Goal: Information Seeking & Learning: Learn about a topic

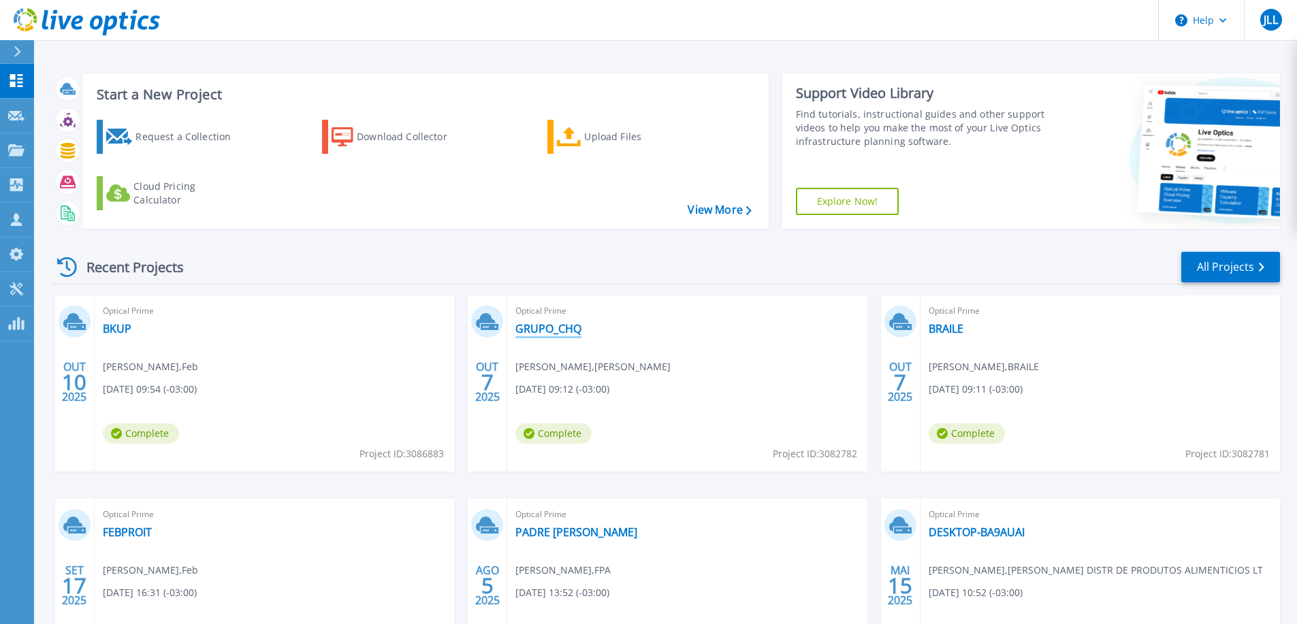
click at [545, 332] on link "GRUPO_CHQ" at bounding box center [548, 329] width 66 height 14
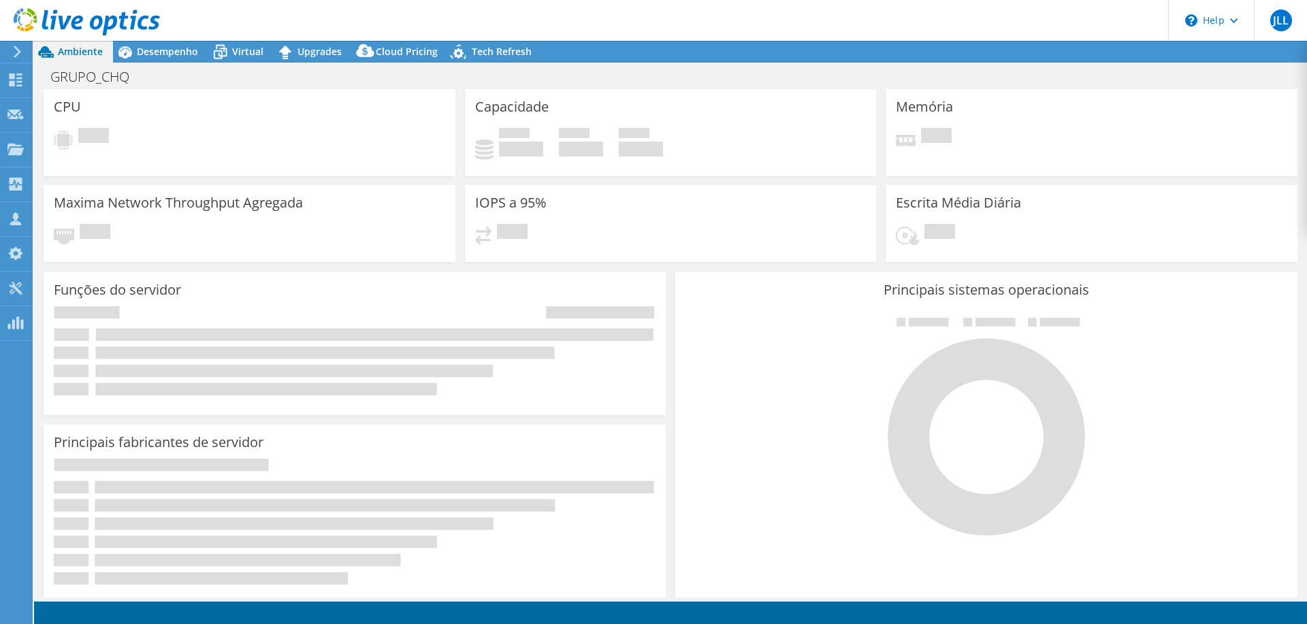
select select "USD"
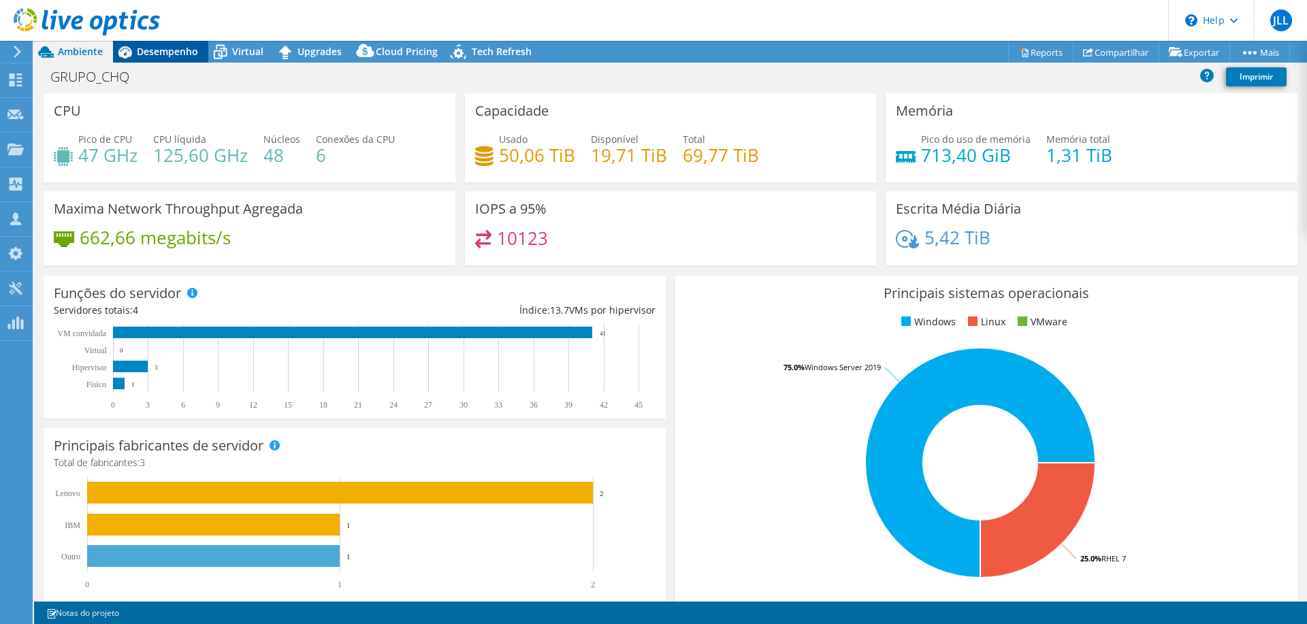
click at [155, 48] on span "Desempenho" at bounding box center [167, 51] width 61 height 13
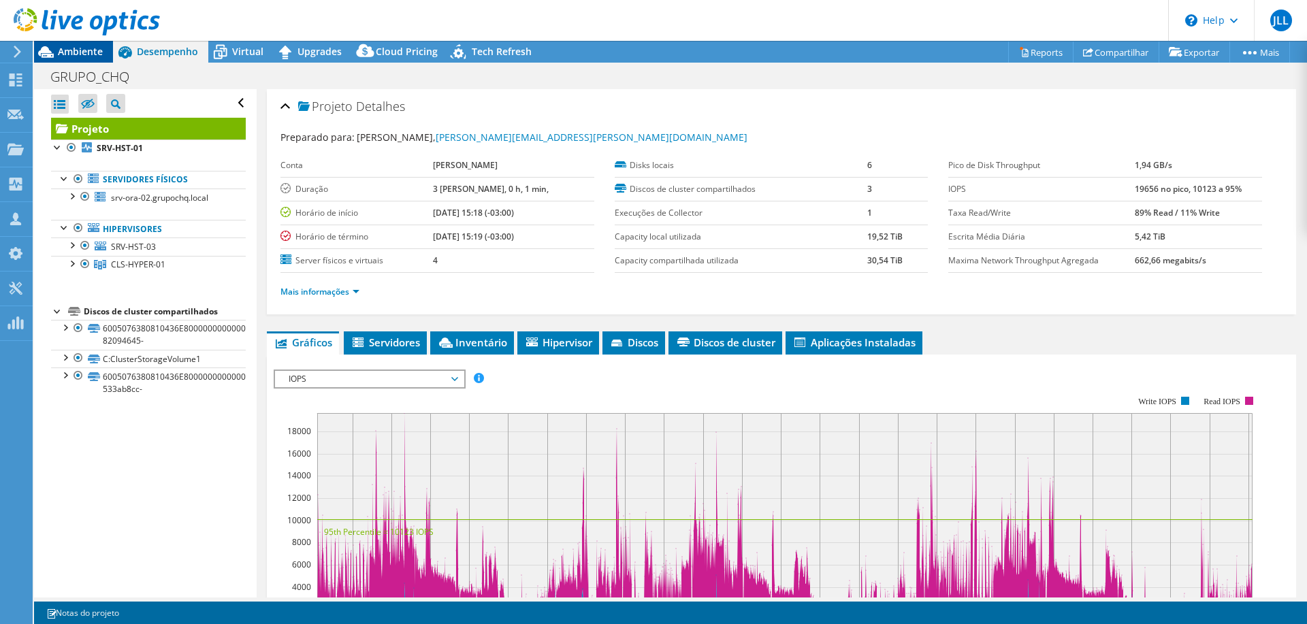
click at [77, 49] on span "Ambiente" at bounding box center [80, 51] width 45 height 13
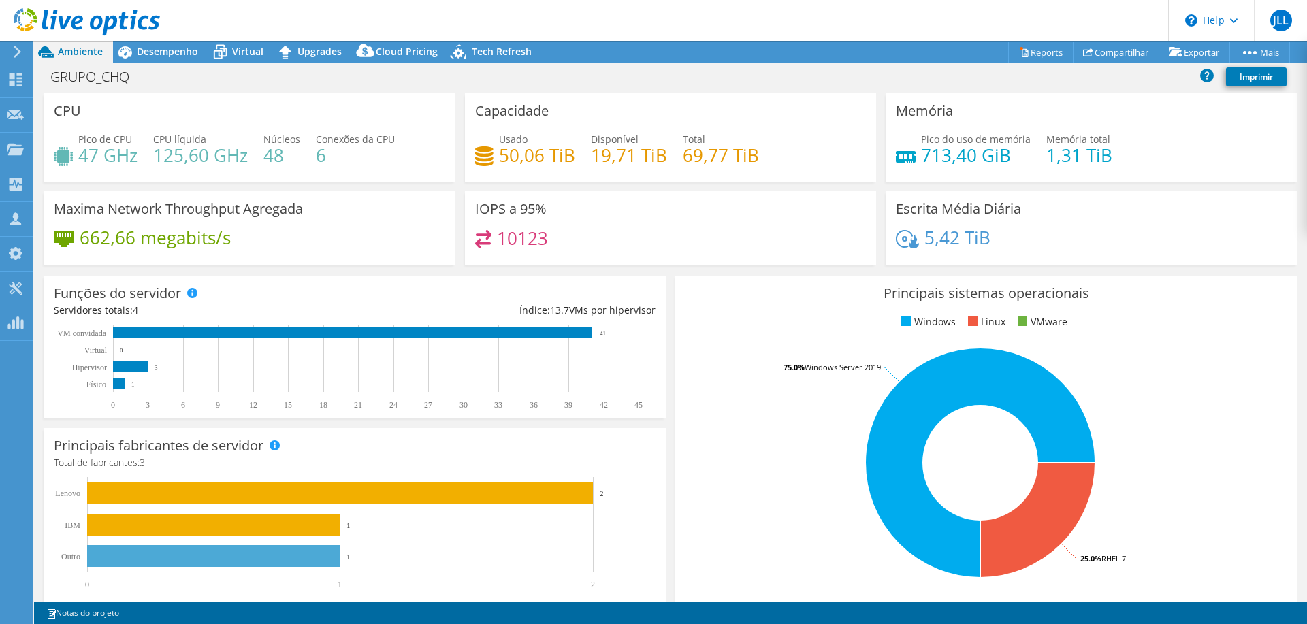
click at [1144, 227] on div "Escrita Média Diária 5,42 TiB" at bounding box center [1092, 228] width 412 height 74
click at [150, 50] on span "Desempenho" at bounding box center [167, 51] width 61 height 13
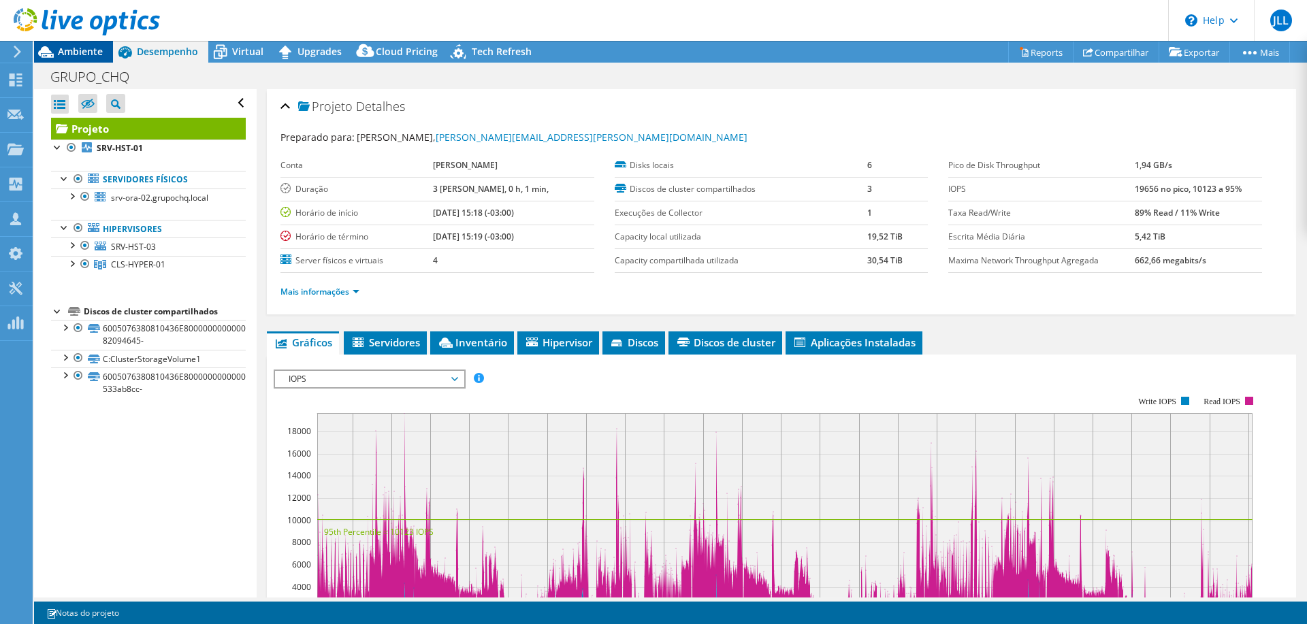
click at [71, 57] on span "Ambiente" at bounding box center [80, 51] width 45 height 13
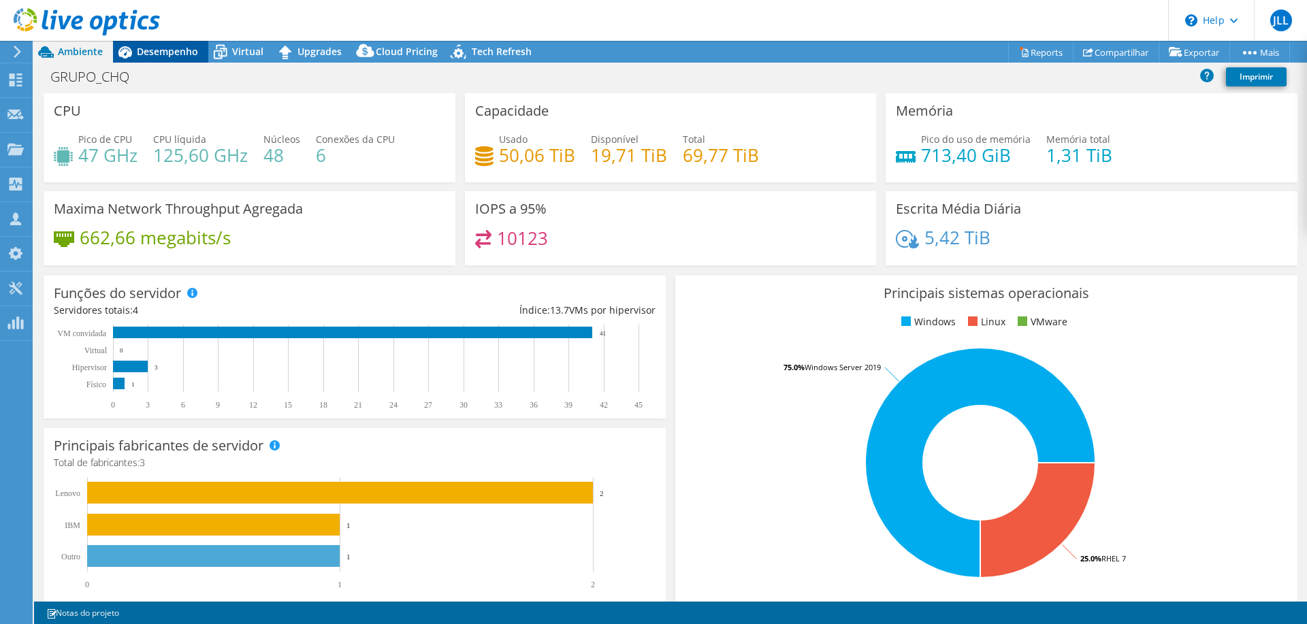
click at [135, 54] on icon at bounding box center [125, 52] width 24 height 24
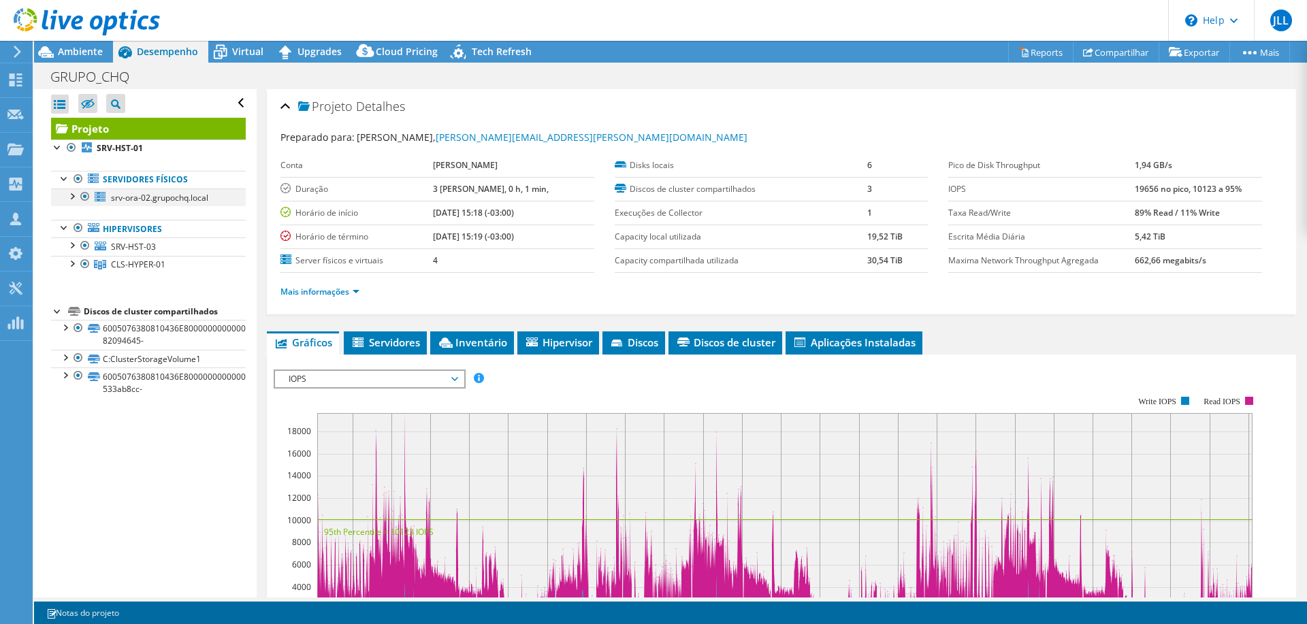
click at [74, 195] on div at bounding box center [72, 196] width 14 height 14
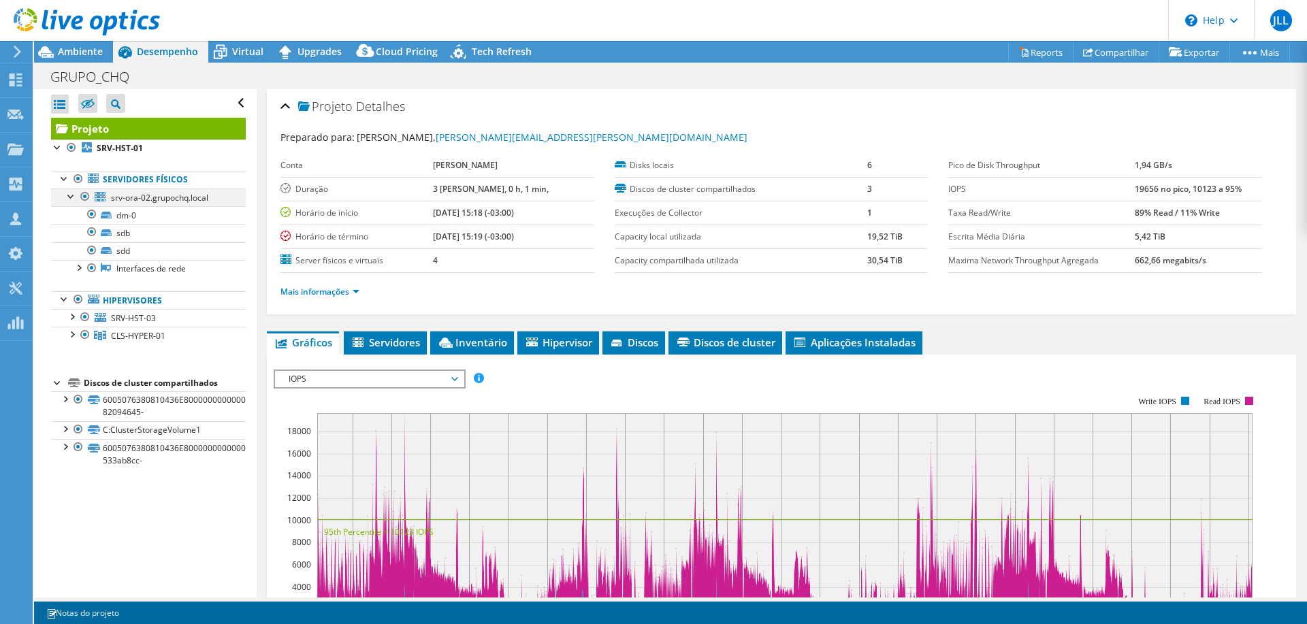
click at [74, 195] on div at bounding box center [72, 196] width 14 height 14
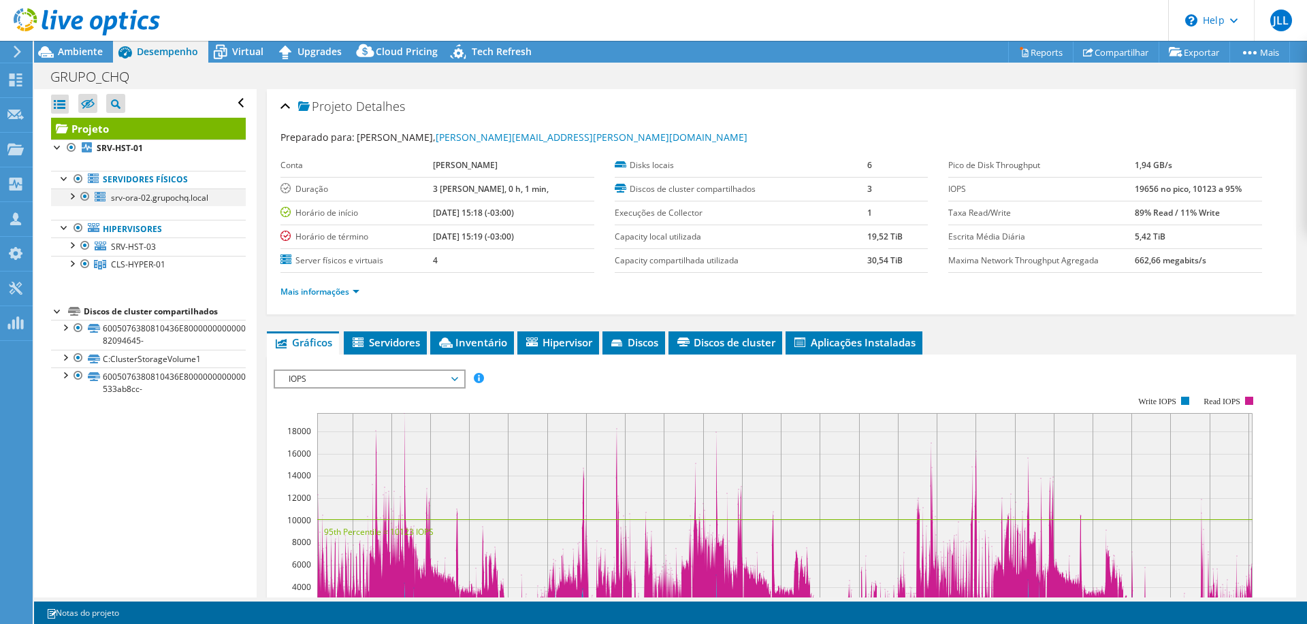
click at [85, 195] on div at bounding box center [85, 197] width 14 height 16
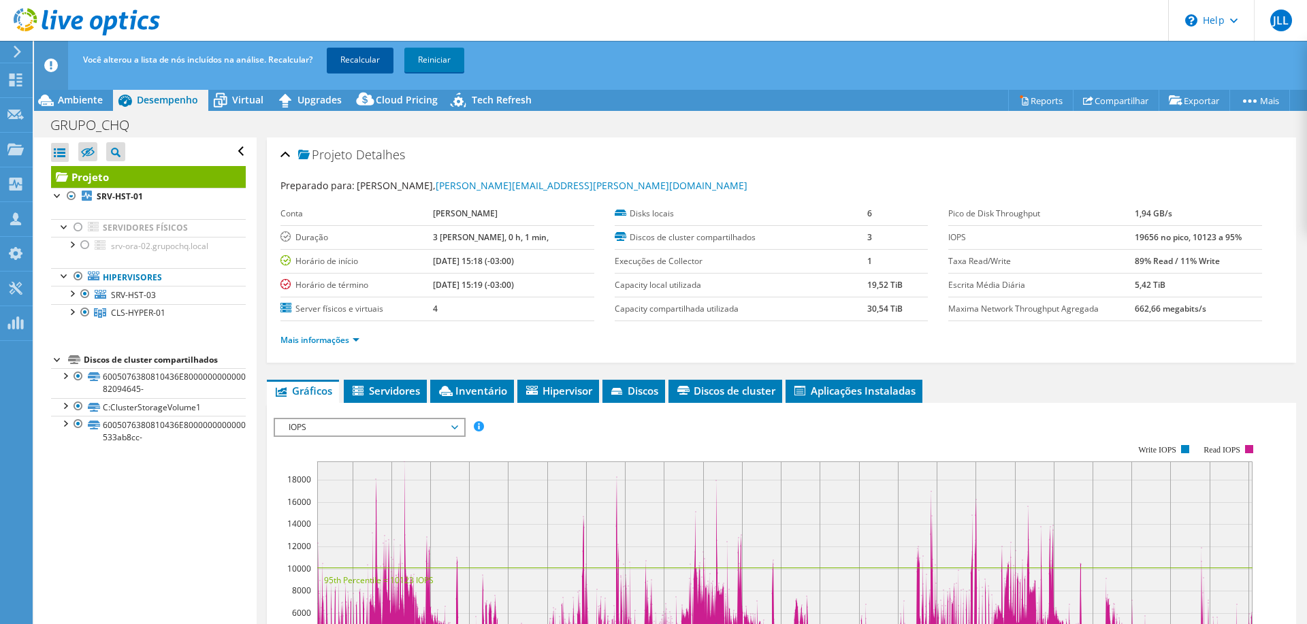
click at [349, 62] on link "Recalcular" at bounding box center [360, 60] width 67 height 25
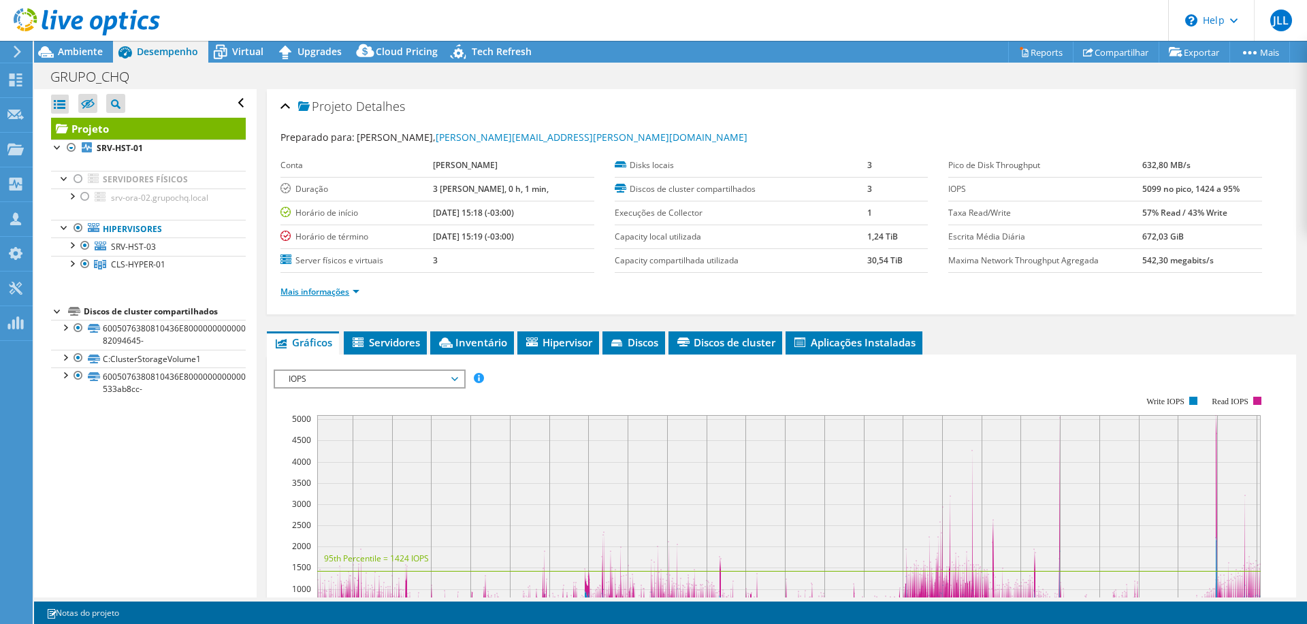
click at [337, 287] on link "Mais informações" at bounding box center [319, 292] width 79 height 12
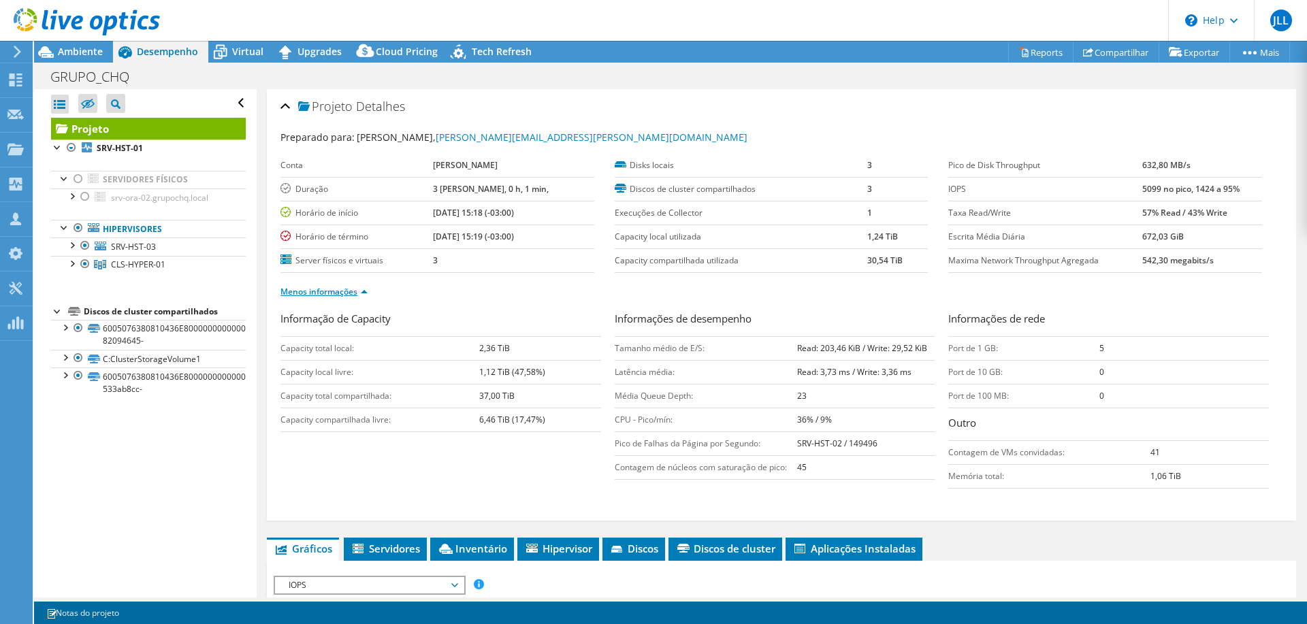
click at [339, 286] on link "Menos informações" at bounding box center [323, 292] width 87 height 12
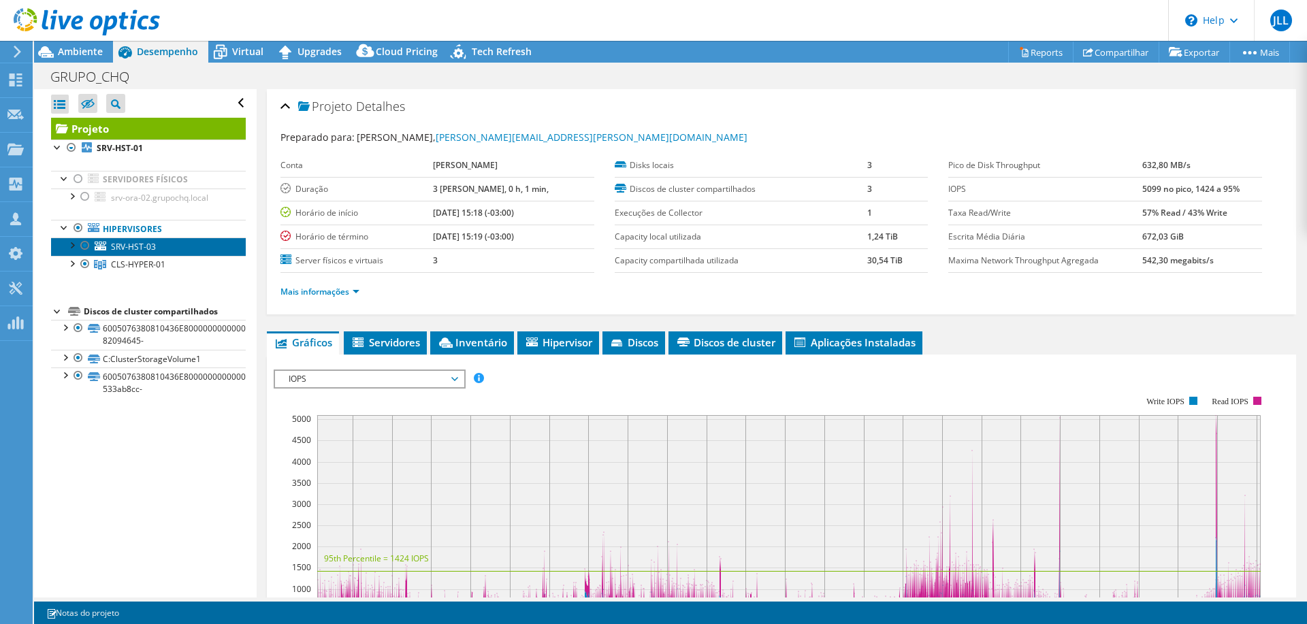
click at [161, 246] on link "SRV-HST-03" at bounding box center [148, 247] width 195 height 18
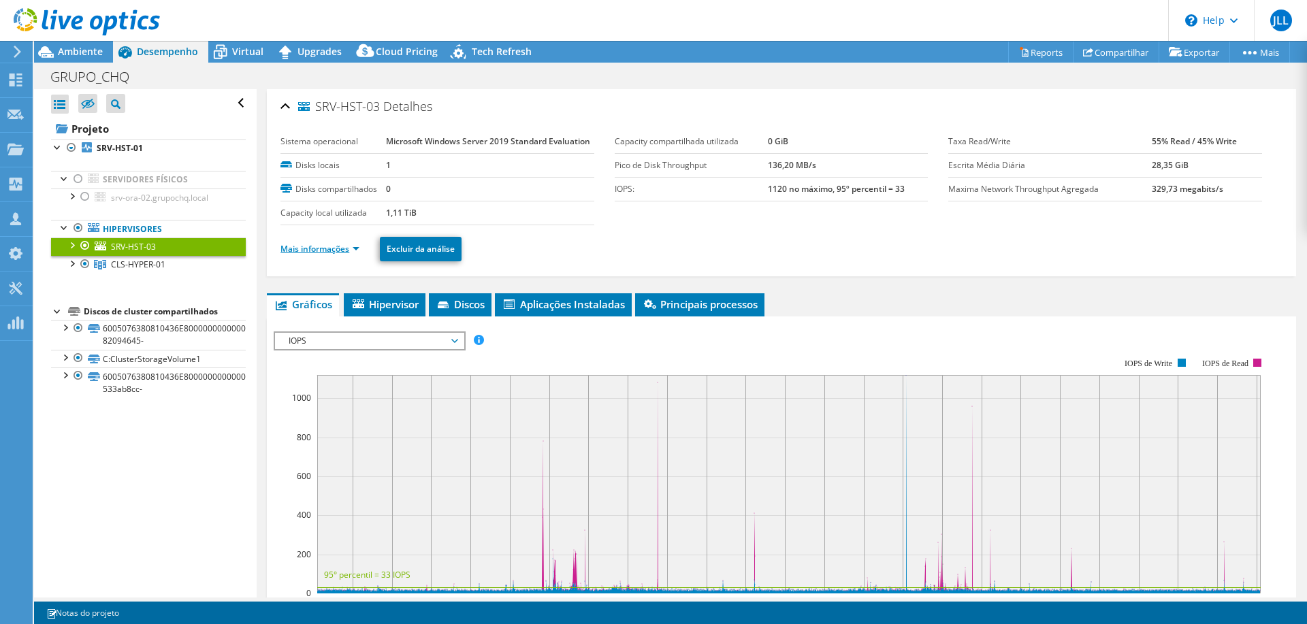
click at [314, 247] on link "Mais informações" at bounding box center [319, 249] width 79 height 12
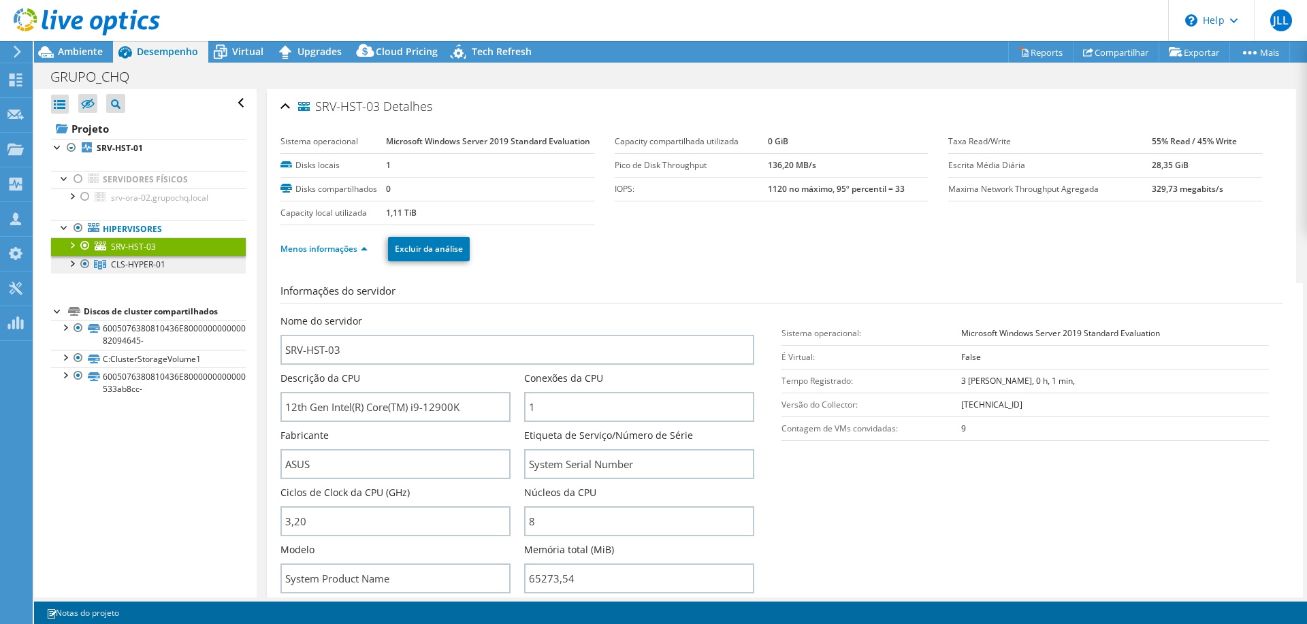
click at [144, 265] on span "CLS-HYPER-01" at bounding box center [138, 265] width 54 height 12
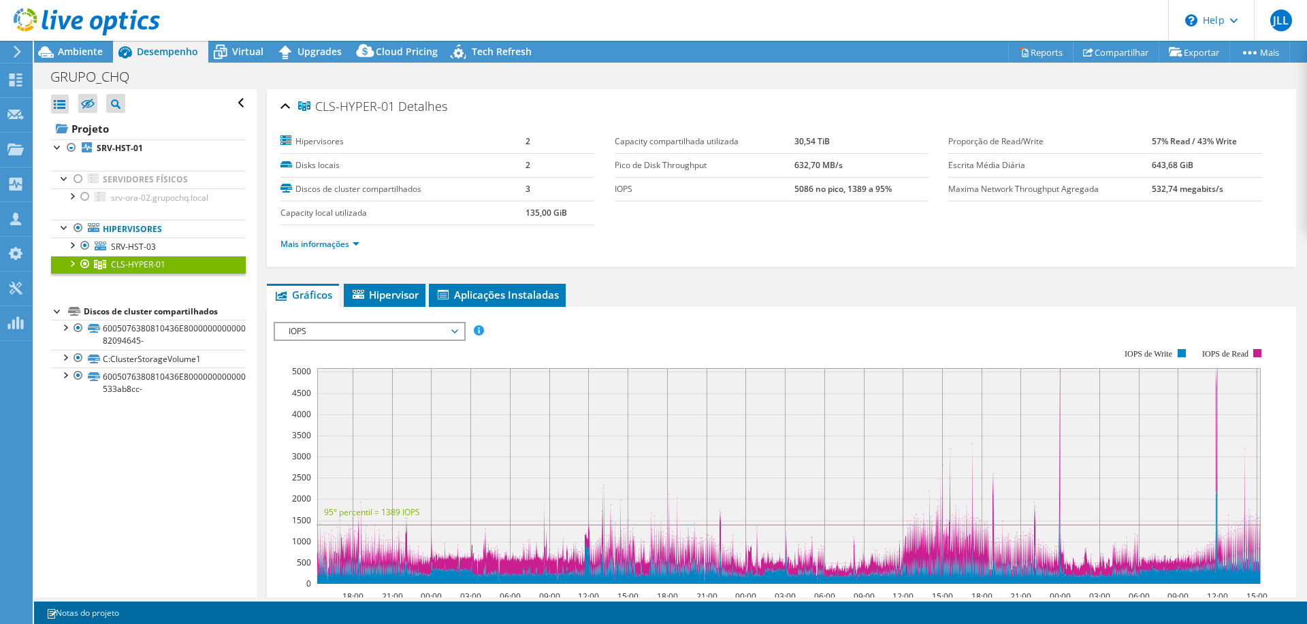
click at [75, 259] on div at bounding box center [72, 263] width 14 height 14
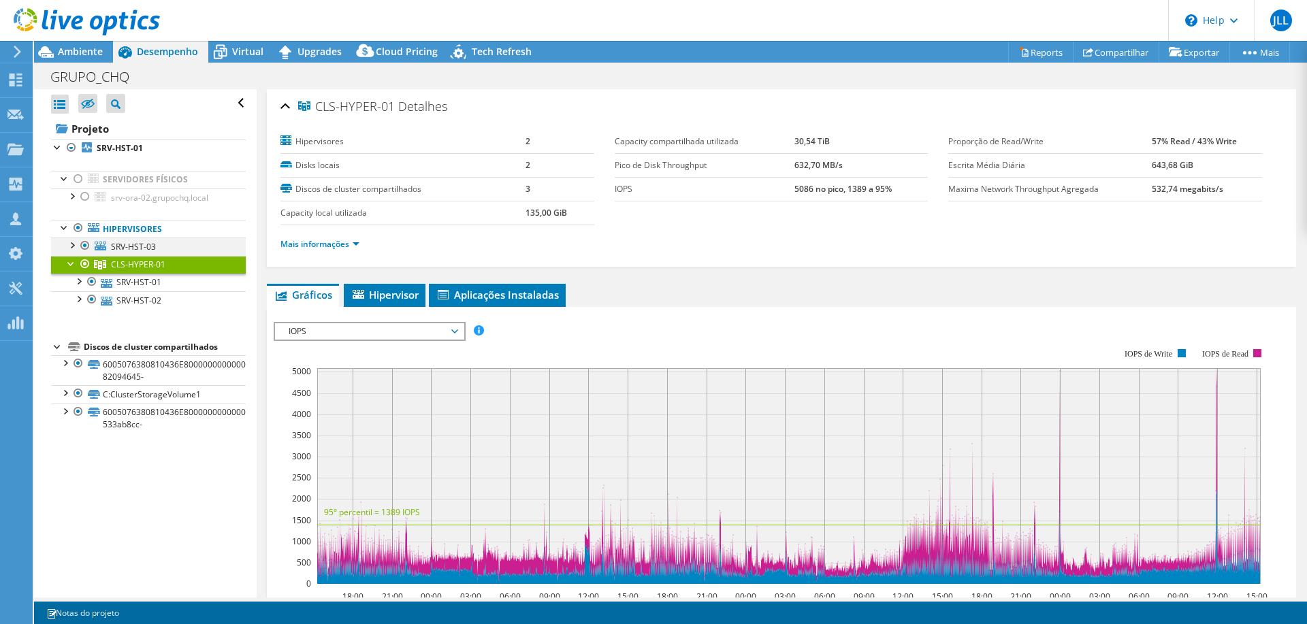
click at [71, 246] on div at bounding box center [72, 245] width 14 height 14
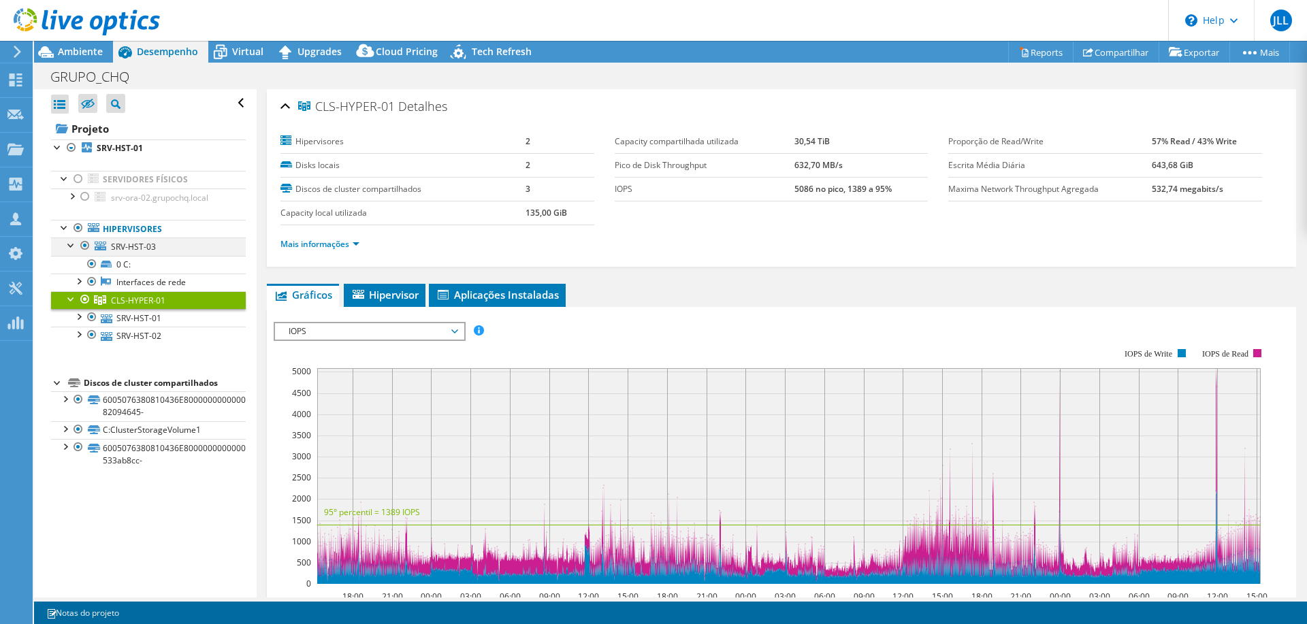
click at [71, 246] on div at bounding box center [72, 245] width 14 height 14
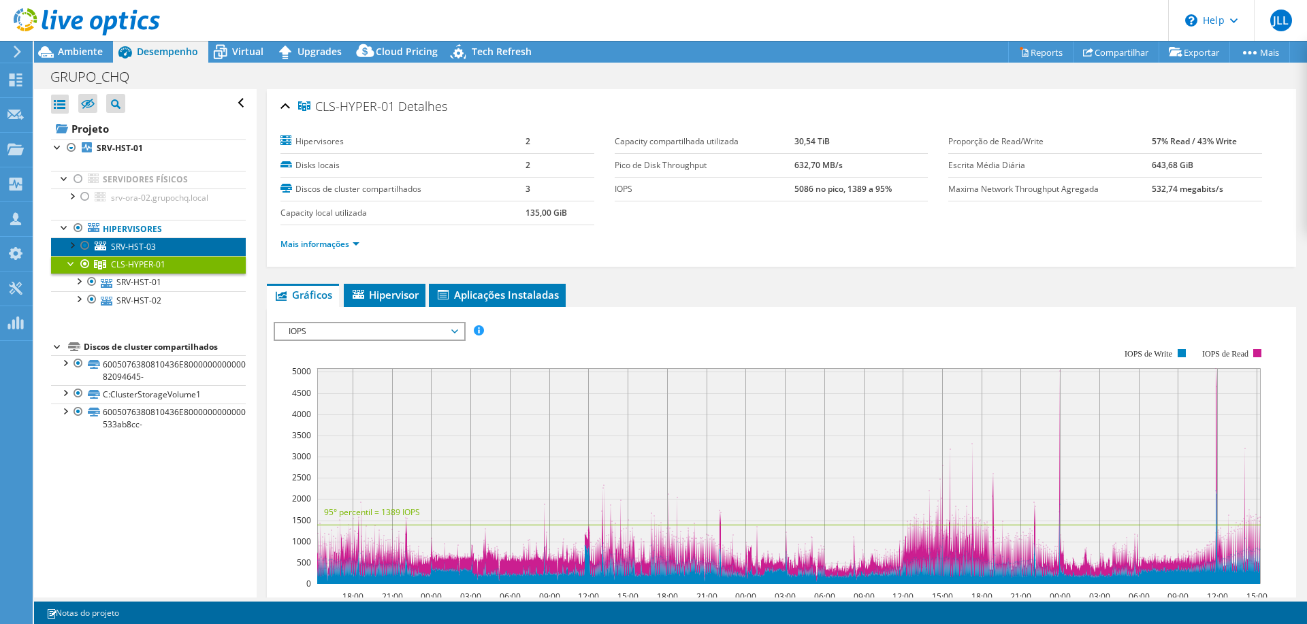
click at [141, 244] on span "SRV-HST-03" at bounding box center [133, 247] width 45 height 12
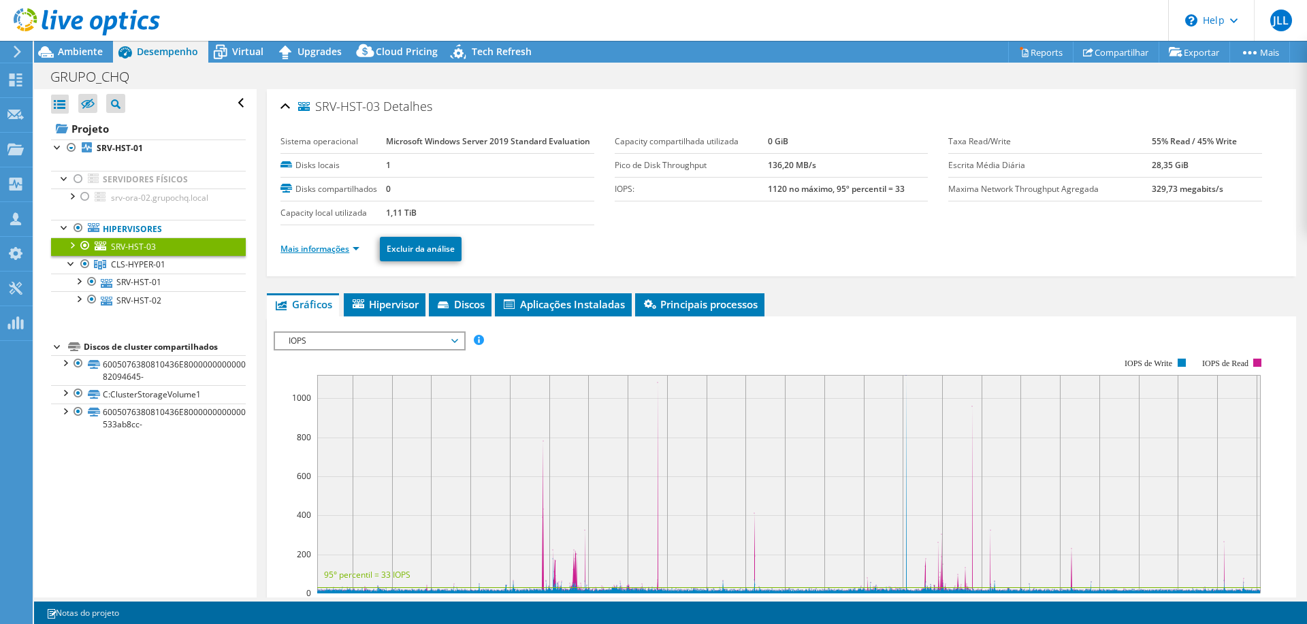
click at [314, 243] on link "Mais informações" at bounding box center [319, 249] width 79 height 12
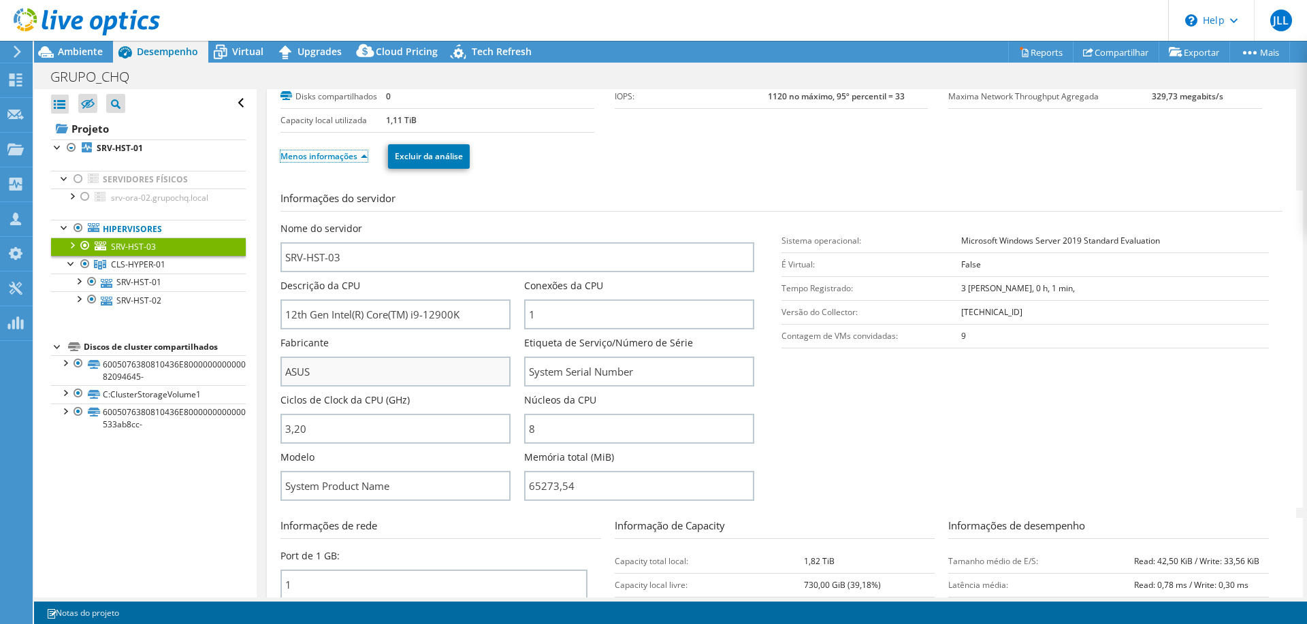
scroll to position [93, 0]
click at [143, 274] on link "SRV-HST-01" at bounding box center [148, 283] width 195 height 18
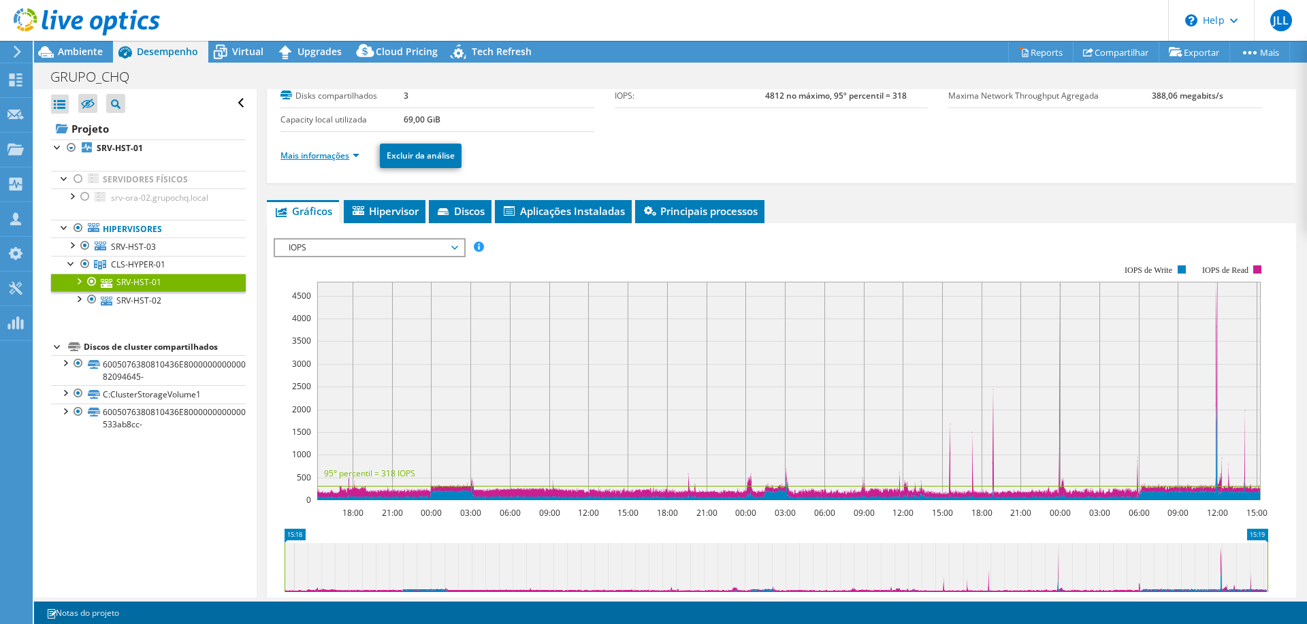
click at [310, 157] on link "Mais informações" at bounding box center [319, 156] width 79 height 12
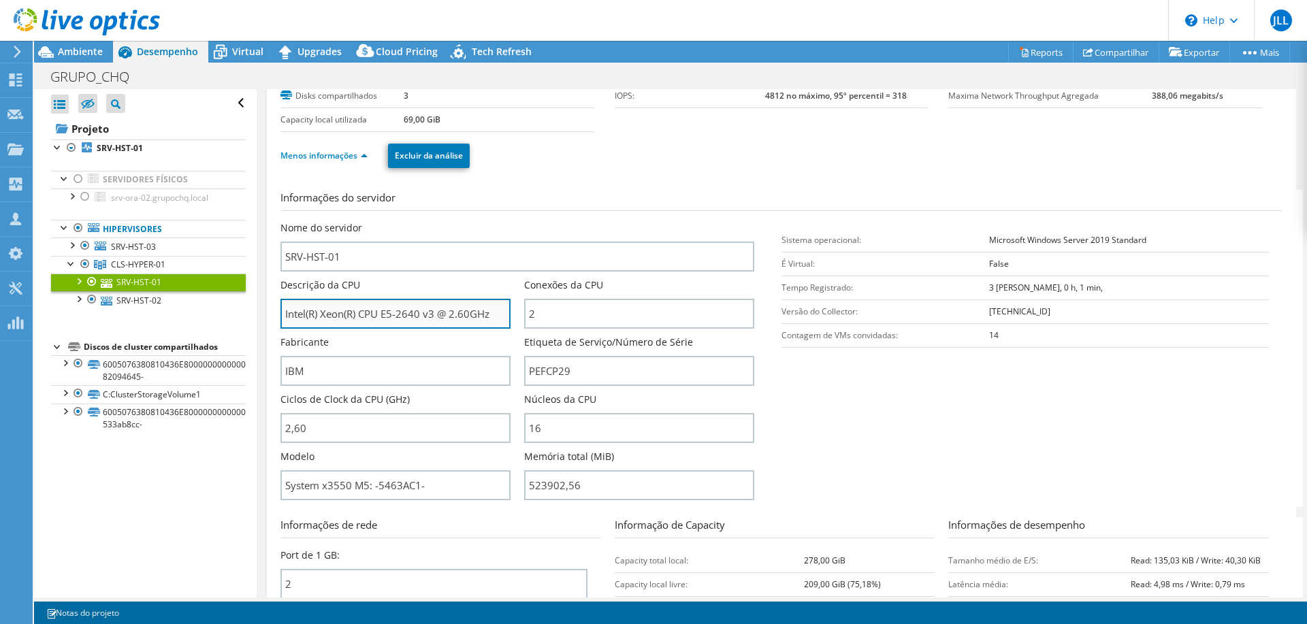
click at [404, 321] on input "Intel(R) Xeon(R) CPU E5-2640 v3 @ 2.60GHz" at bounding box center [395, 314] width 230 height 30
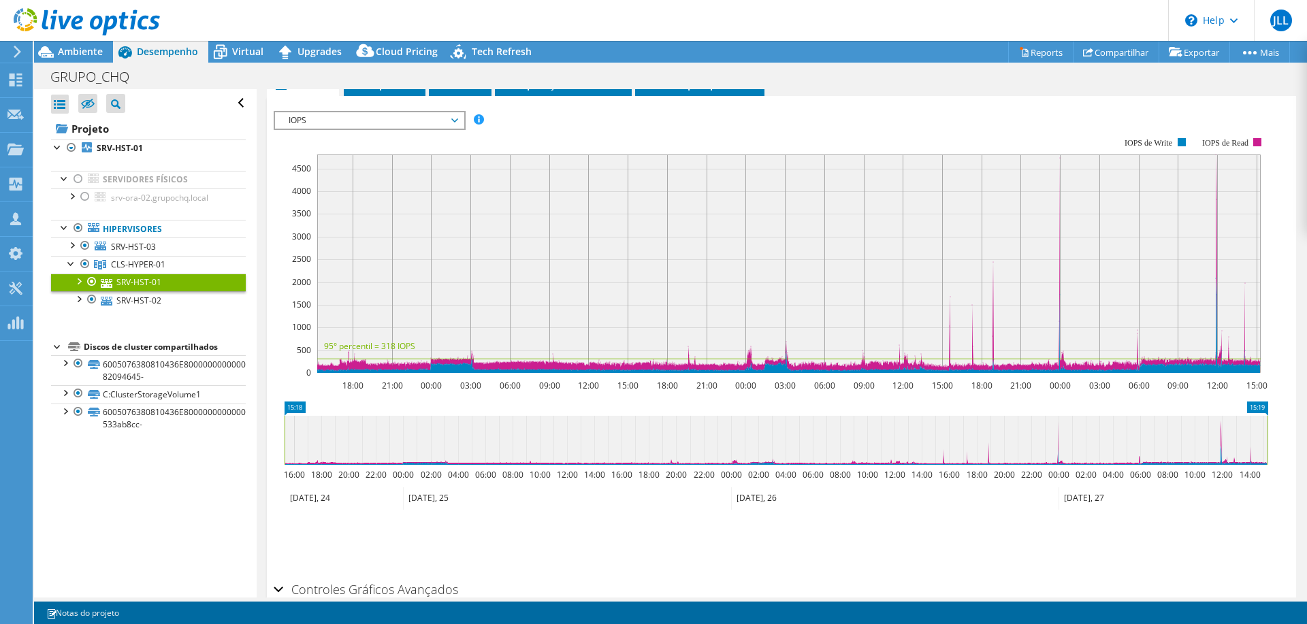
scroll to position [832, 0]
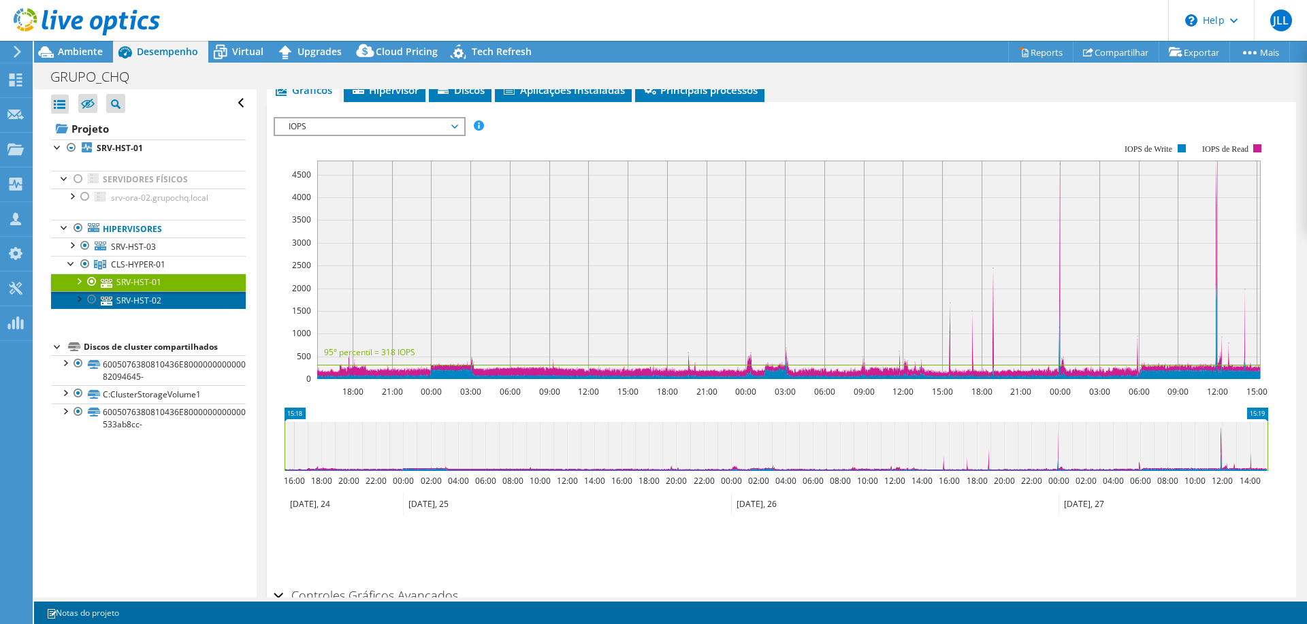
click at [156, 302] on link "SRV-HST-02" at bounding box center [148, 300] width 195 height 18
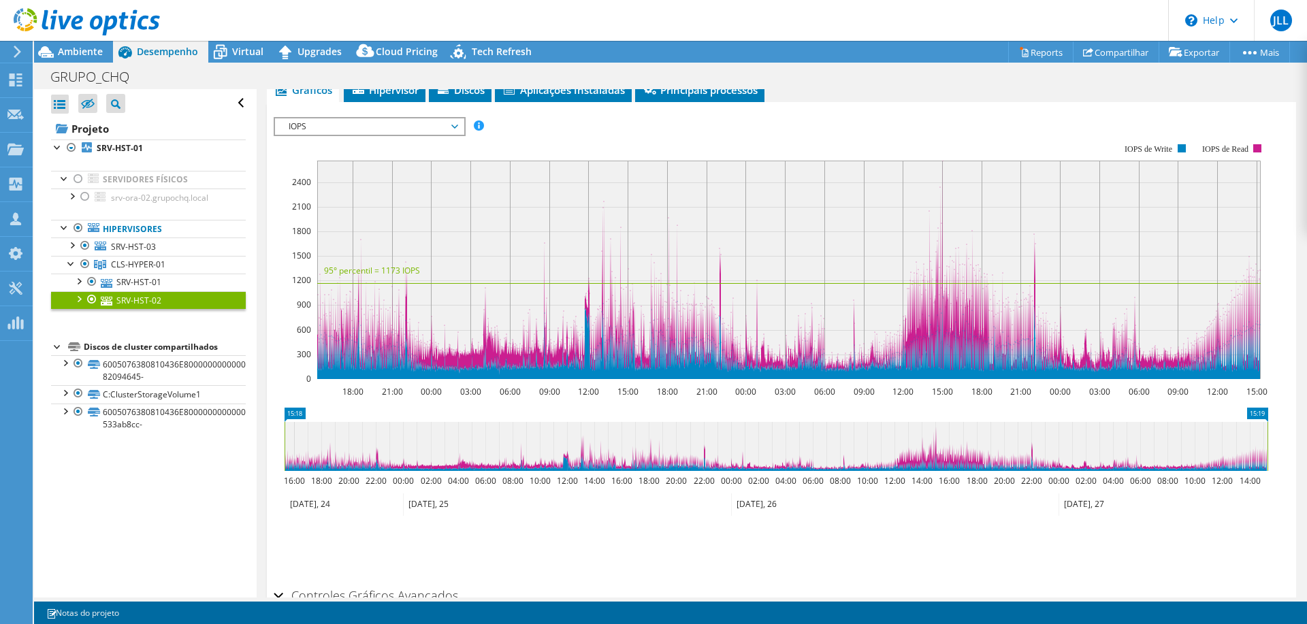
scroll to position [0, 0]
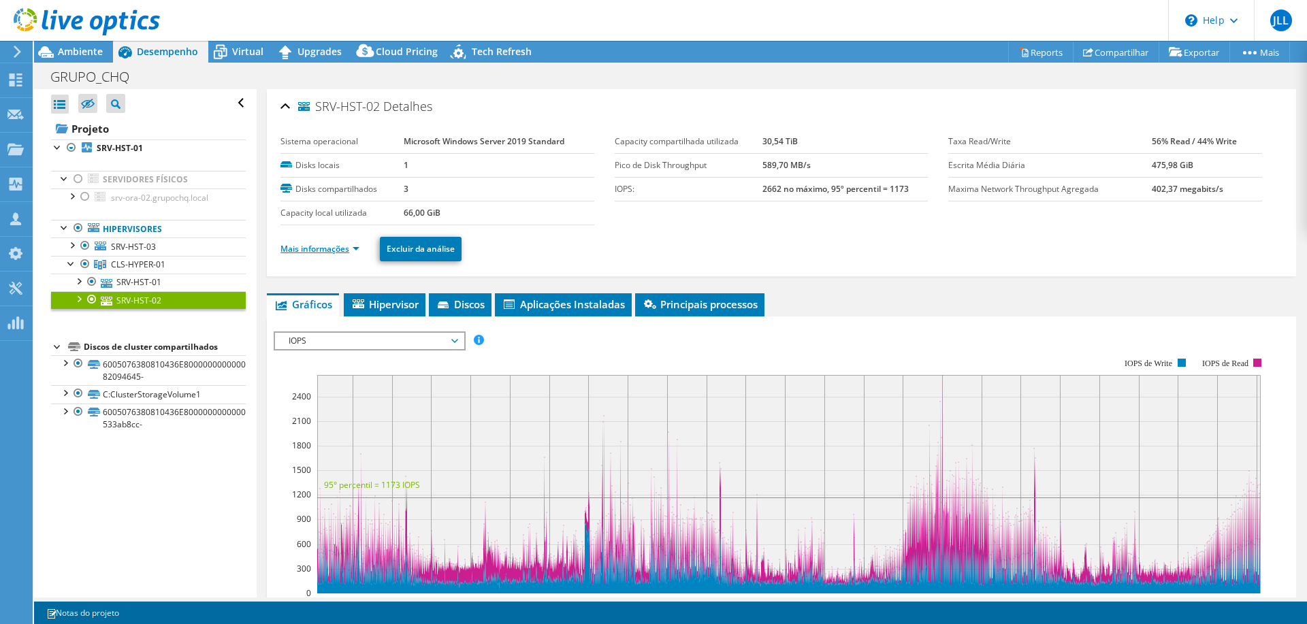
click at [323, 246] on link "Mais informações" at bounding box center [319, 249] width 79 height 12
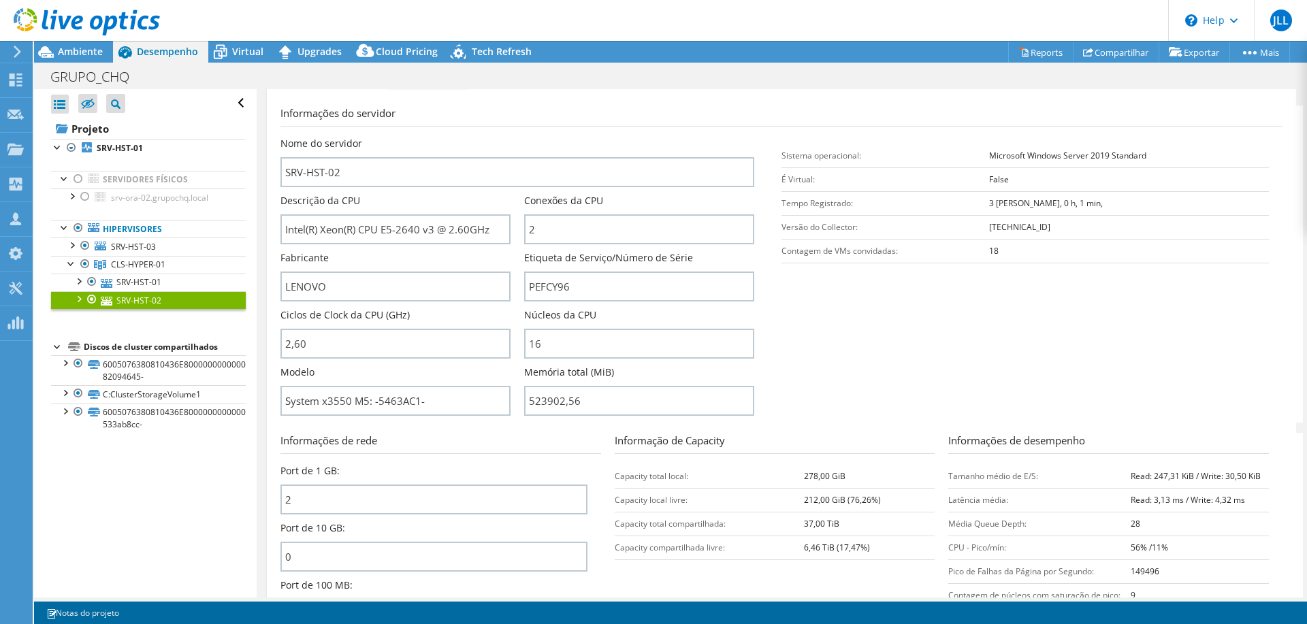
scroll to position [178, 0]
click at [381, 230] on input "Intel(R) Xeon(R) CPU E5-2640 v3 @ 2.60GHz" at bounding box center [395, 229] width 230 height 30
click at [109, 240] on link "SRV-HST-03" at bounding box center [148, 247] width 195 height 18
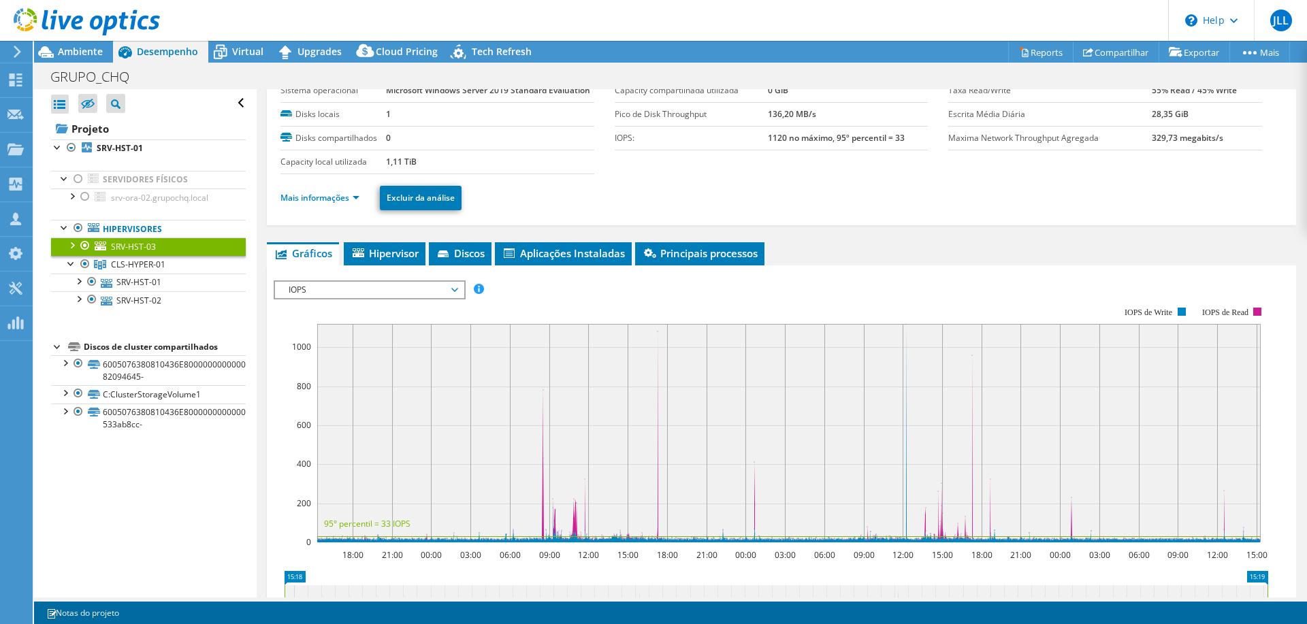
scroll to position [48, 0]
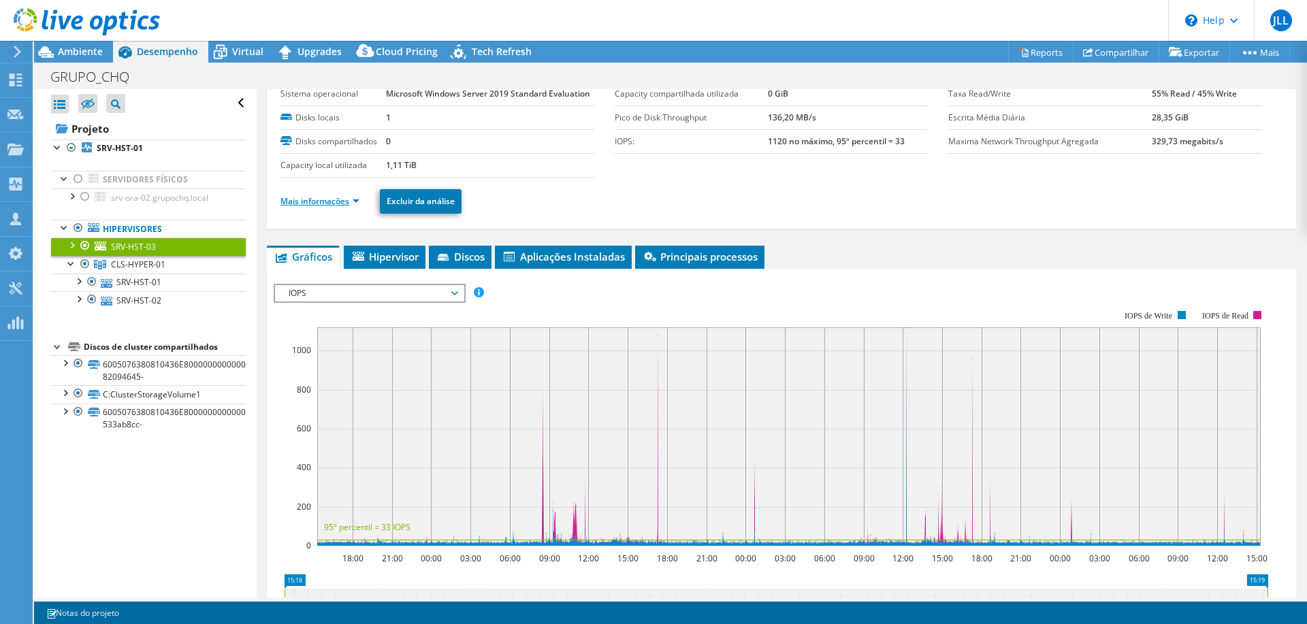
click at [328, 206] on link "Mais informações" at bounding box center [319, 201] width 79 height 12
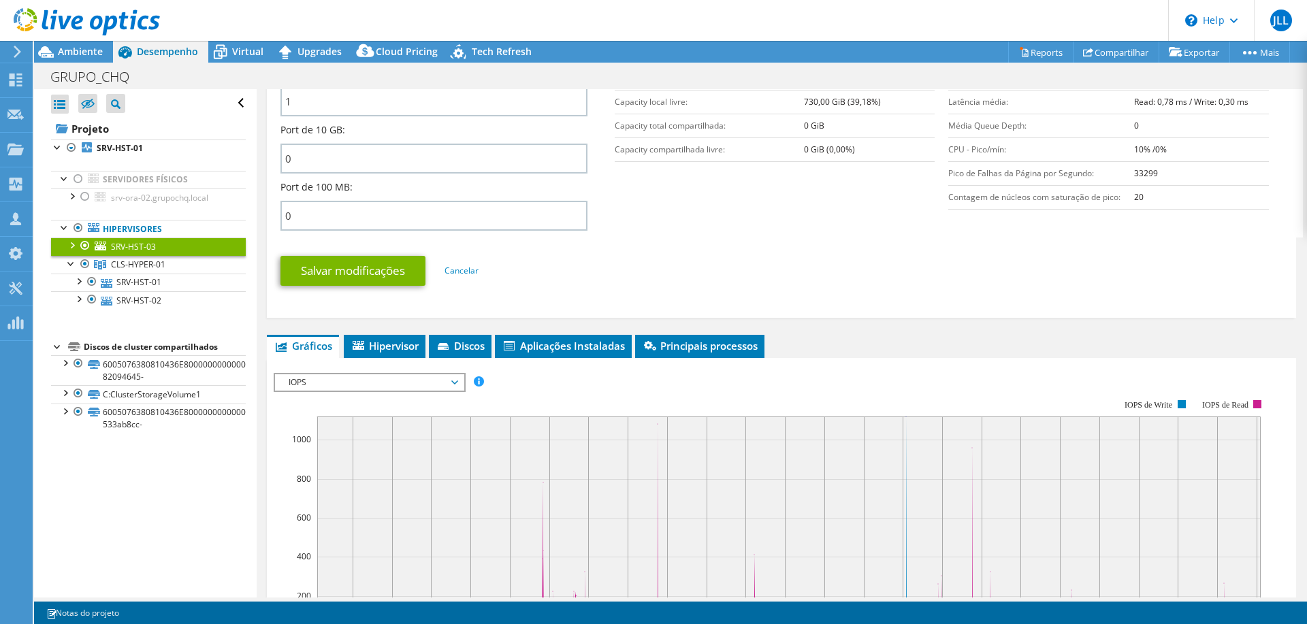
scroll to position [582, 0]
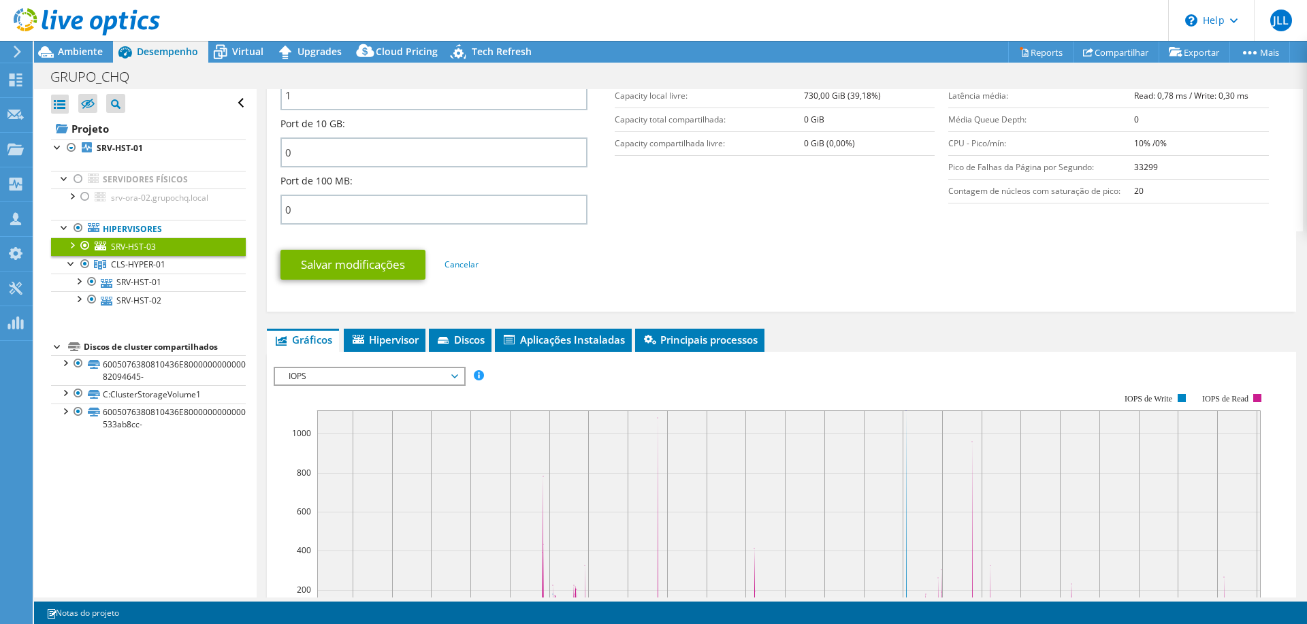
click at [389, 376] on span "IOPS" at bounding box center [369, 376] width 175 height 16
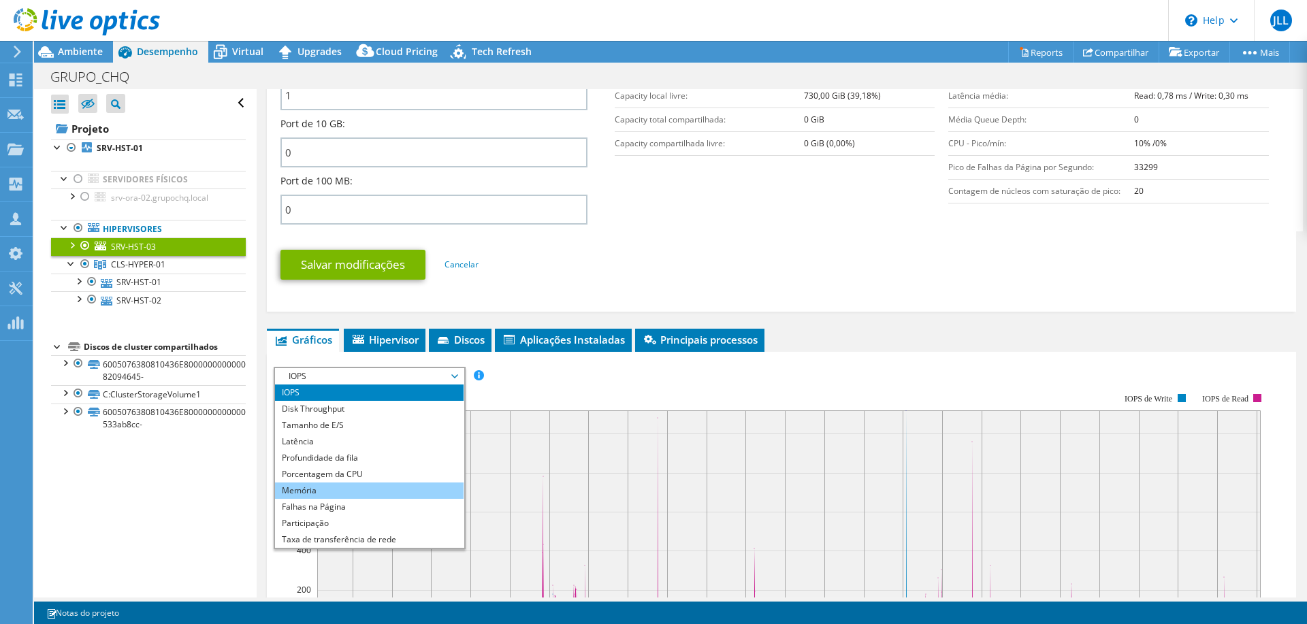
click at [342, 489] on li "Memória" at bounding box center [369, 491] width 189 height 16
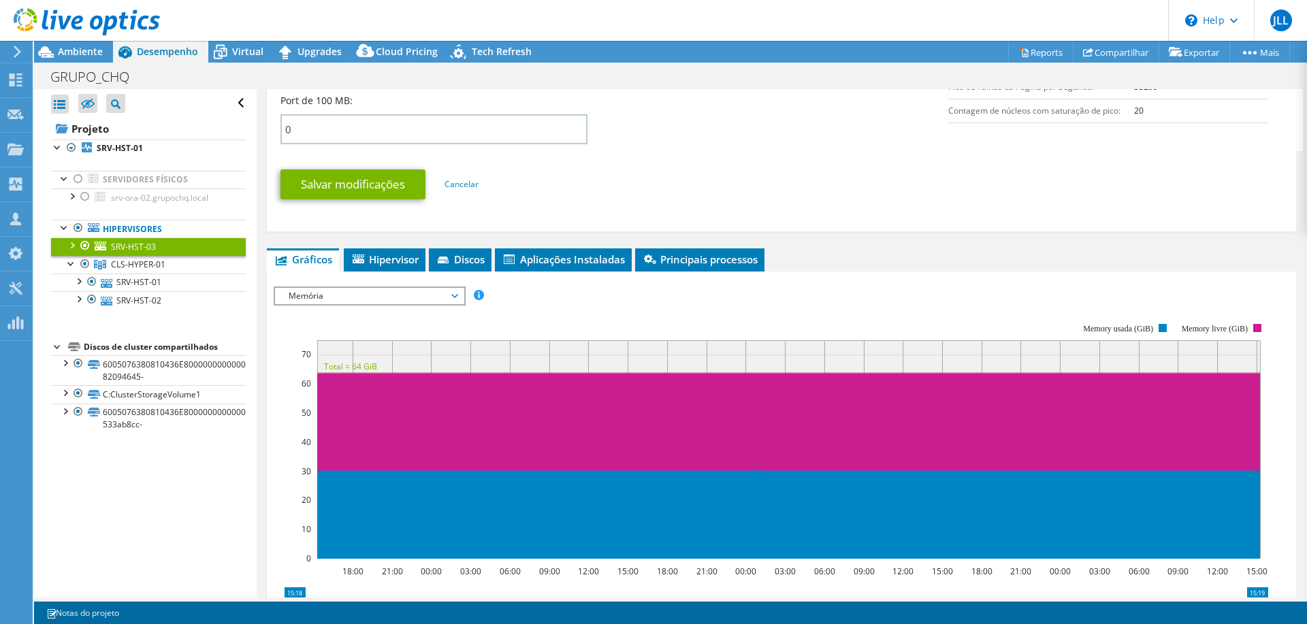
scroll to position [663, 0]
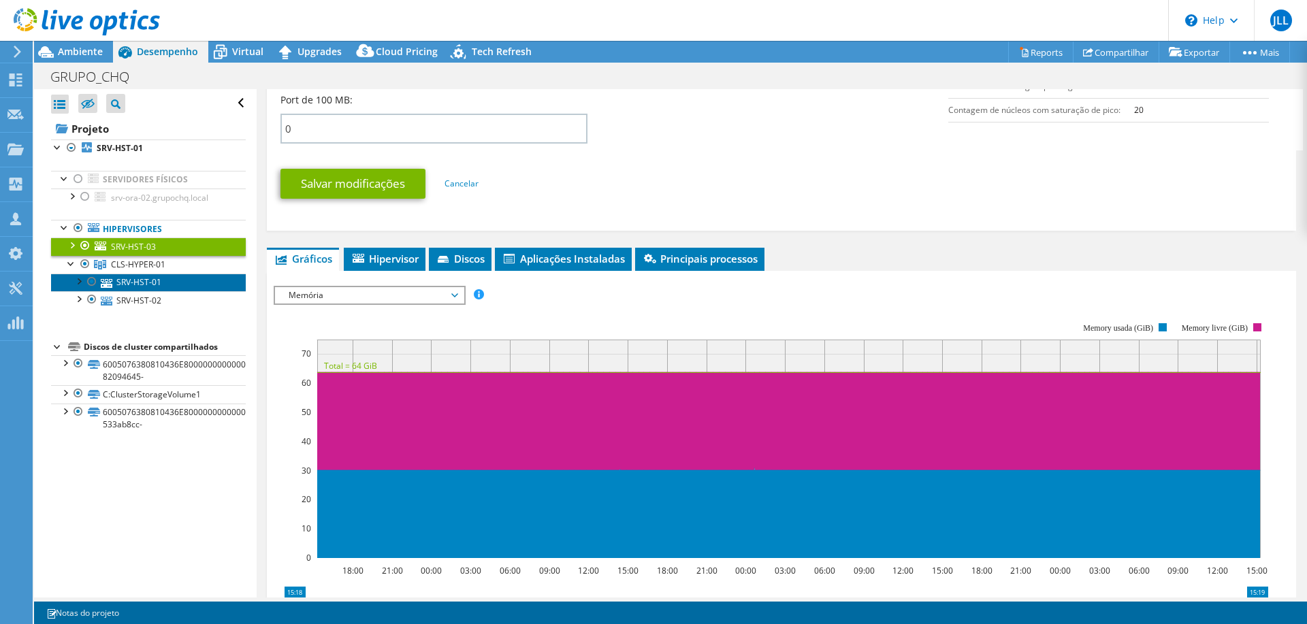
click at [123, 276] on link "SRV-HST-01" at bounding box center [148, 283] width 195 height 18
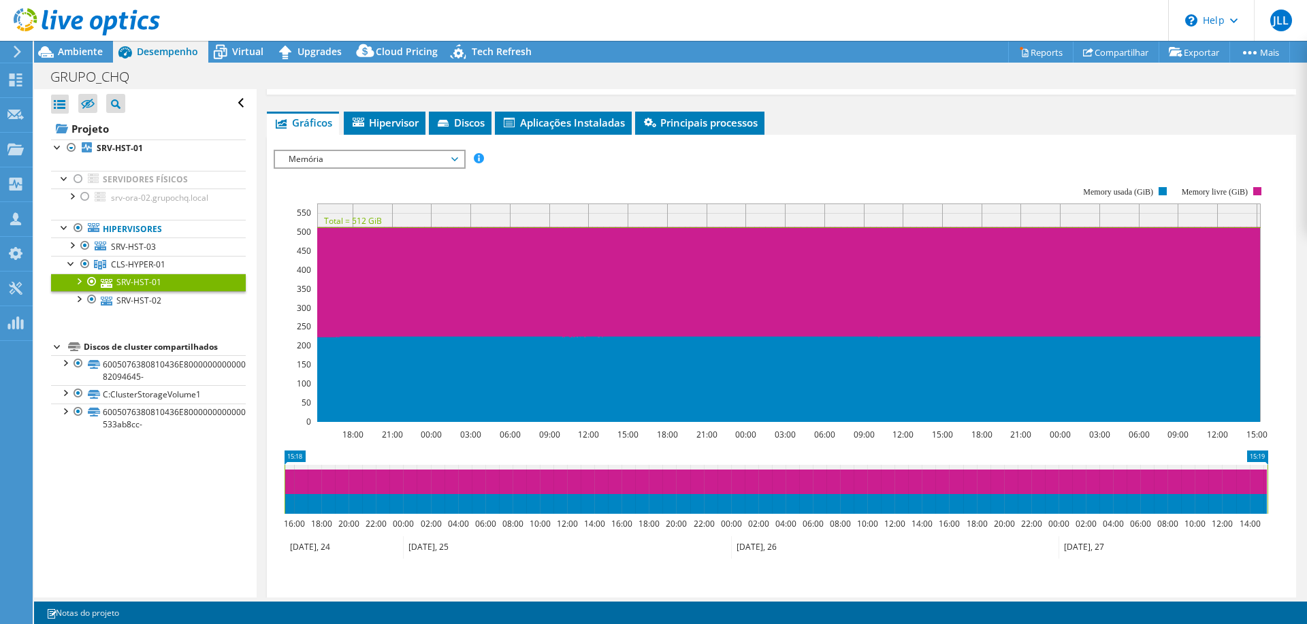
scroll to position [181, 0]
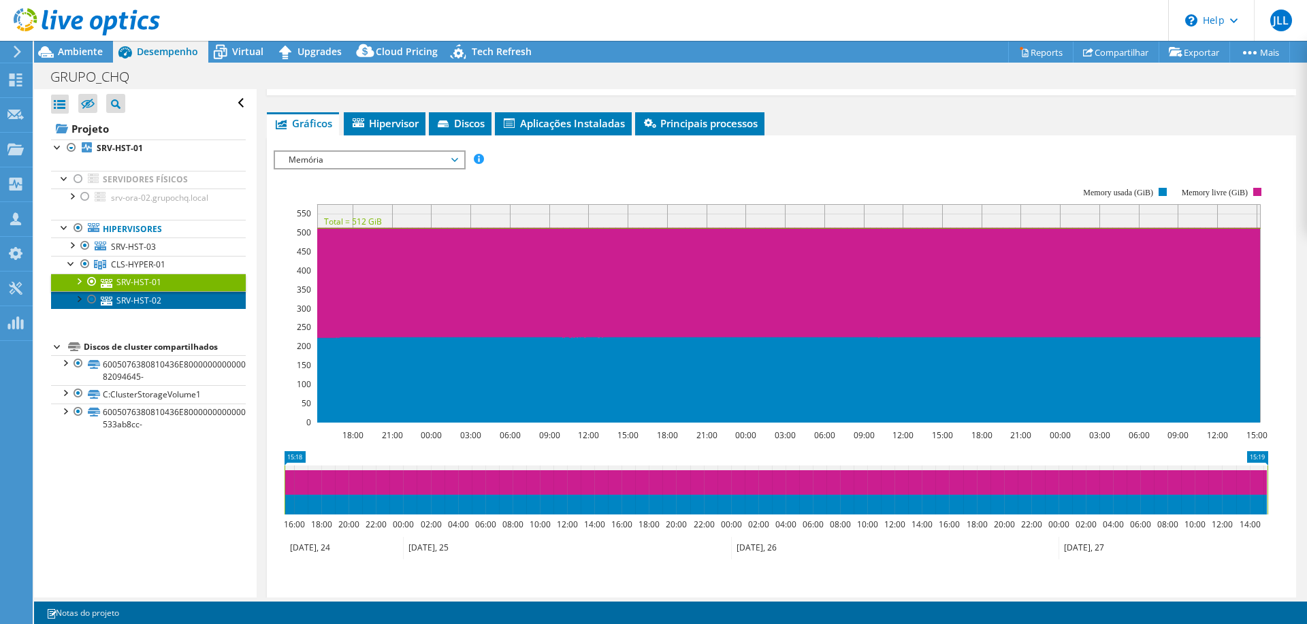
click at [150, 298] on link "SRV-HST-02" at bounding box center [148, 300] width 195 height 18
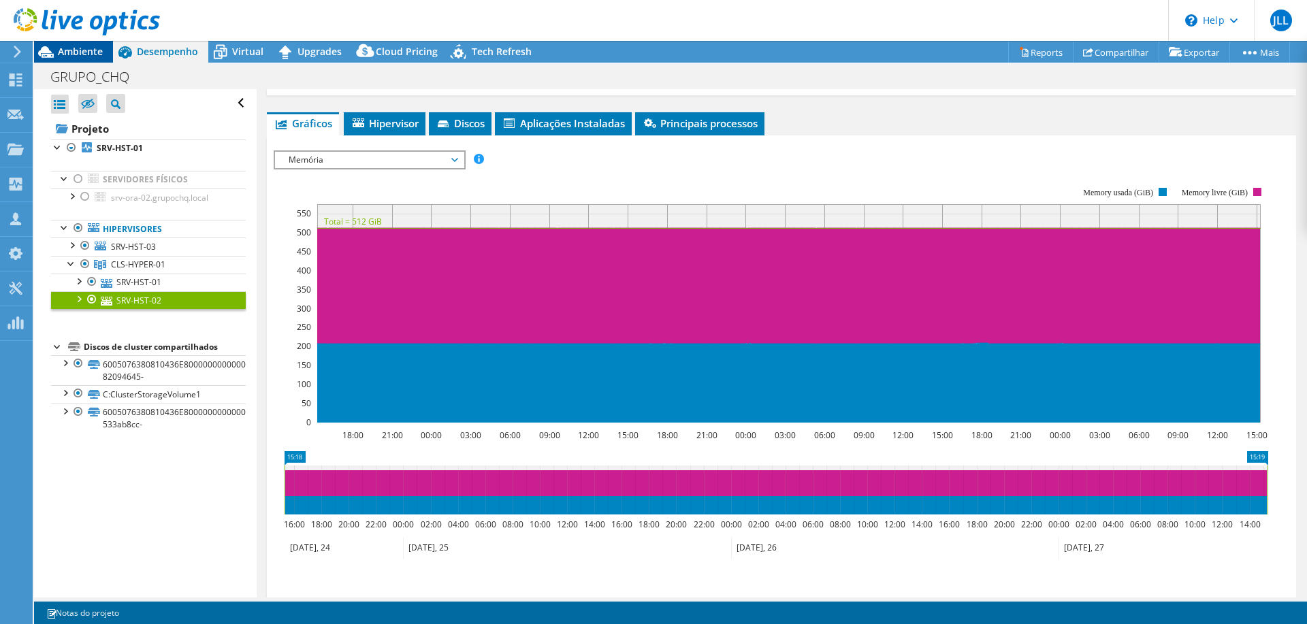
click at [75, 46] on span "Ambiente" at bounding box center [80, 51] width 45 height 13
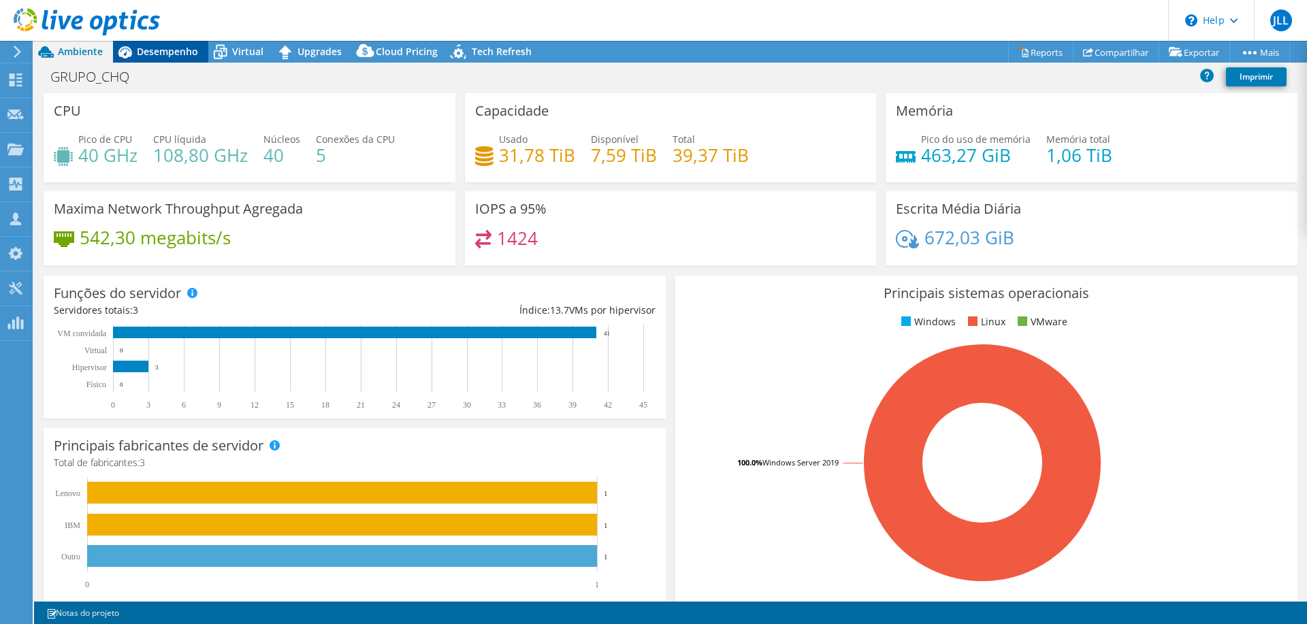
click at [180, 56] on span "Desempenho" at bounding box center [167, 51] width 61 height 13
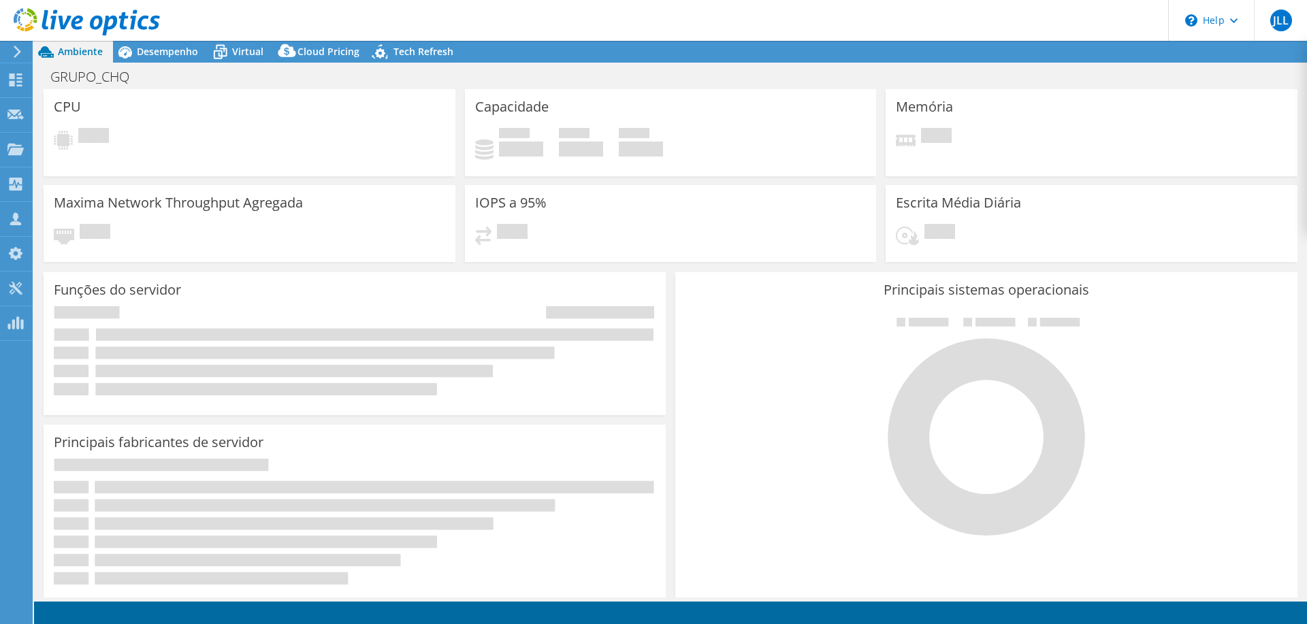
select select "USD"
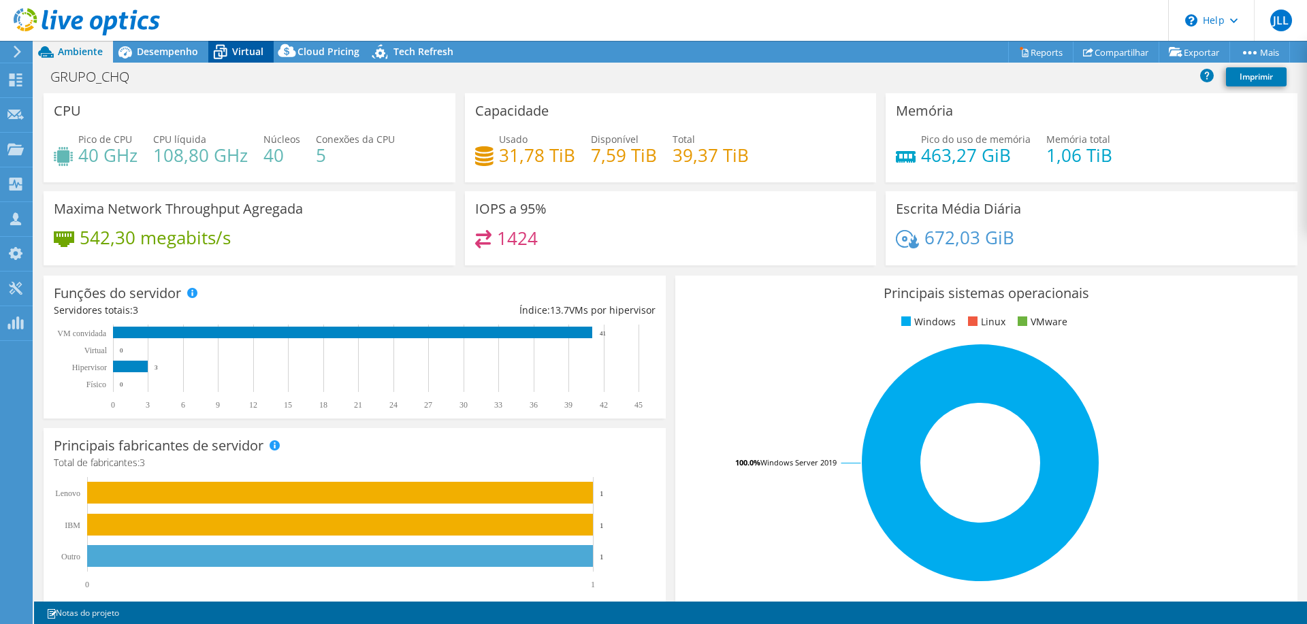
click at [232, 54] on span "Virtual" at bounding box center [247, 51] width 31 height 13
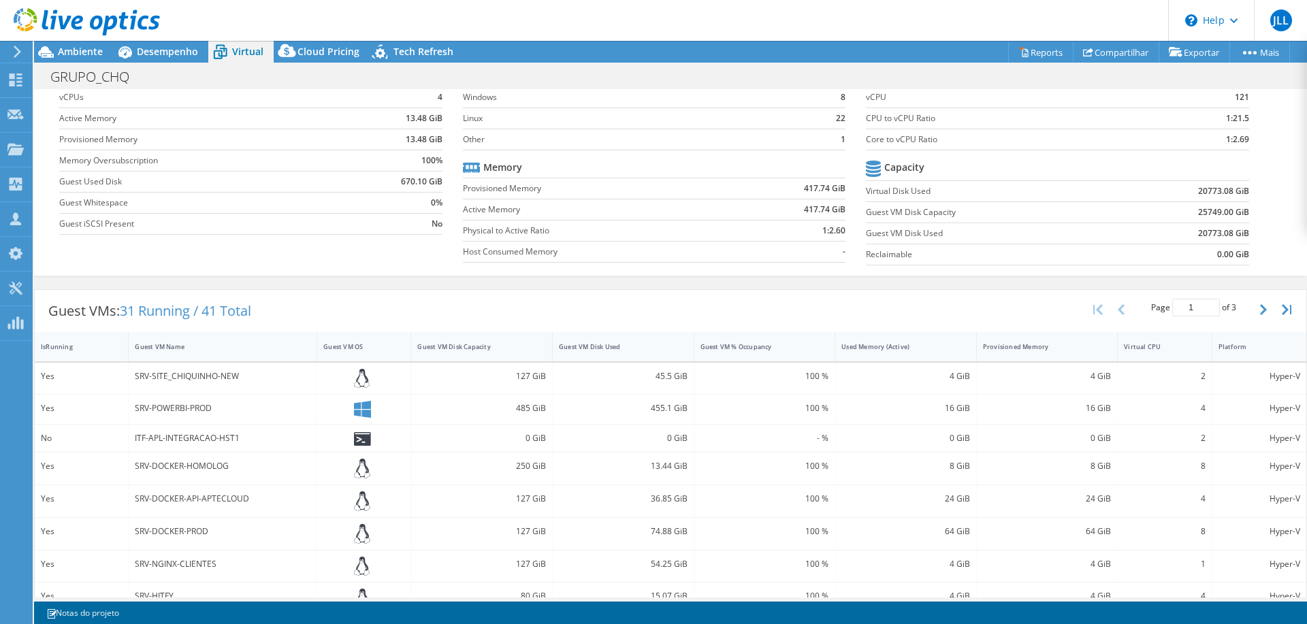
scroll to position [69, 0]
click at [353, 352] on div "Guest VM OS" at bounding box center [355, 345] width 77 height 21
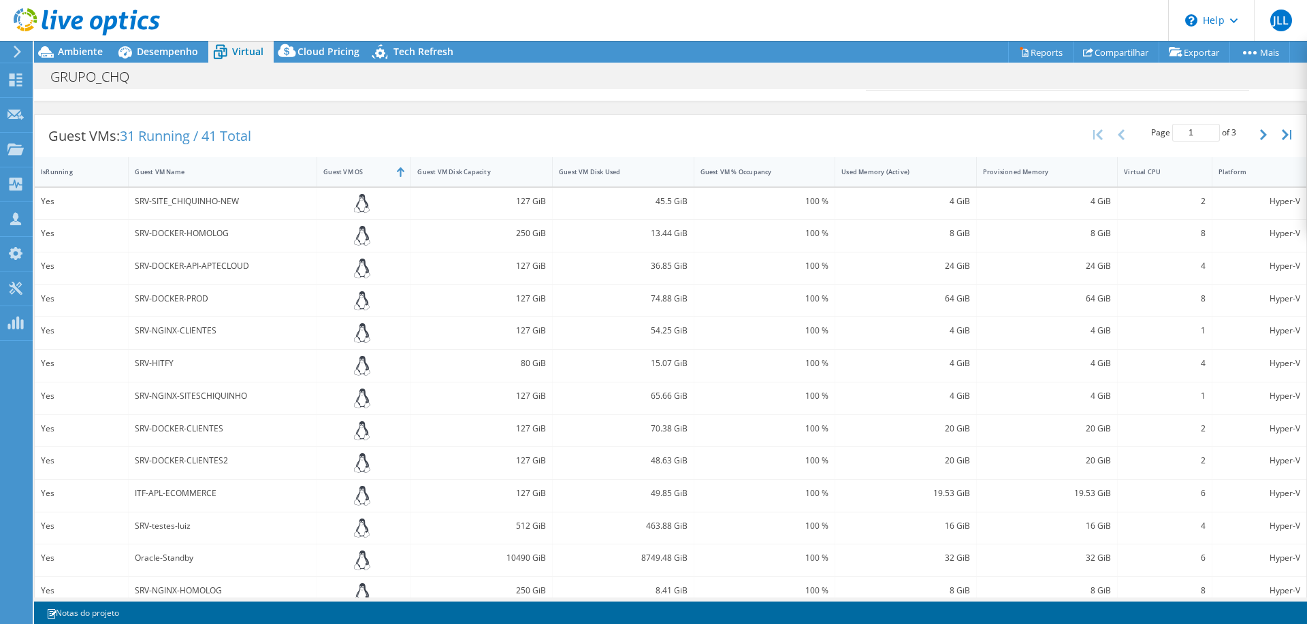
scroll to position [242, 0]
click at [1260, 134] on icon "button" at bounding box center [1263, 135] width 7 height 11
type input "2"
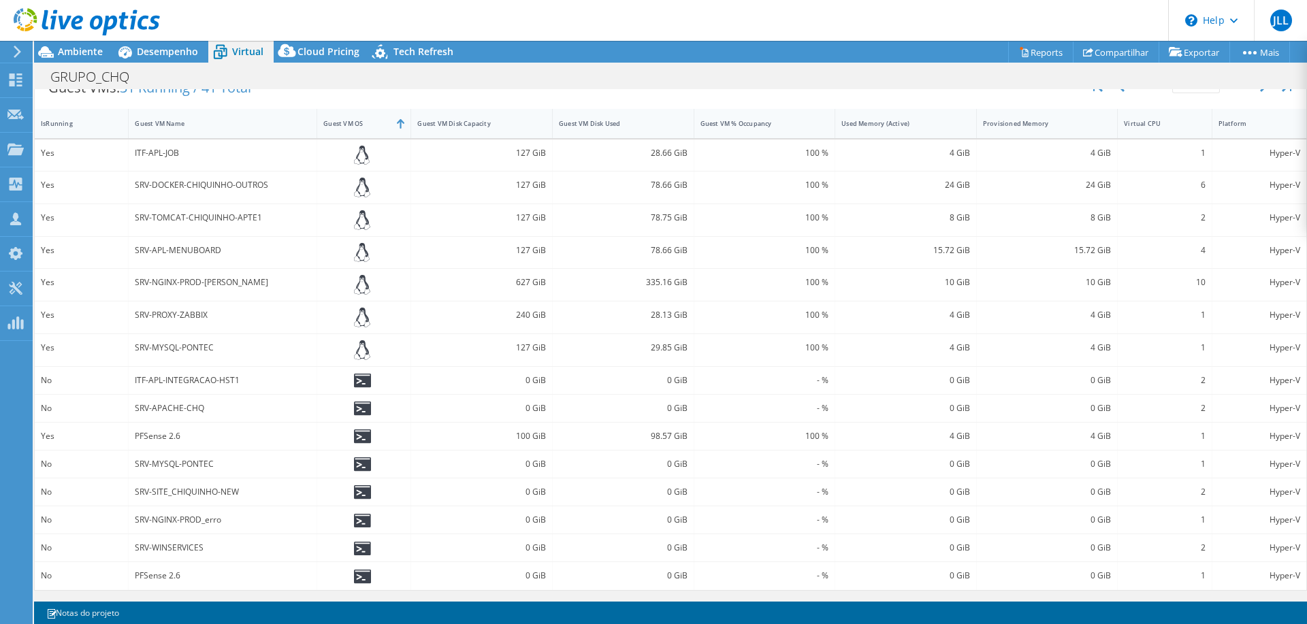
scroll to position [0, 0]
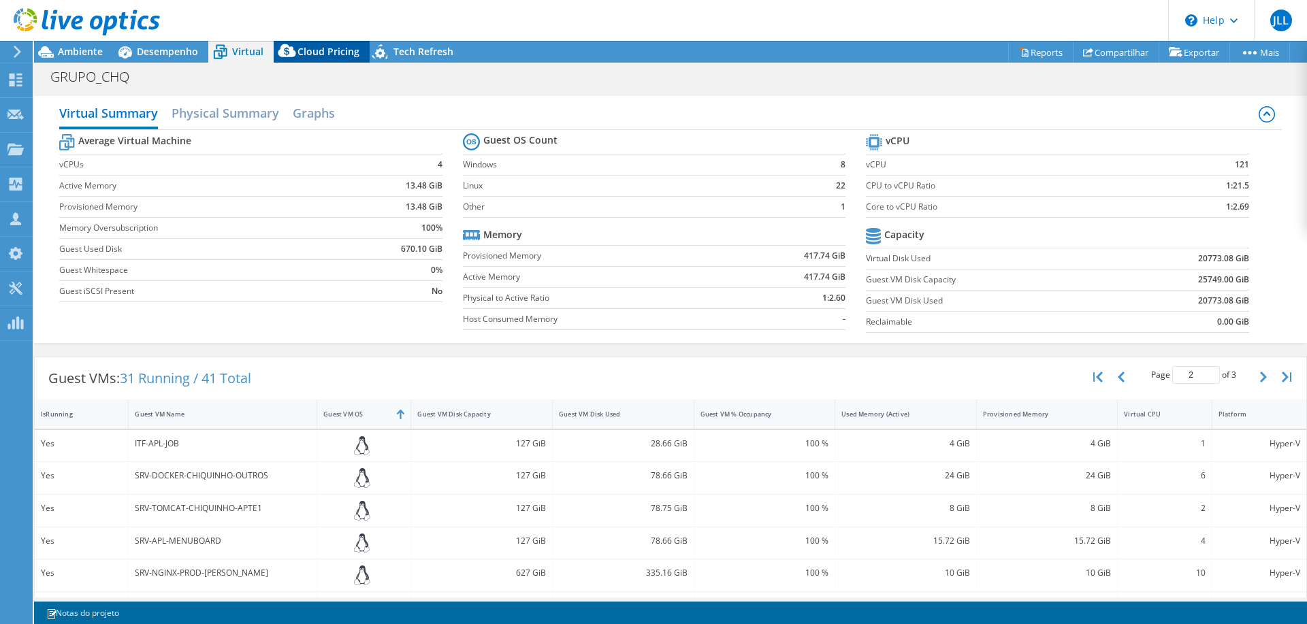
click at [317, 54] on span "Cloud Pricing" at bounding box center [328, 51] width 62 height 13
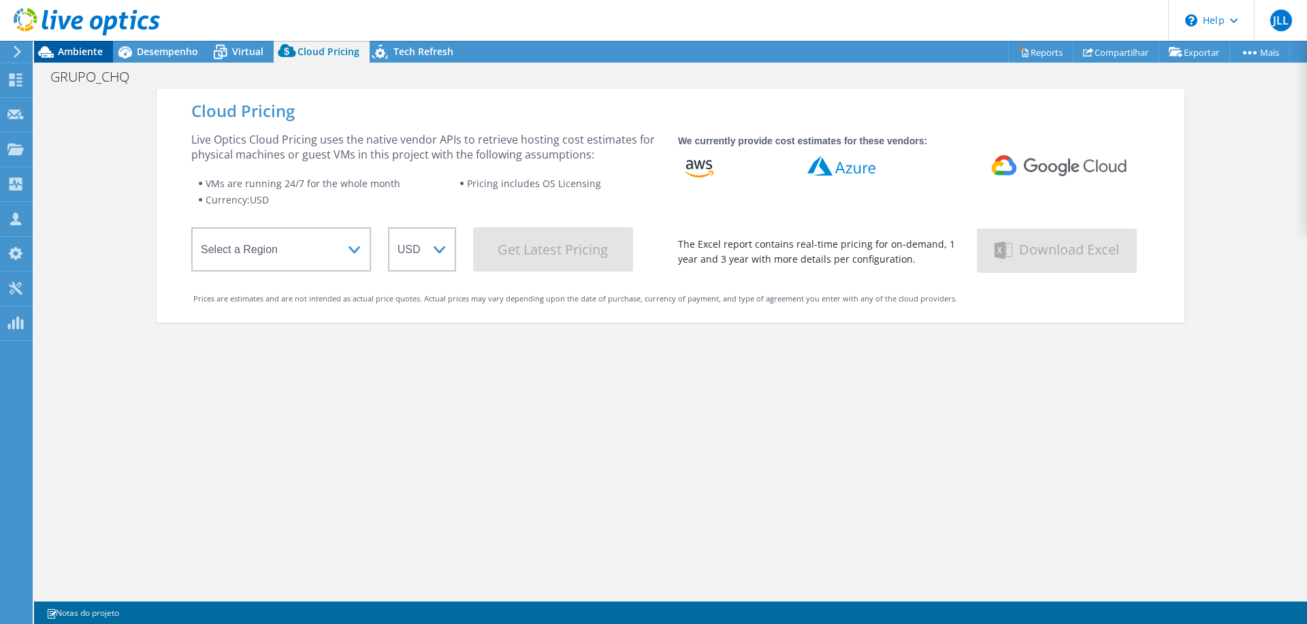
click at [92, 53] on span "Ambiente" at bounding box center [80, 51] width 45 height 13
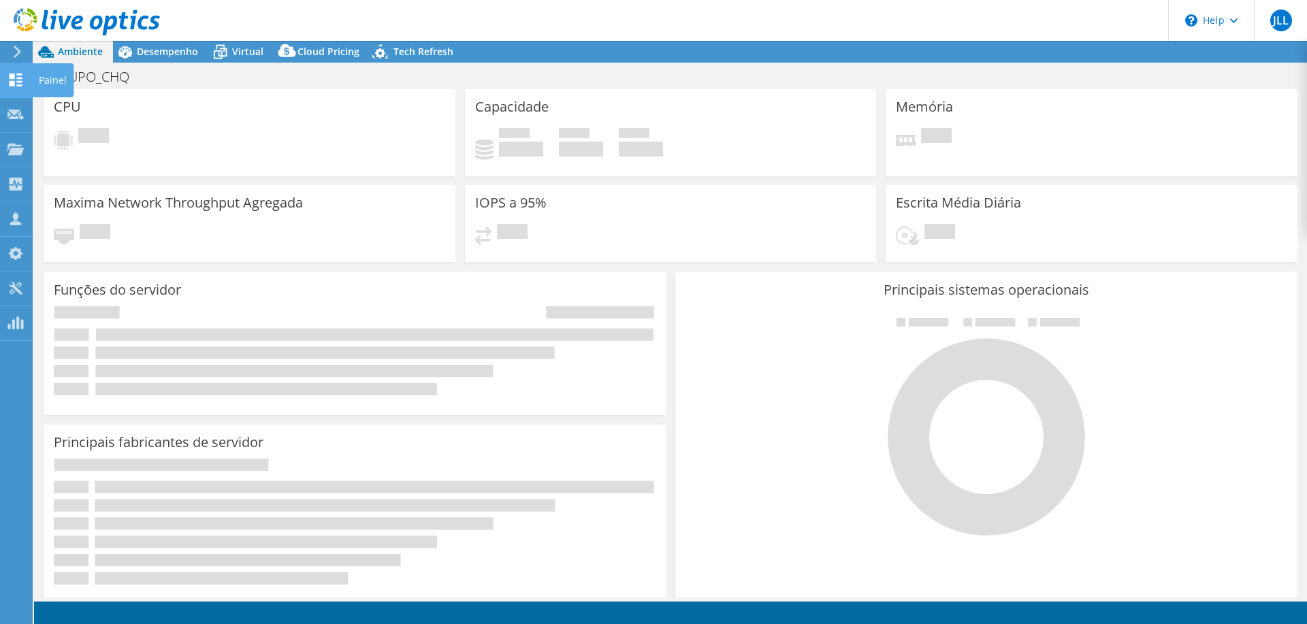
select select "USD"
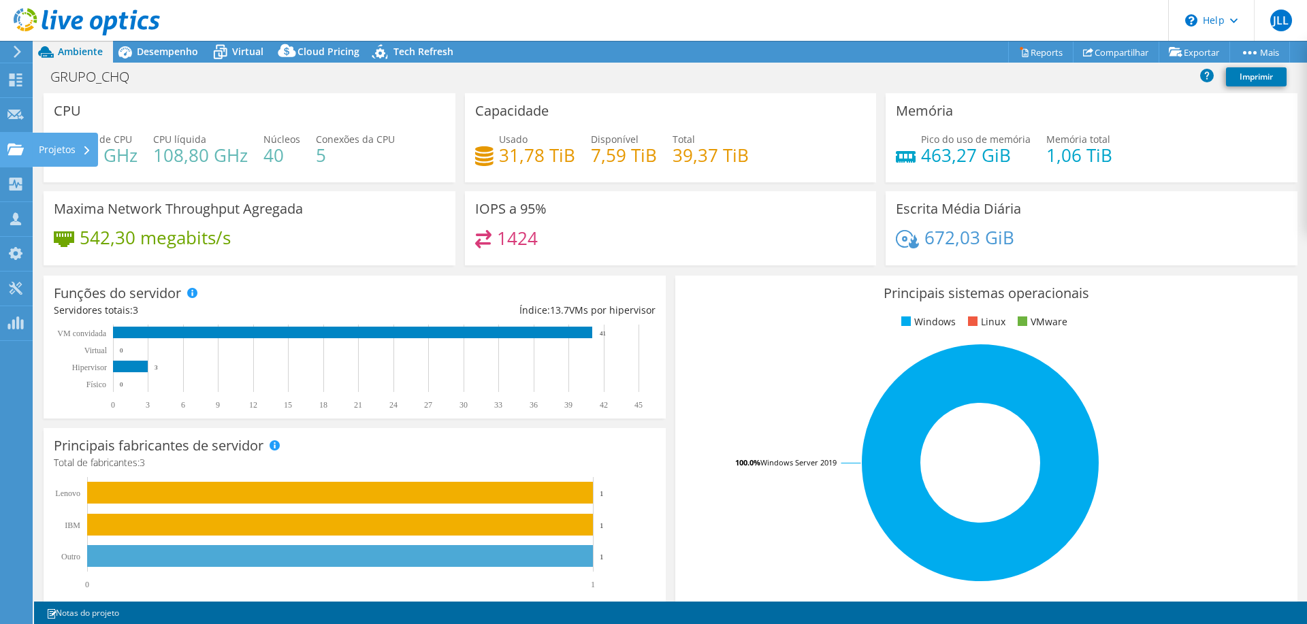
click at [55, 154] on div "Projetos" at bounding box center [65, 150] width 66 height 34
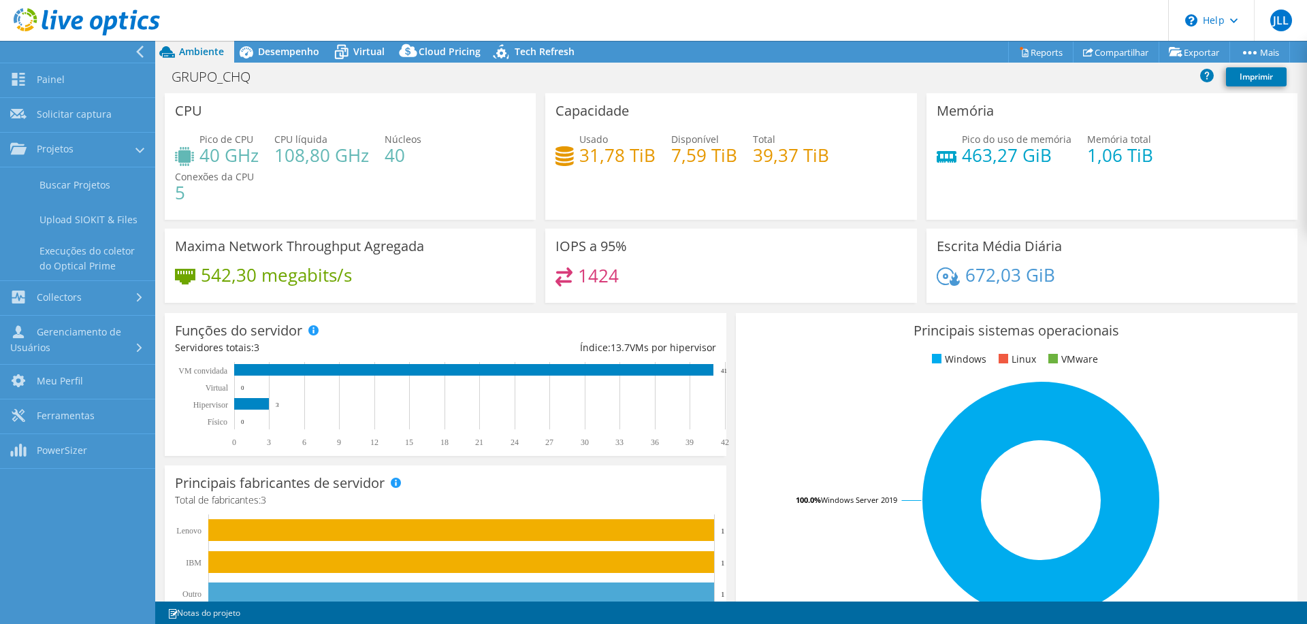
click at [91, 17] on icon at bounding box center [87, 22] width 146 height 28
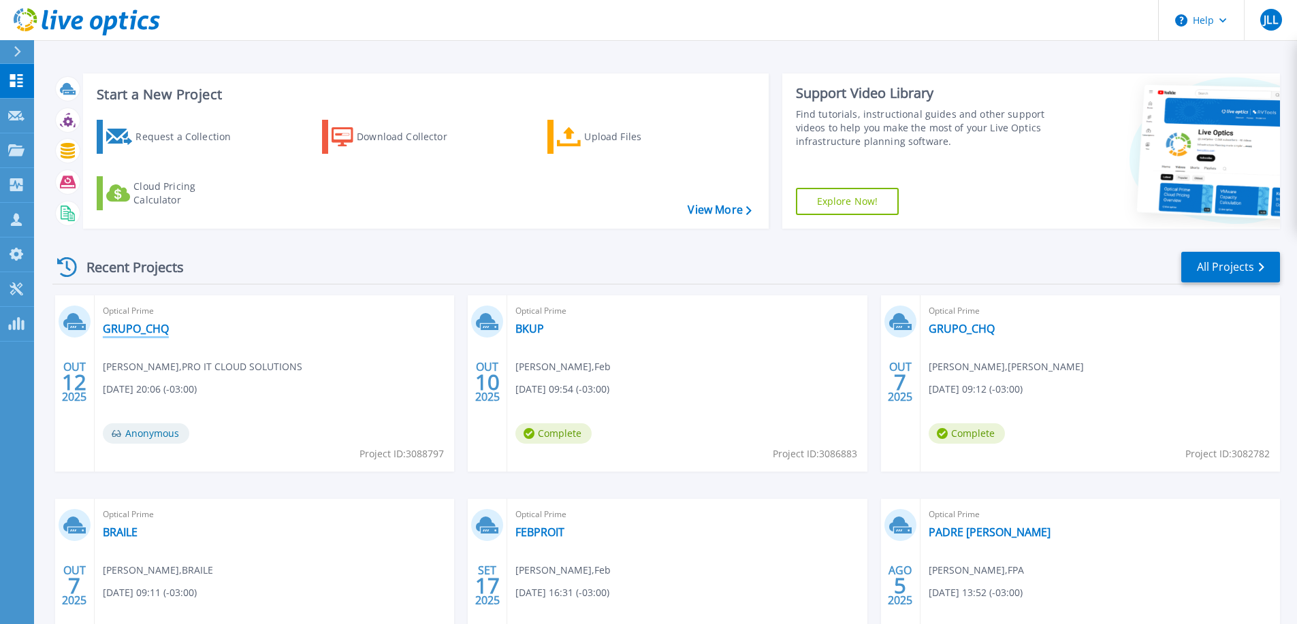
click at [148, 332] on link "GRUPO_CHQ" at bounding box center [136, 329] width 66 height 14
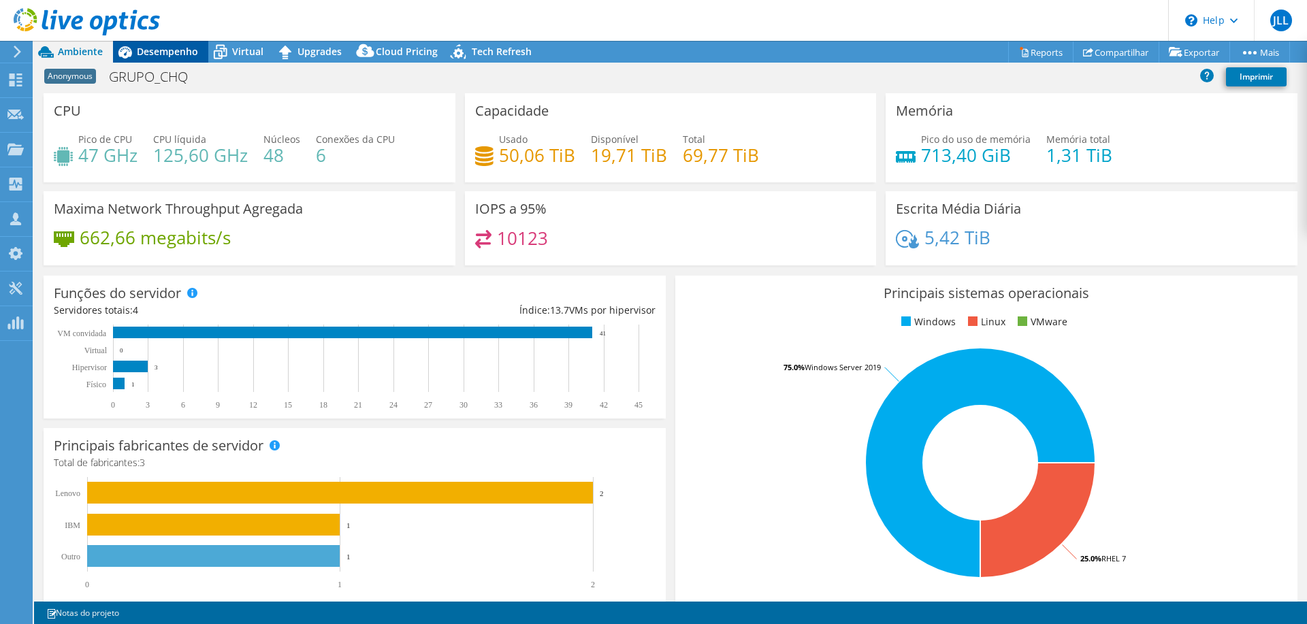
click at [148, 52] on span "Desempenho" at bounding box center [167, 51] width 61 height 13
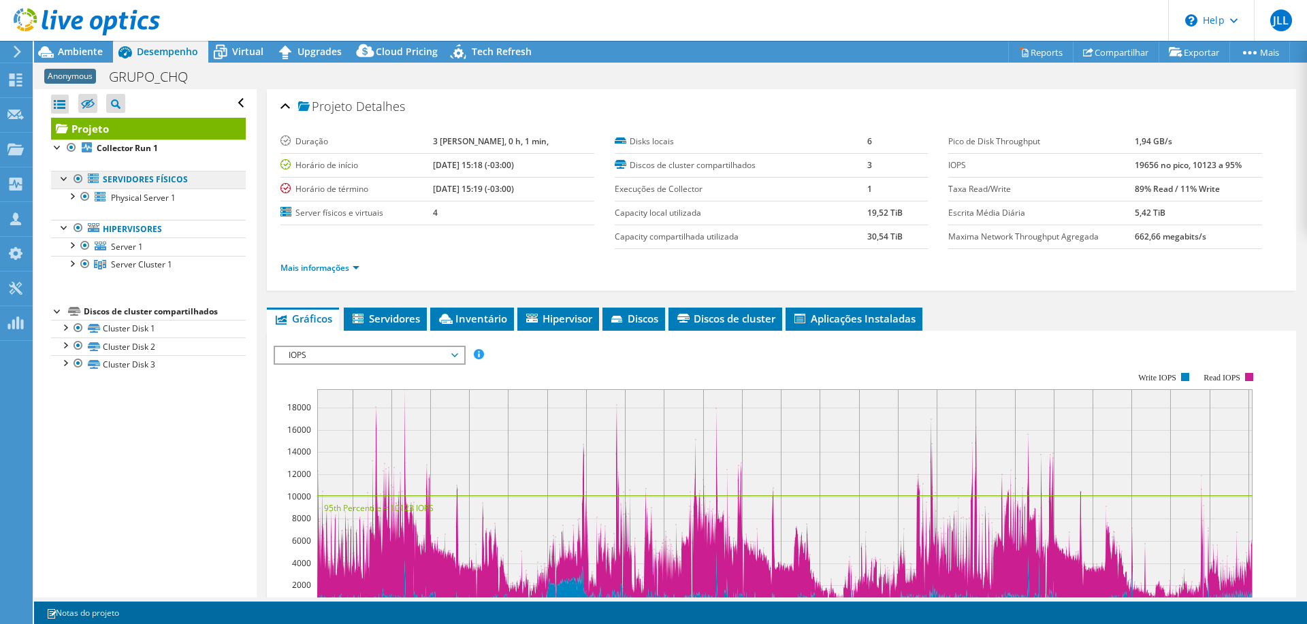
click at [143, 180] on link "Servidores físicos" at bounding box center [148, 180] width 195 height 18
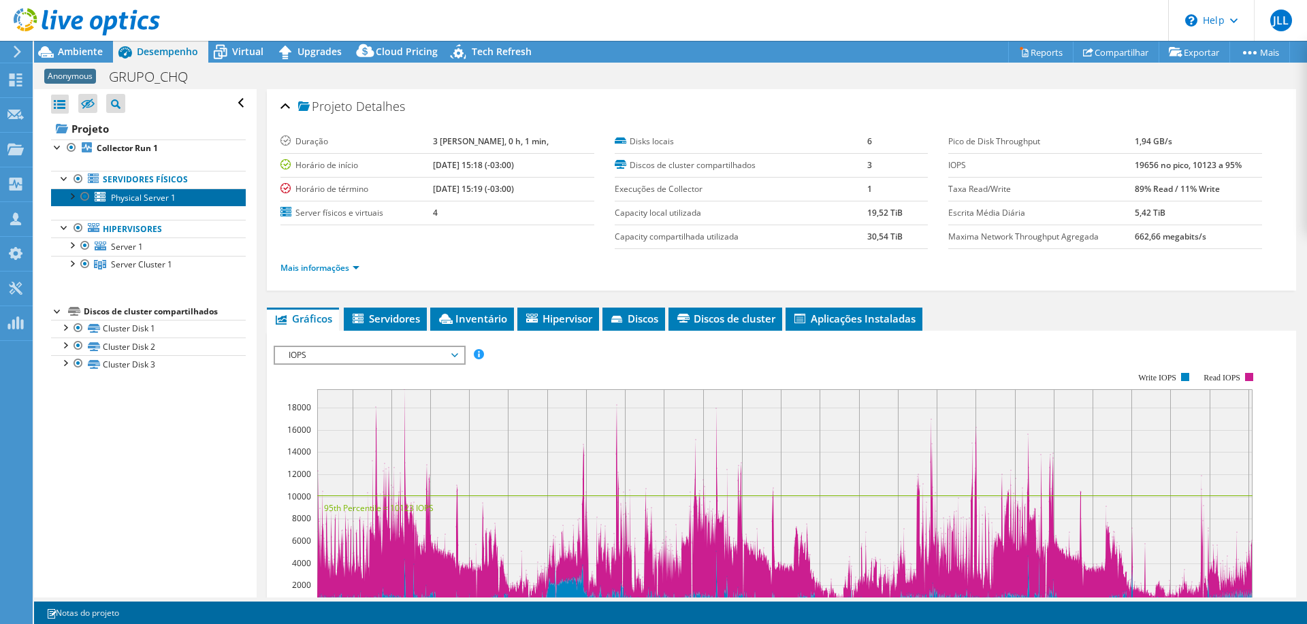
click at [141, 195] on span "Physical Server 1" at bounding box center [143, 198] width 65 height 12
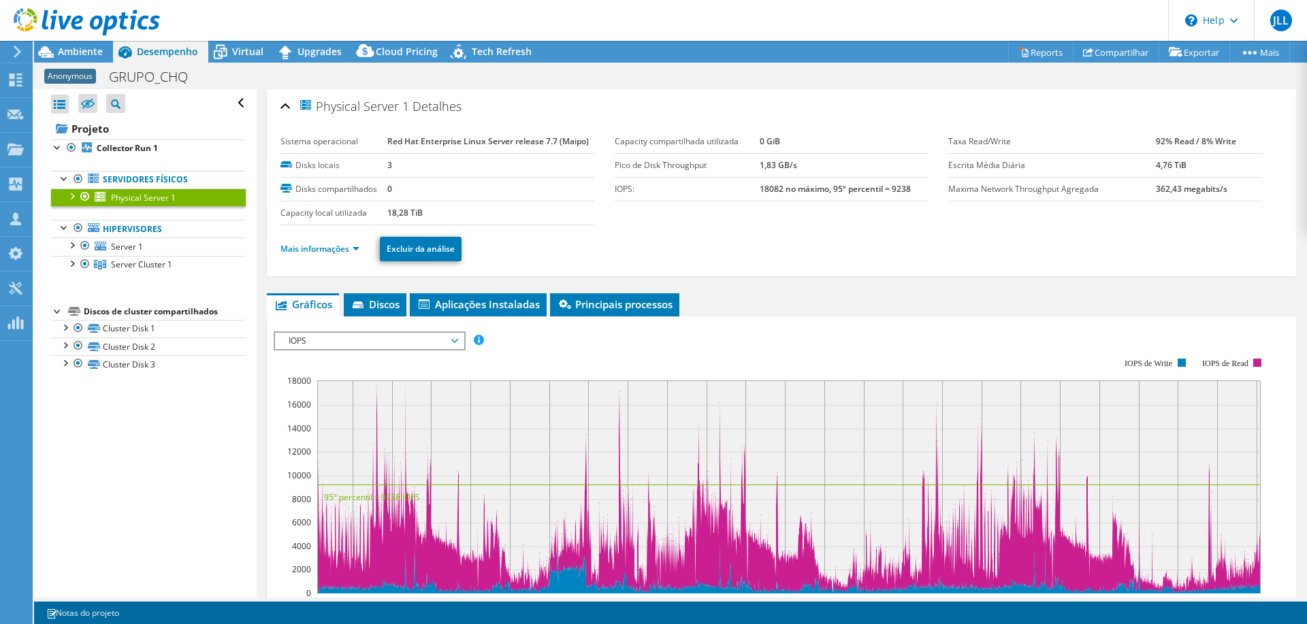
click at [81, 192] on div at bounding box center [85, 197] width 14 height 16
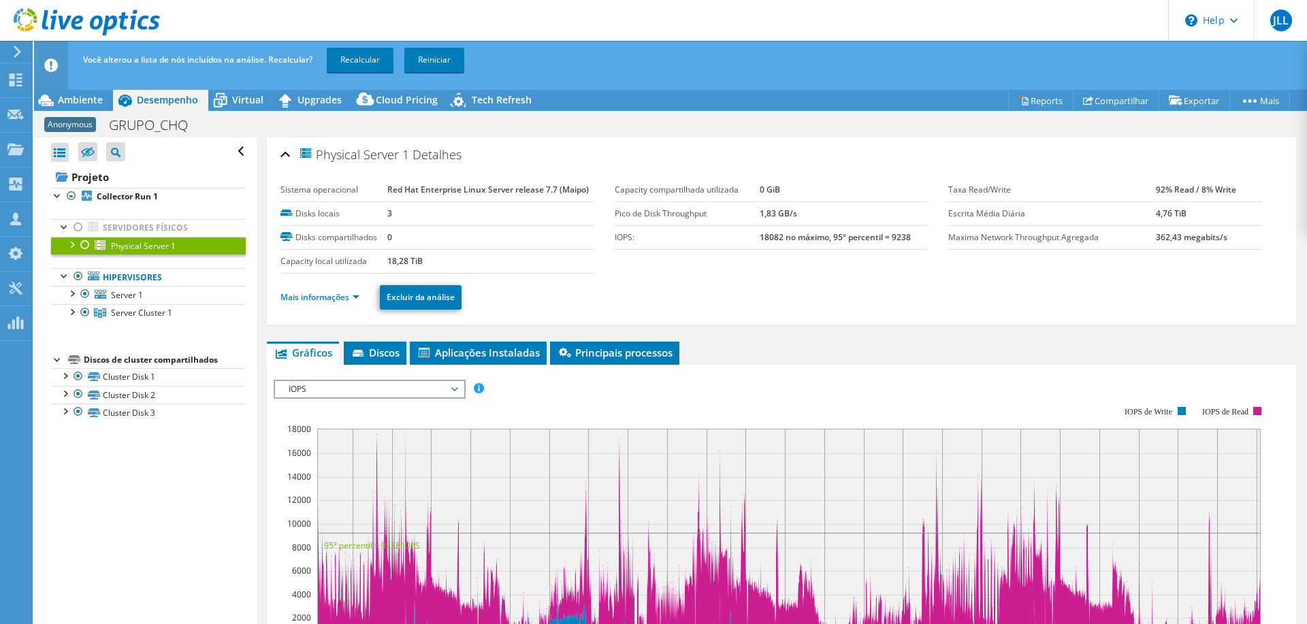
click at [79, 243] on div at bounding box center [85, 245] width 14 height 16
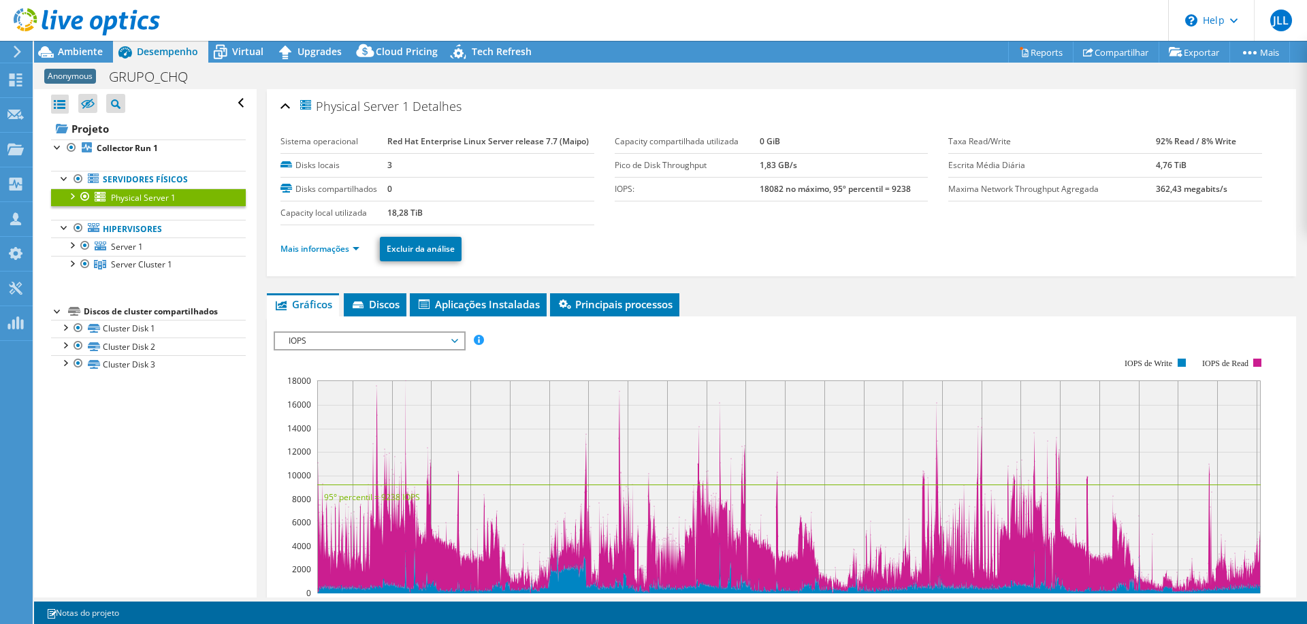
click at [67, 17] on icon at bounding box center [87, 22] width 146 height 28
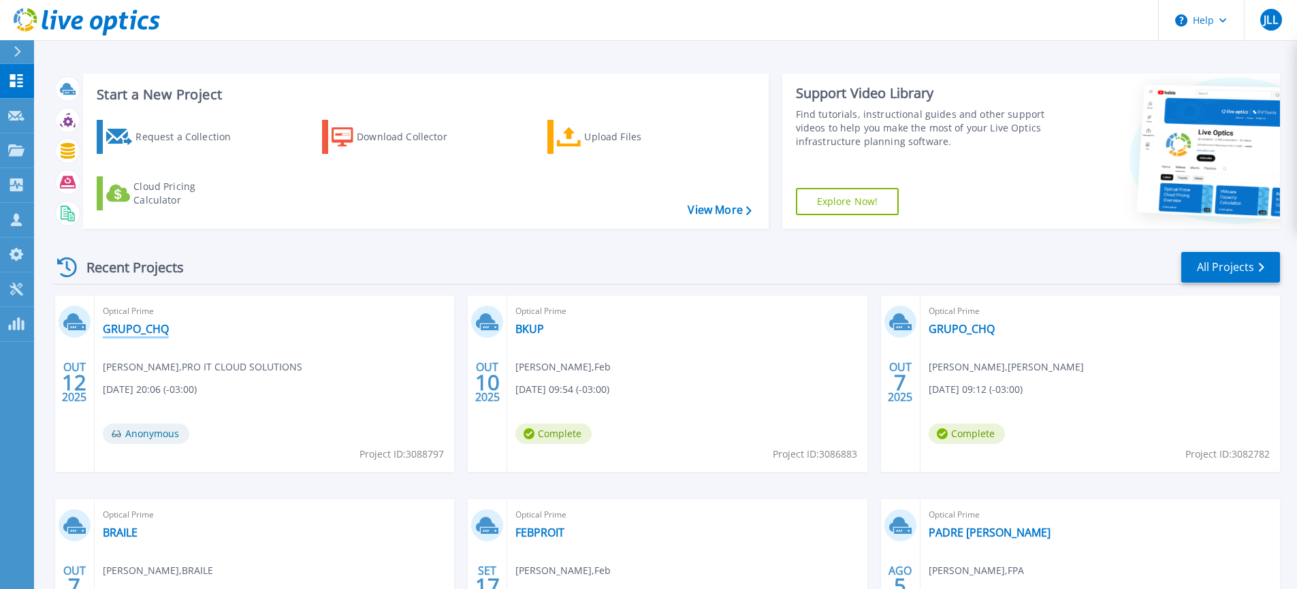
click at [144, 327] on link "GRUPO_CHQ" at bounding box center [136, 329] width 66 height 14
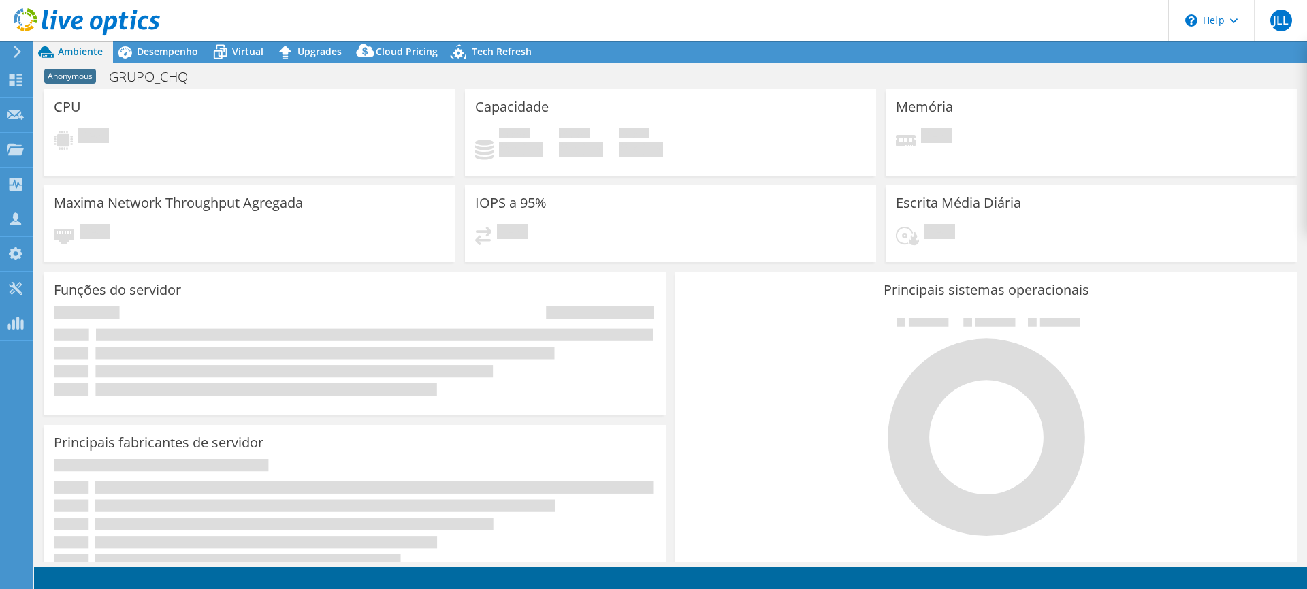
select select "USD"
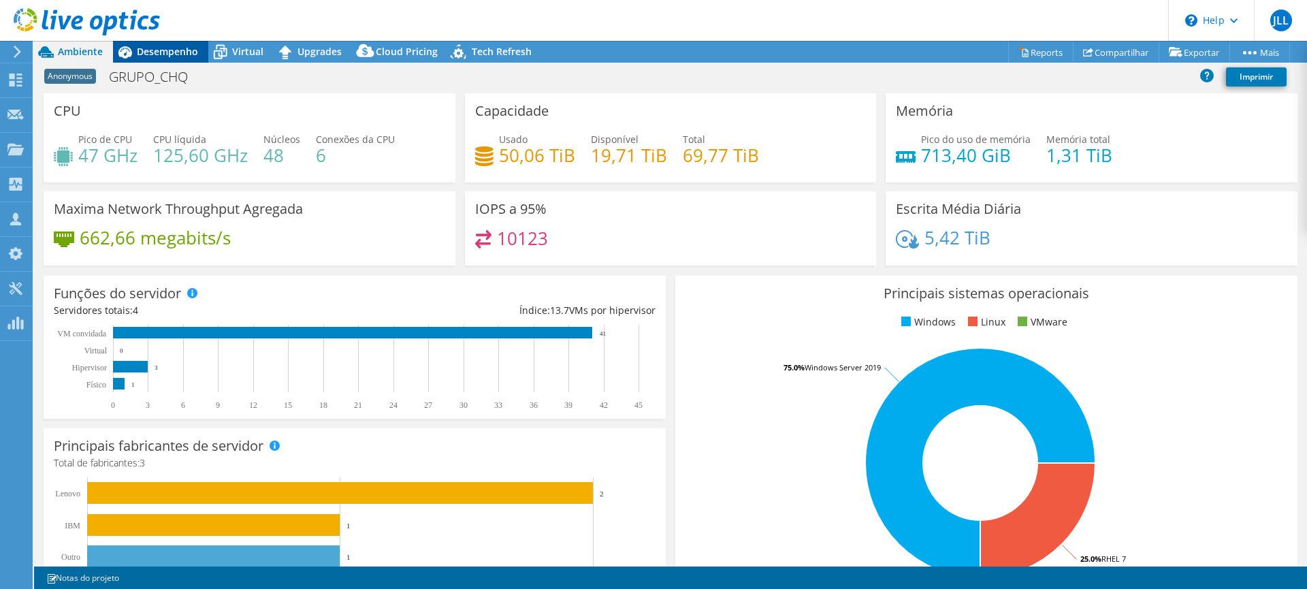
click at [162, 57] on span "Desempenho" at bounding box center [167, 51] width 61 height 13
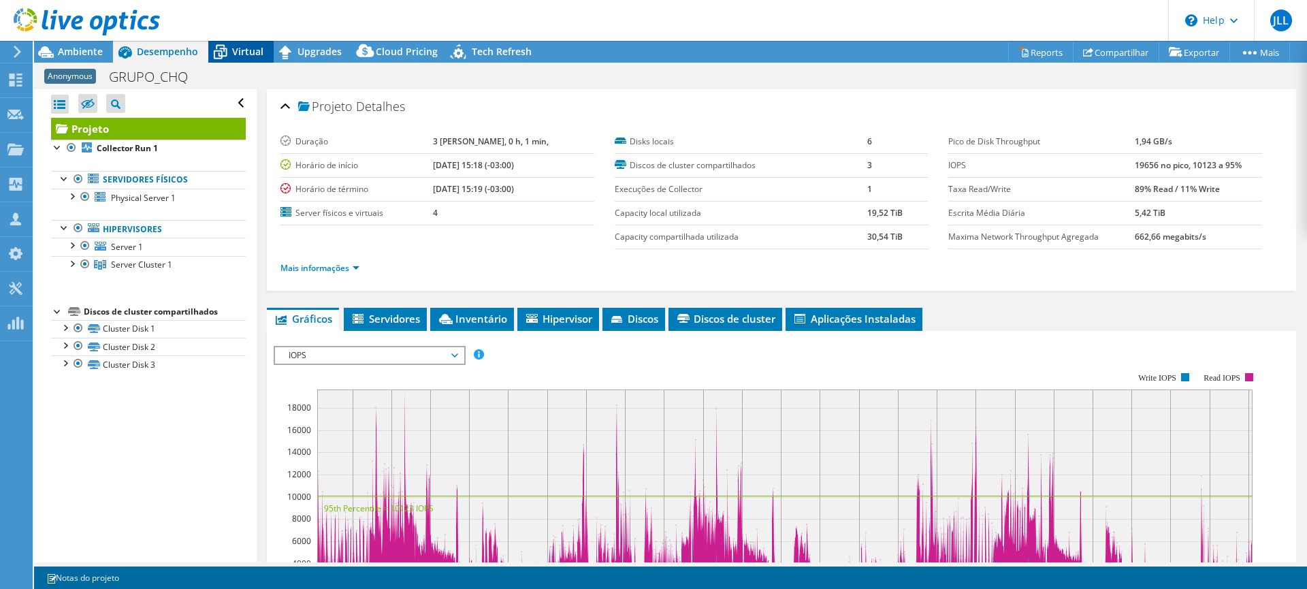
click at [242, 55] on span "Virtual" at bounding box center [247, 51] width 31 height 13
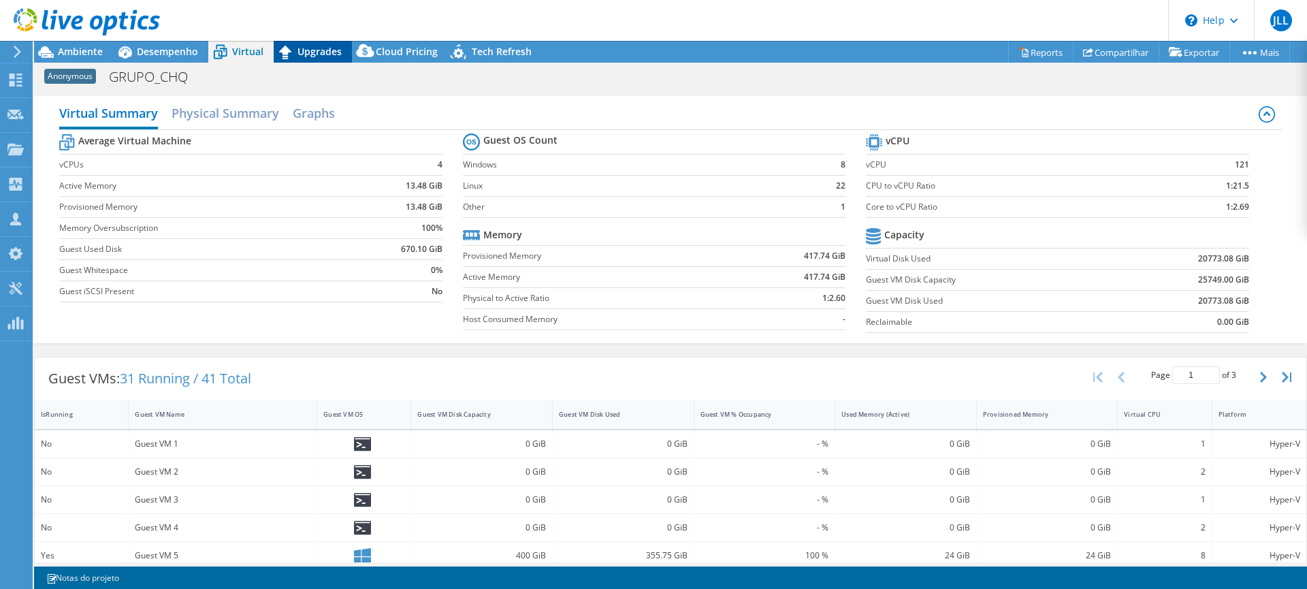
click at [300, 47] on span "Upgrades" at bounding box center [319, 51] width 44 height 13
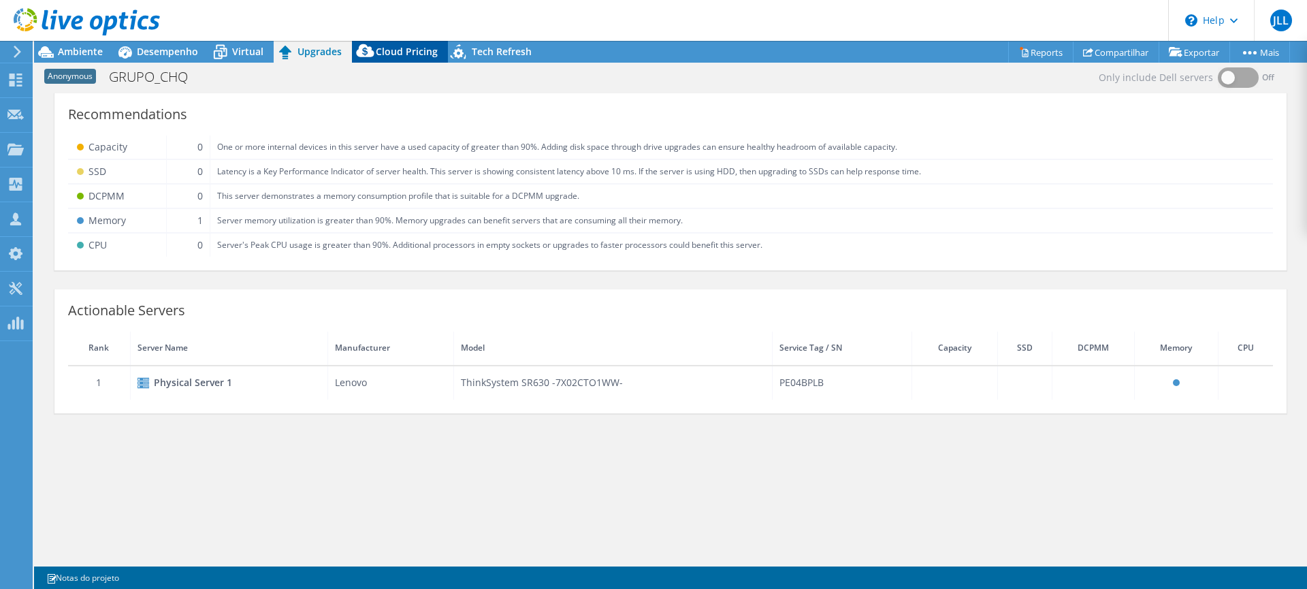
click at [383, 54] on span "Cloud Pricing" at bounding box center [407, 51] width 62 height 13
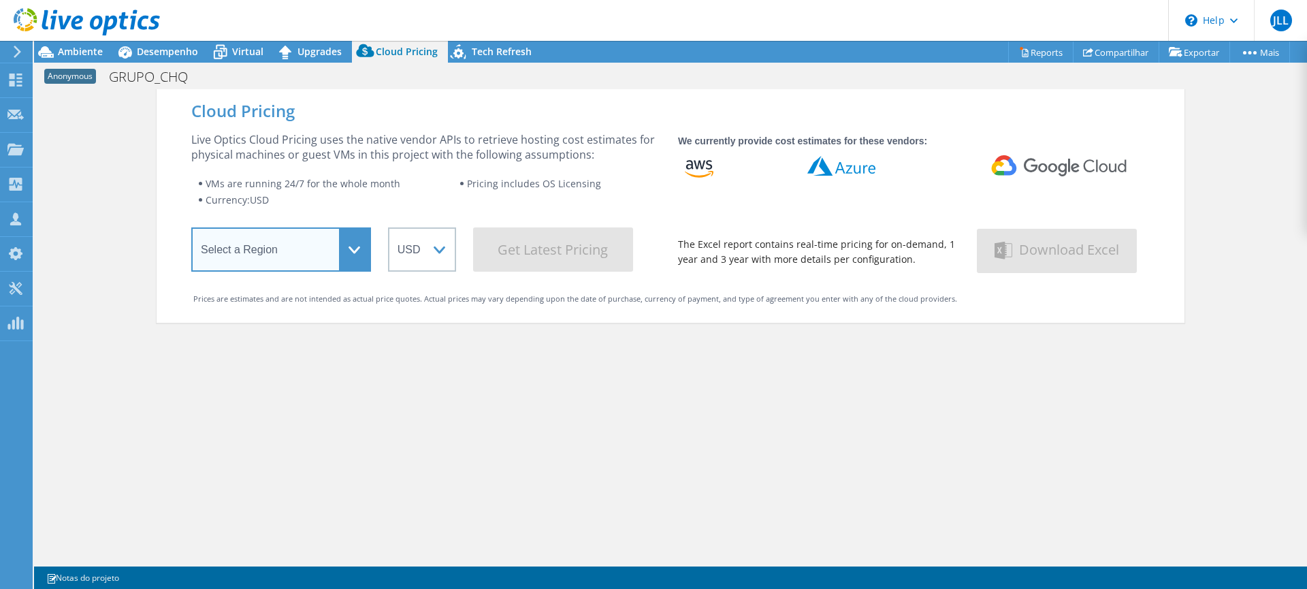
click at [339, 247] on select "Select a Region Asia Pacific (Hong Kong) Asia Pacific (Mumbai) Asia Pacific (Se…" at bounding box center [281, 249] width 180 height 44
select select "SouthAmerica"
click at [191, 230] on select "Select a Region Asia Pacific (Hong Kong) Asia Pacific (Mumbai) Asia Pacific (Se…" at bounding box center [281, 249] width 180 height 44
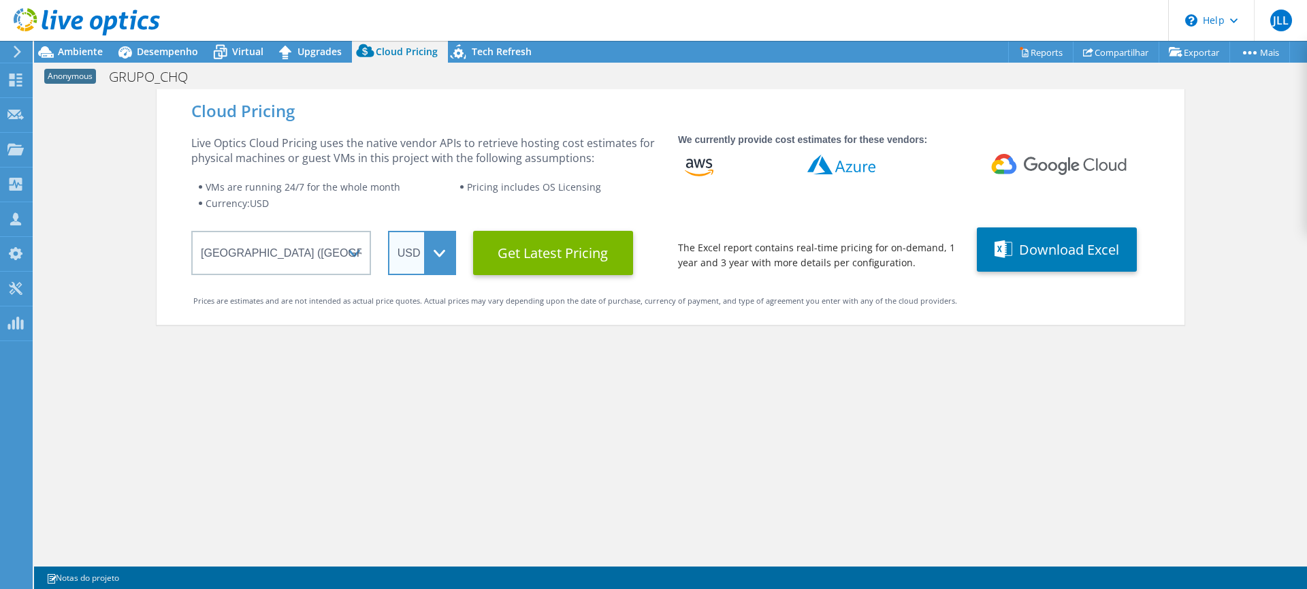
click at [429, 252] on select "ARS AUD BRL CAD CHF CLP CNY DKK EUR GBP HKD HUF INR JPY MXN MYR NOK NZD PEN SEK…" at bounding box center [422, 253] width 68 height 44
click at [388, 231] on select "ARS AUD BRL CAD CHF CLP CNY DKK EUR GBP HKD HUF INR JPY MXN MYR NOK NZD PEN SEK…" at bounding box center [422, 253] width 68 height 44
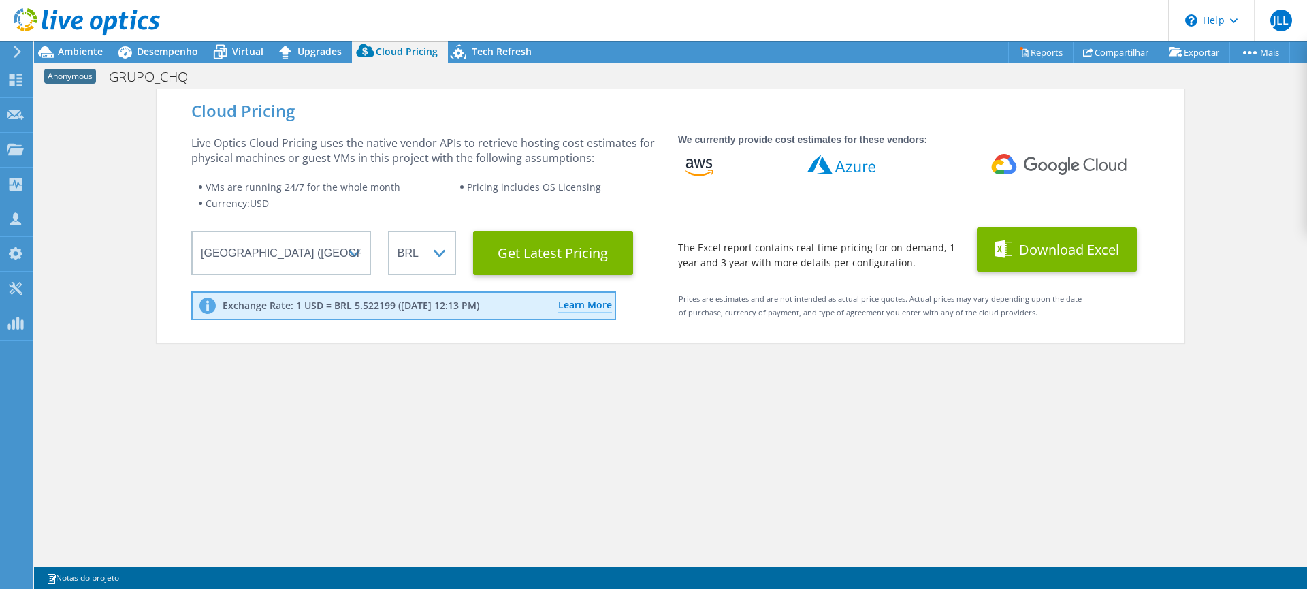
click at [1046, 251] on button "Download Excel" at bounding box center [1057, 249] width 160 height 44
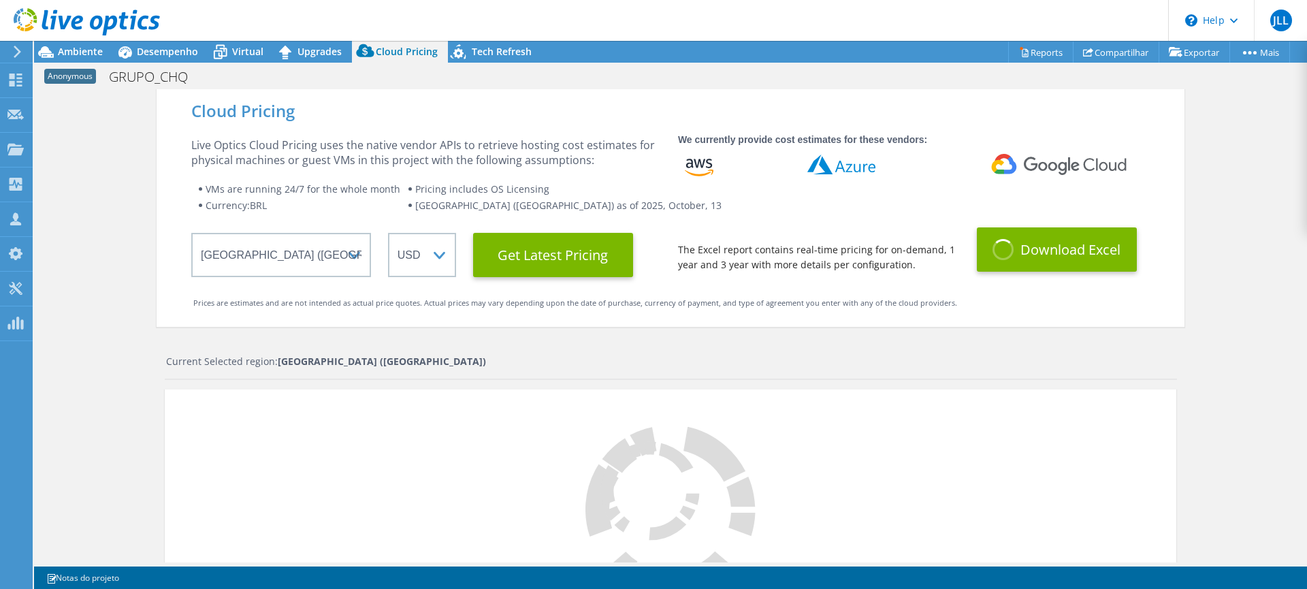
select select "BRL"
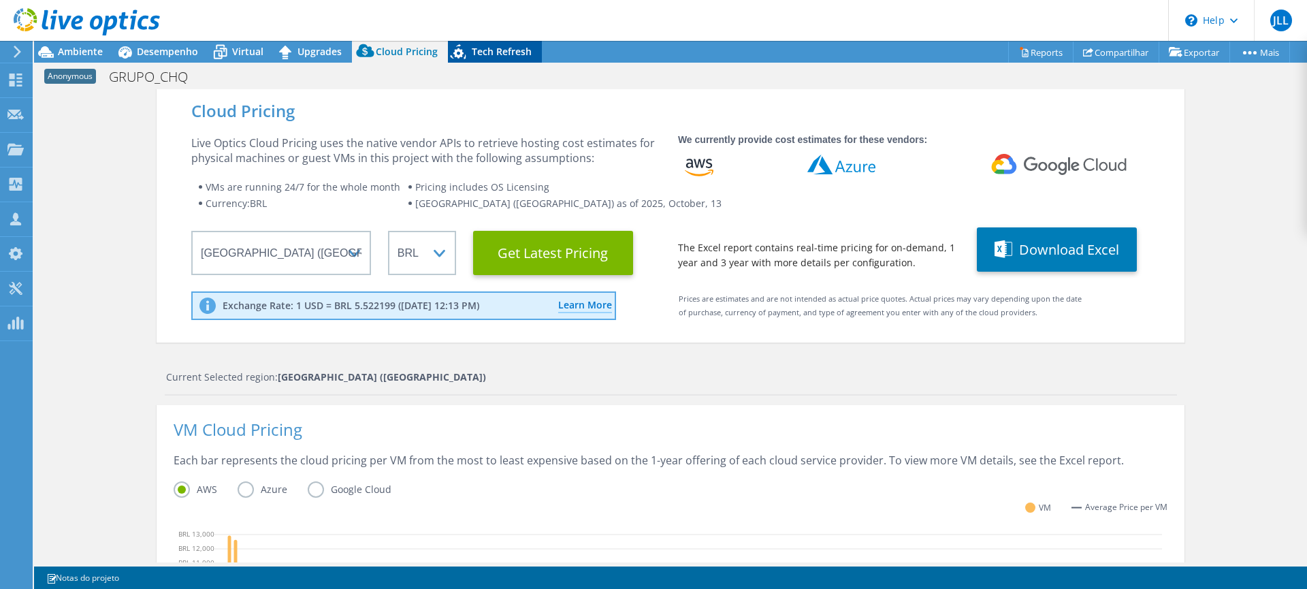
click at [494, 47] on span "Tech Refresh" at bounding box center [502, 51] width 60 height 13
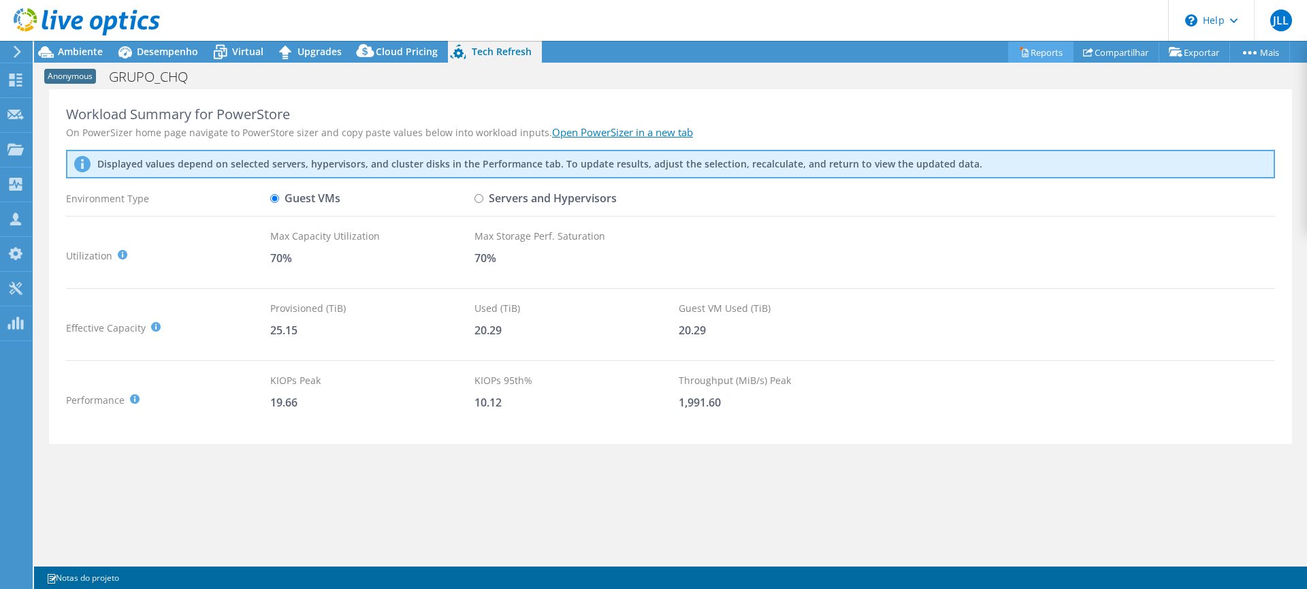
click at [1042, 52] on link "Reports" at bounding box center [1040, 52] width 65 height 21
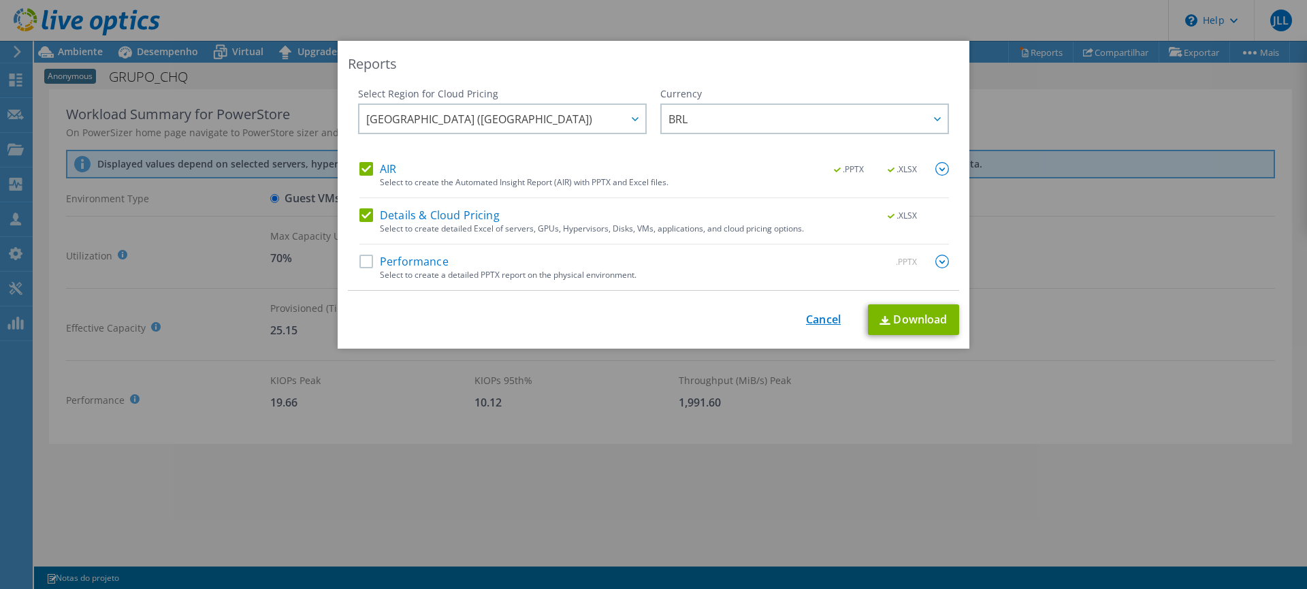
click at [816, 322] on link "Cancel" at bounding box center [823, 319] width 35 height 13
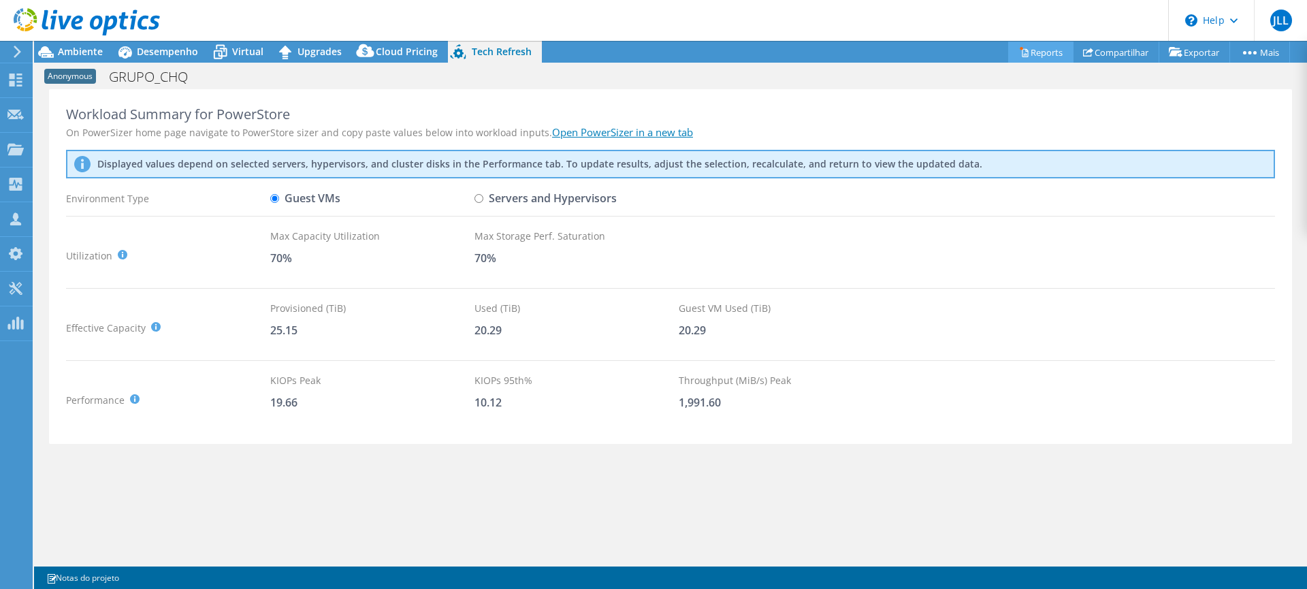
click at [1038, 56] on link "Reports" at bounding box center [1040, 52] width 65 height 21
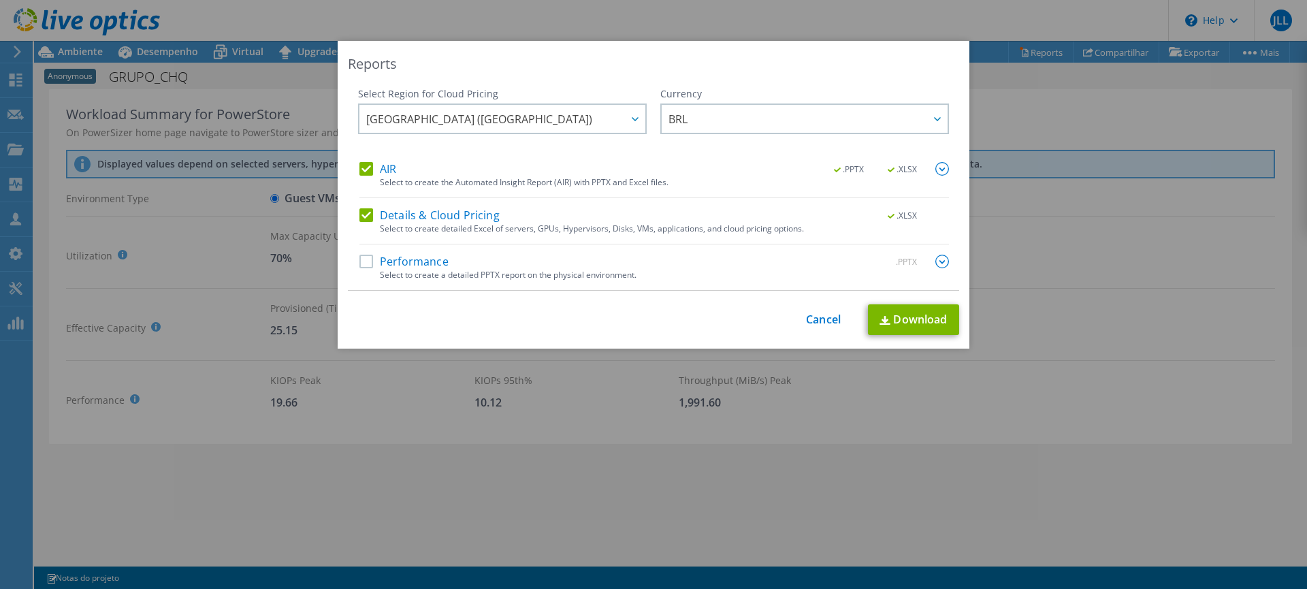
click at [359, 261] on label "Performance" at bounding box center [403, 262] width 89 height 14
click at [0, 0] on input "Performance" at bounding box center [0, 0] width 0 height 0
click at [360, 218] on label "Details & Cloud Pricing" at bounding box center [429, 215] width 140 height 14
click at [0, 0] on input "Details & Cloud Pricing" at bounding box center [0, 0] width 0 height 0
click at [364, 174] on label "AIR" at bounding box center [377, 169] width 37 height 14
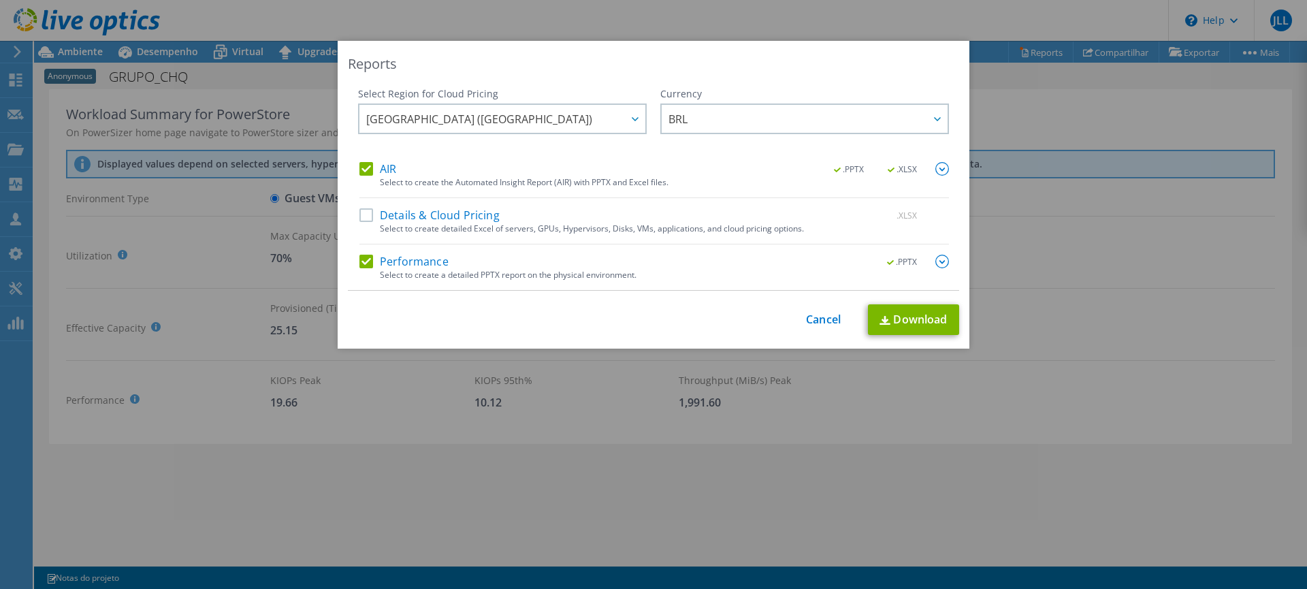
click at [0, 0] on input "AIR" at bounding box center [0, 0] width 0 height 0
click at [901, 325] on link "Download" at bounding box center [913, 319] width 91 height 31
click at [816, 319] on link "Cancel" at bounding box center [823, 319] width 35 height 13
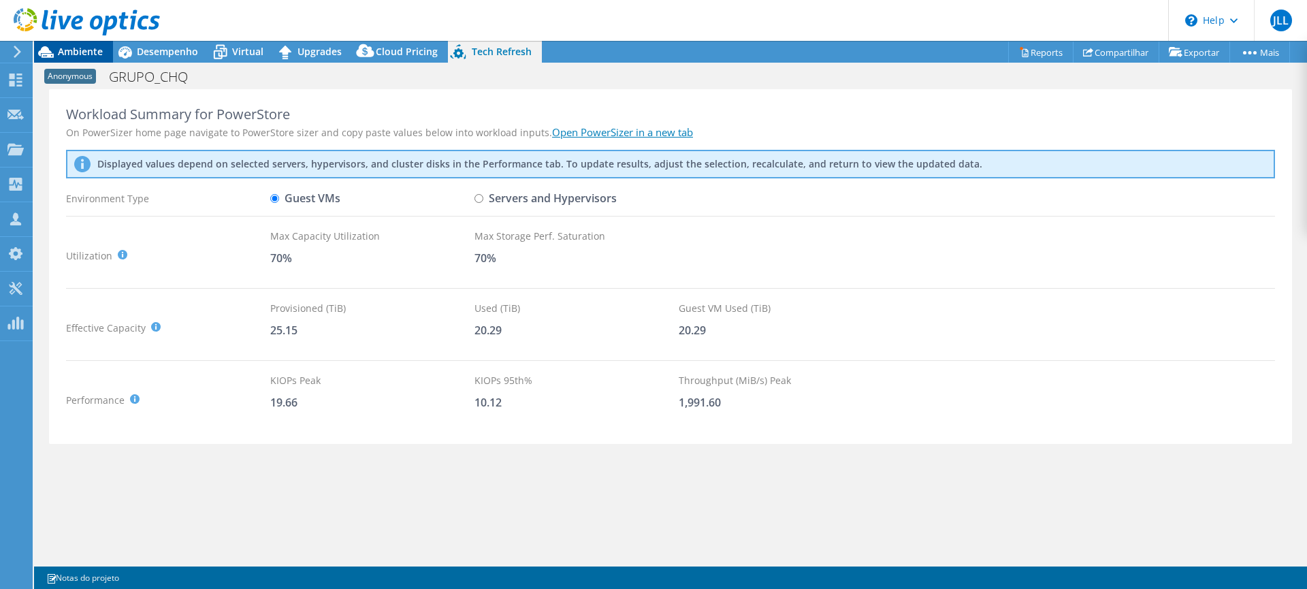
click at [67, 48] on span "Ambiente" at bounding box center [80, 51] width 45 height 13
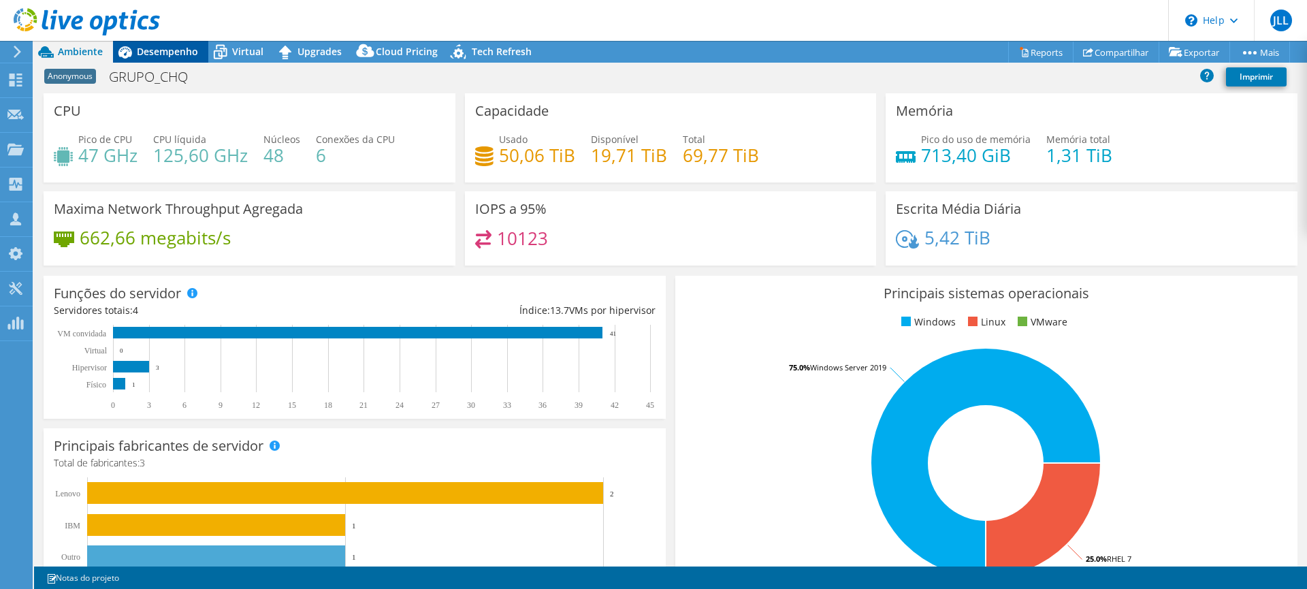
click at [127, 52] on icon at bounding box center [125, 52] width 14 height 12
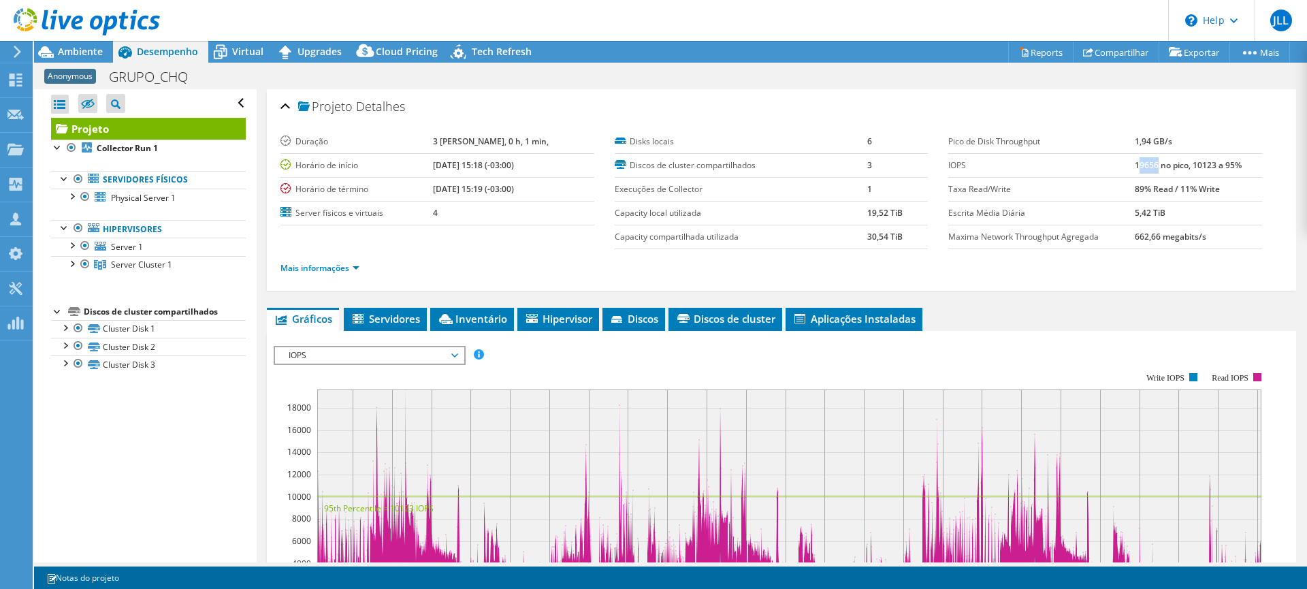
drag, startPoint x: 1131, startPoint y: 167, endPoint x: 1148, endPoint y: 164, distance: 17.9
click at [1148, 164] on b "19656 no pico, 10123 a 95%" at bounding box center [1188, 165] width 107 height 12
drag, startPoint x: 1112, startPoint y: 181, endPoint x: 1150, endPoint y: 185, distance: 38.3
click at [1150, 185] on tr "Taxa Read/Write 89% Read / 11% Write" at bounding box center [1105, 189] width 314 height 24
click at [999, 175] on td "IOPS" at bounding box center [1041, 165] width 187 height 24
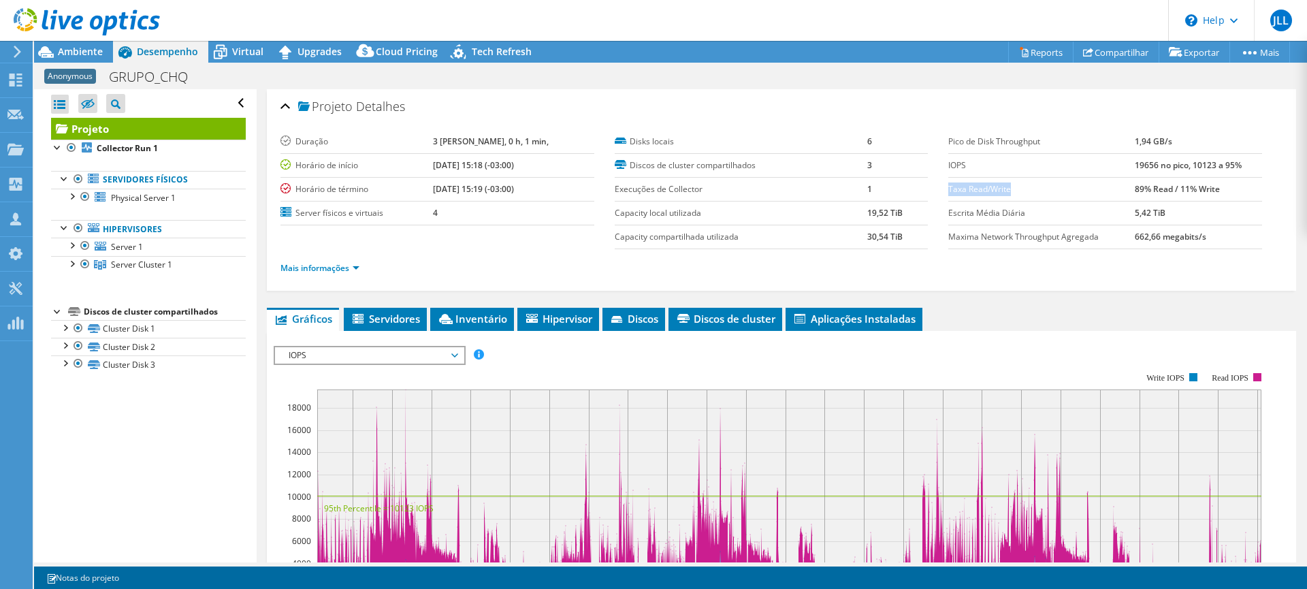
drag, startPoint x: 941, startPoint y: 184, endPoint x: 1150, endPoint y: 199, distance: 209.6
click at [1143, 199] on tr "Taxa Read/Write 89% Read / 11% Write" at bounding box center [1105, 189] width 314 height 24
click at [1225, 197] on td "89% Read / 11% Write" at bounding box center [1198, 189] width 127 height 24
drag, startPoint x: 1219, startPoint y: 193, endPoint x: 1187, endPoint y: 189, distance: 31.5
click at [1187, 189] on td "89% Read / 11% Write" at bounding box center [1198, 189] width 127 height 24
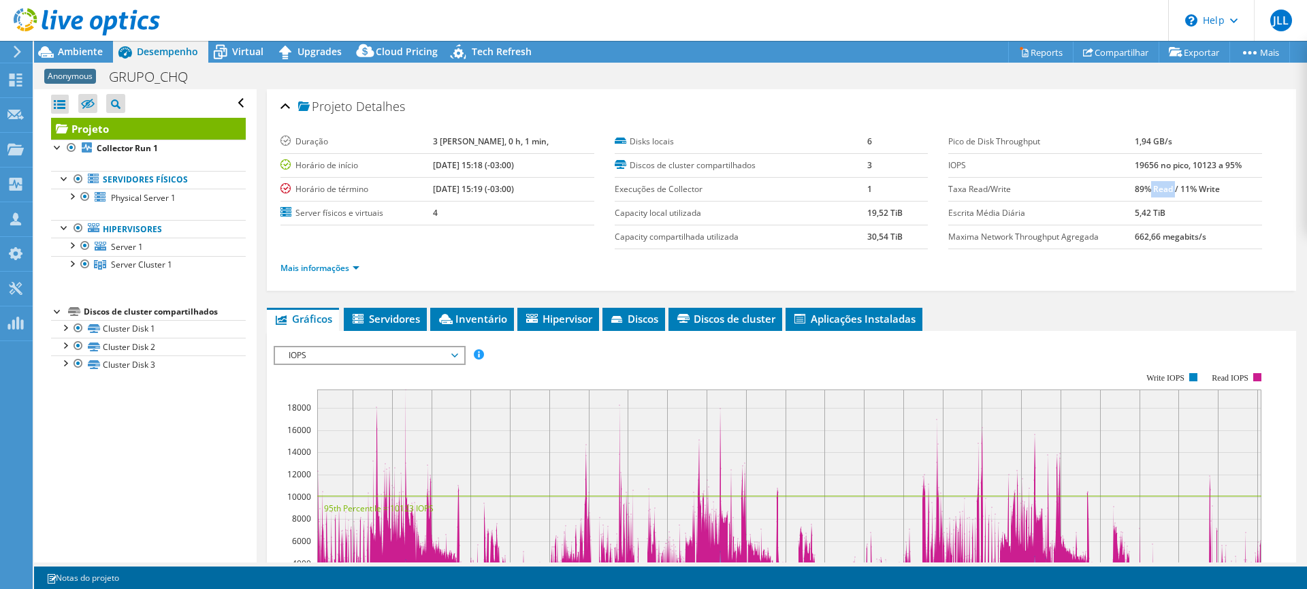
drag, startPoint x: 1165, startPoint y: 186, endPoint x: 1142, endPoint y: 185, distance: 23.2
click at [1142, 185] on b "89% Read / 11% Write" at bounding box center [1177, 189] width 85 height 12
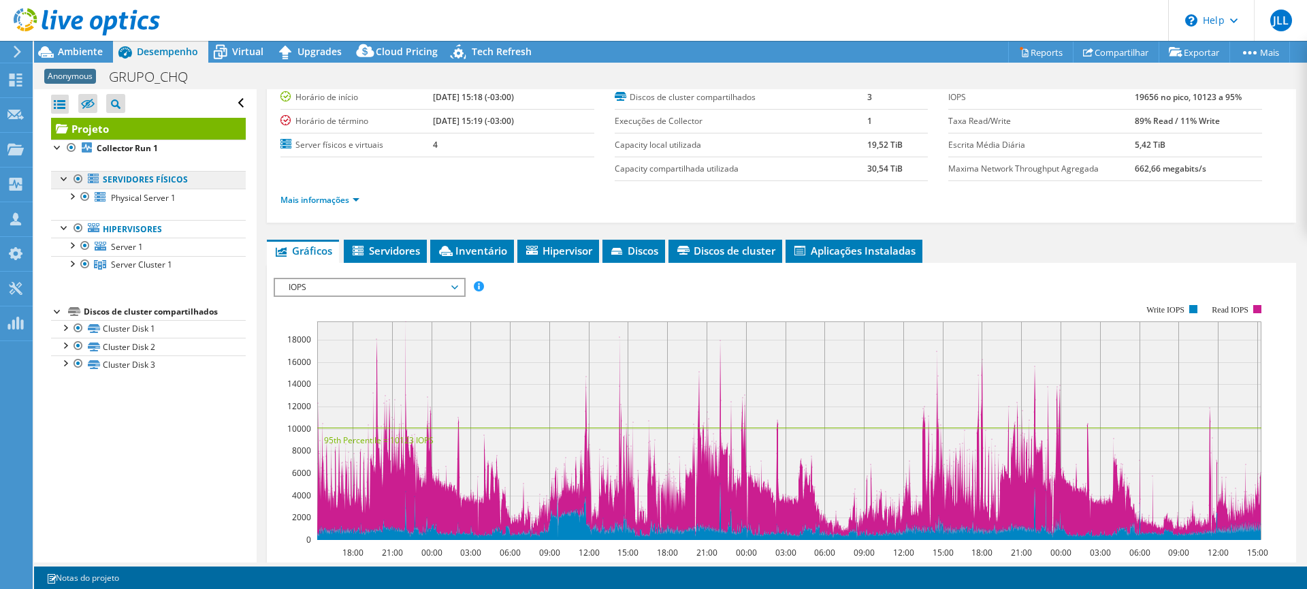
click at [133, 174] on link "Servidores físicos" at bounding box center [148, 180] width 195 height 18
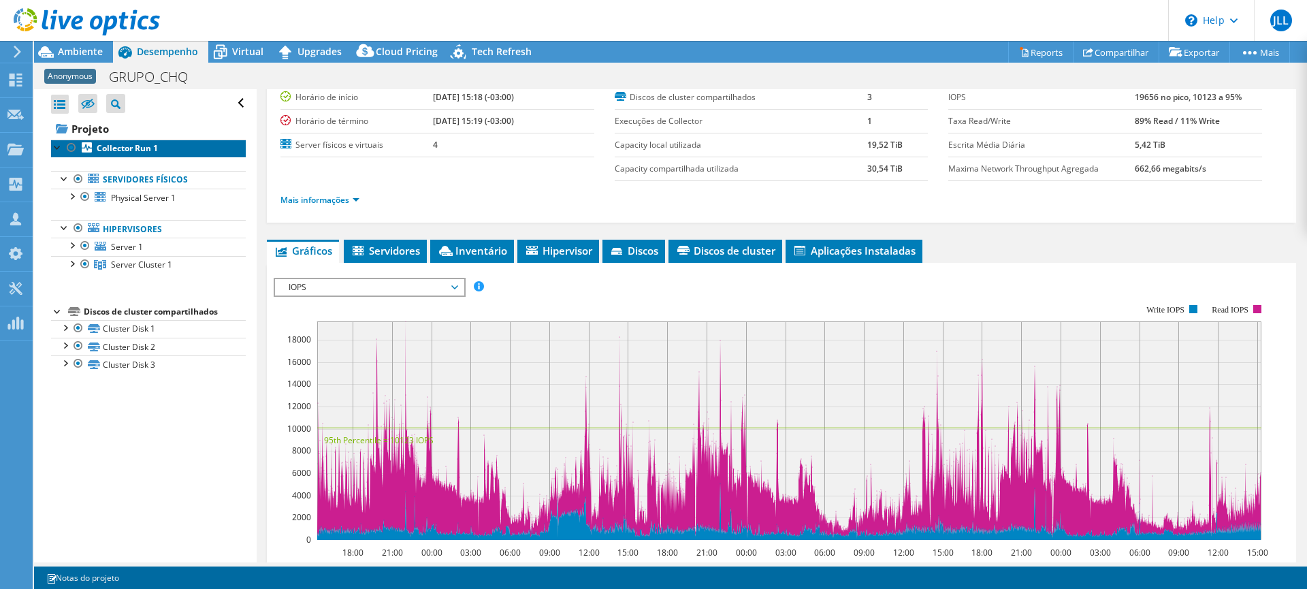
click at [131, 142] on link "Collector Run 1" at bounding box center [148, 149] width 195 height 18
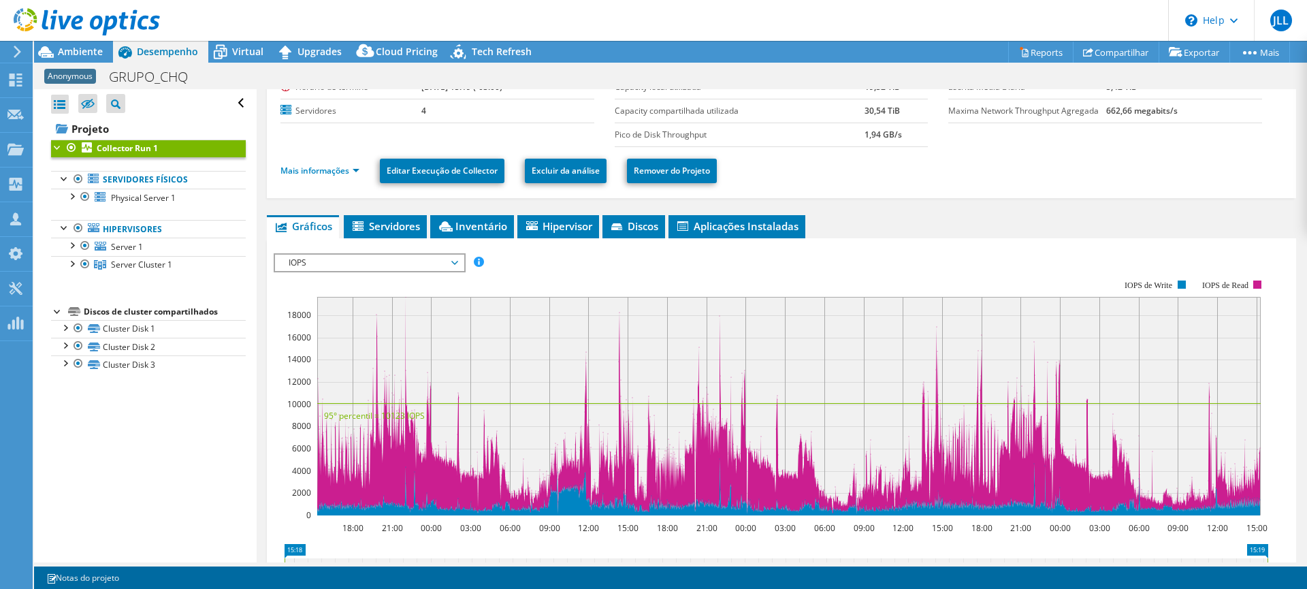
scroll to position [136, 0]
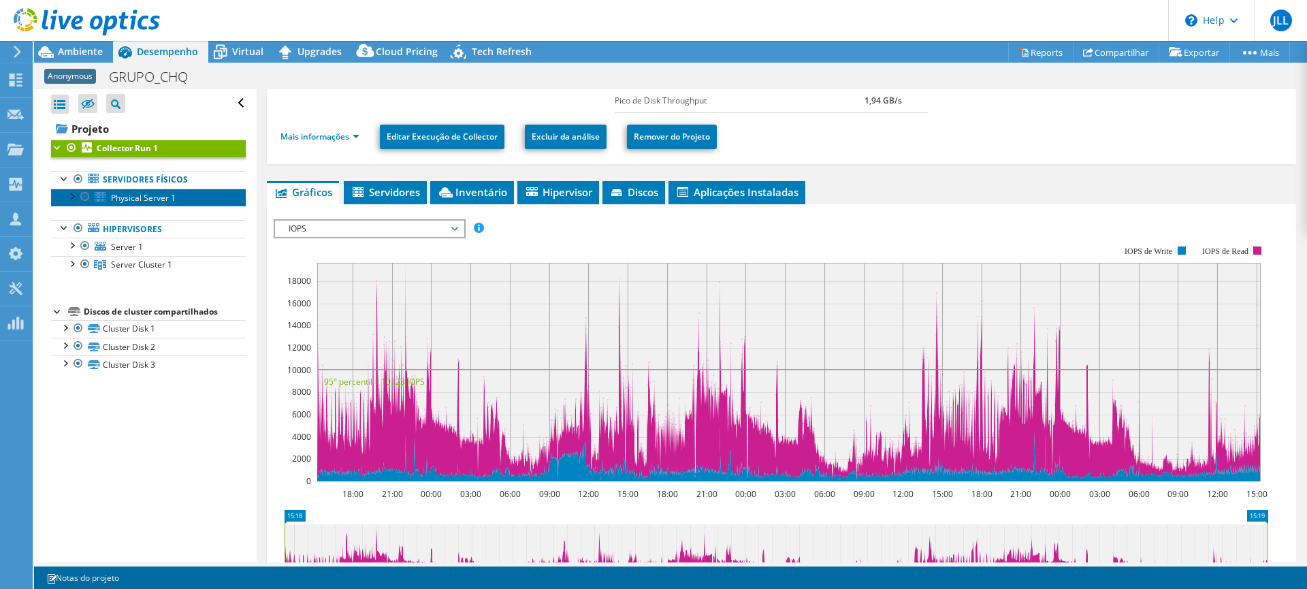
click at [135, 196] on span "Physical Server 1" at bounding box center [143, 198] width 65 height 12
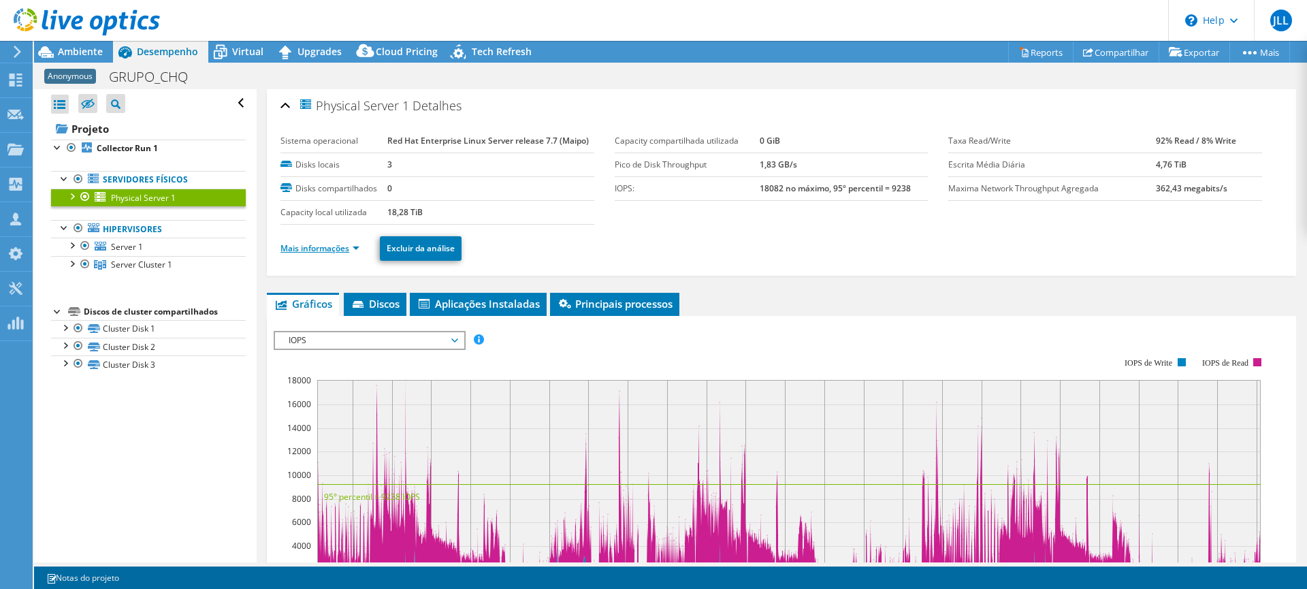
scroll to position [0, 0]
click at [317, 248] on link "Mais informações" at bounding box center [319, 249] width 79 height 12
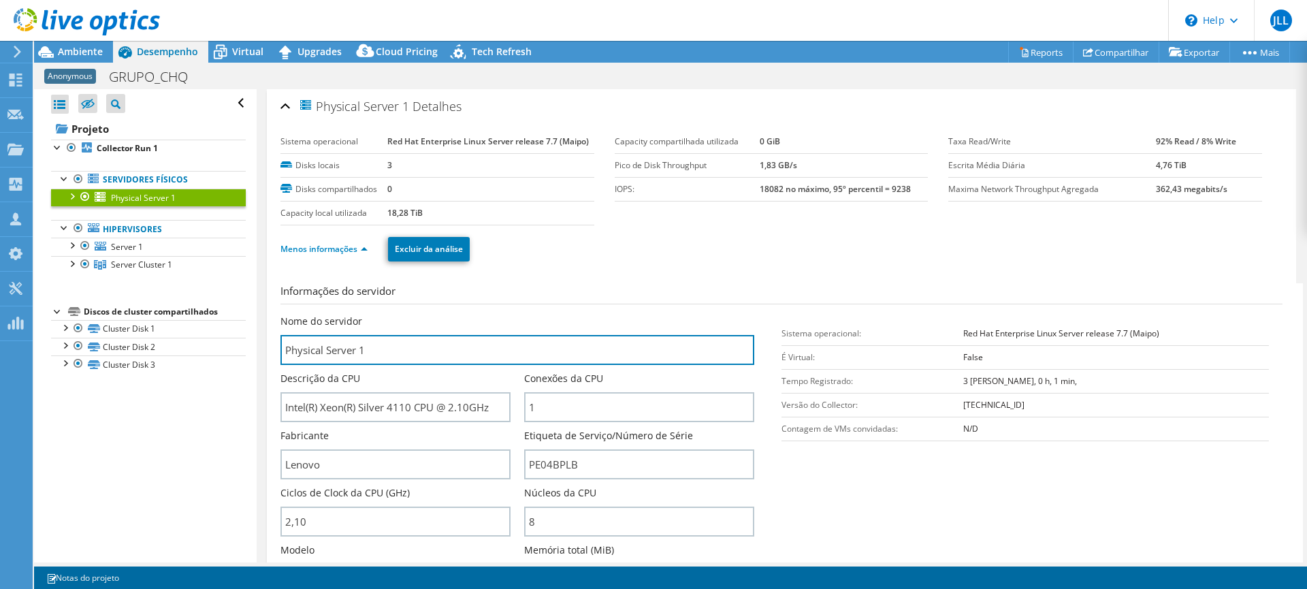
drag, startPoint x: 408, startPoint y: 350, endPoint x: 274, endPoint y: 338, distance: 134.7
click at [274, 338] on div "Physical Server 1 Detalhes Sistema operacional Red Hat Enterprise Linux Server …" at bounding box center [781, 491] width 1029 height 805
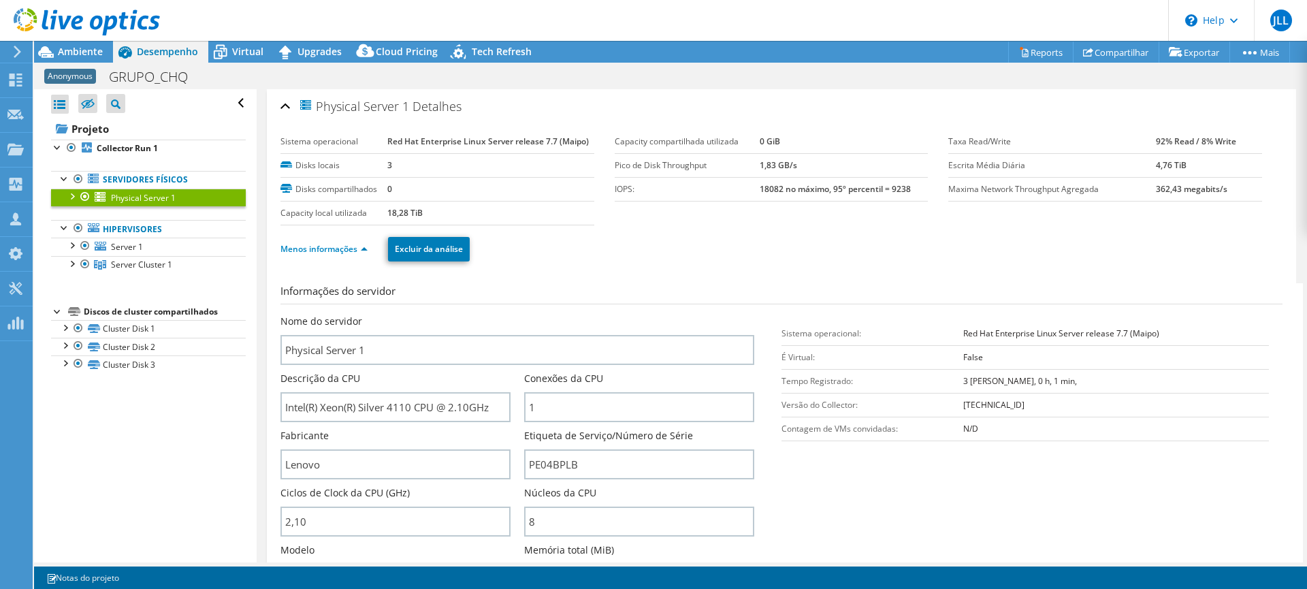
click at [86, 198] on div at bounding box center [85, 197] width 14 height 16
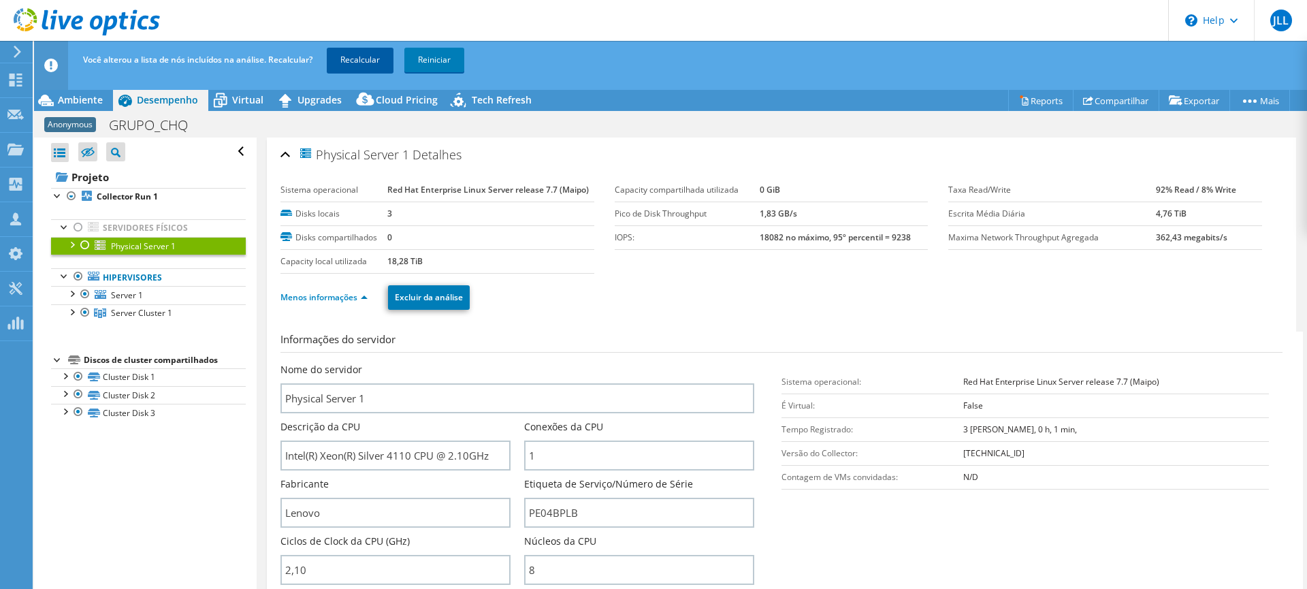
click at [350, 58] on link "Recalcular" at bounding box center [360, 60] width 67 height 25
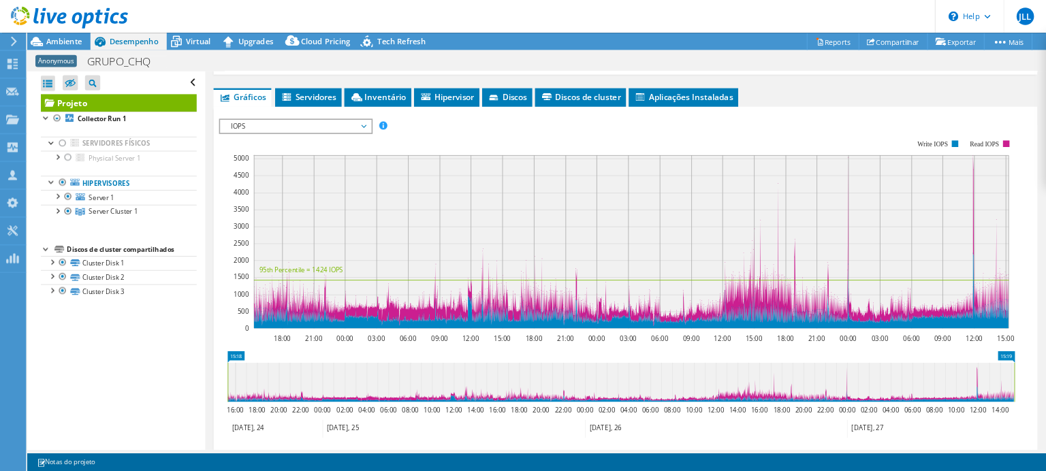
scroll to position [204, 0]
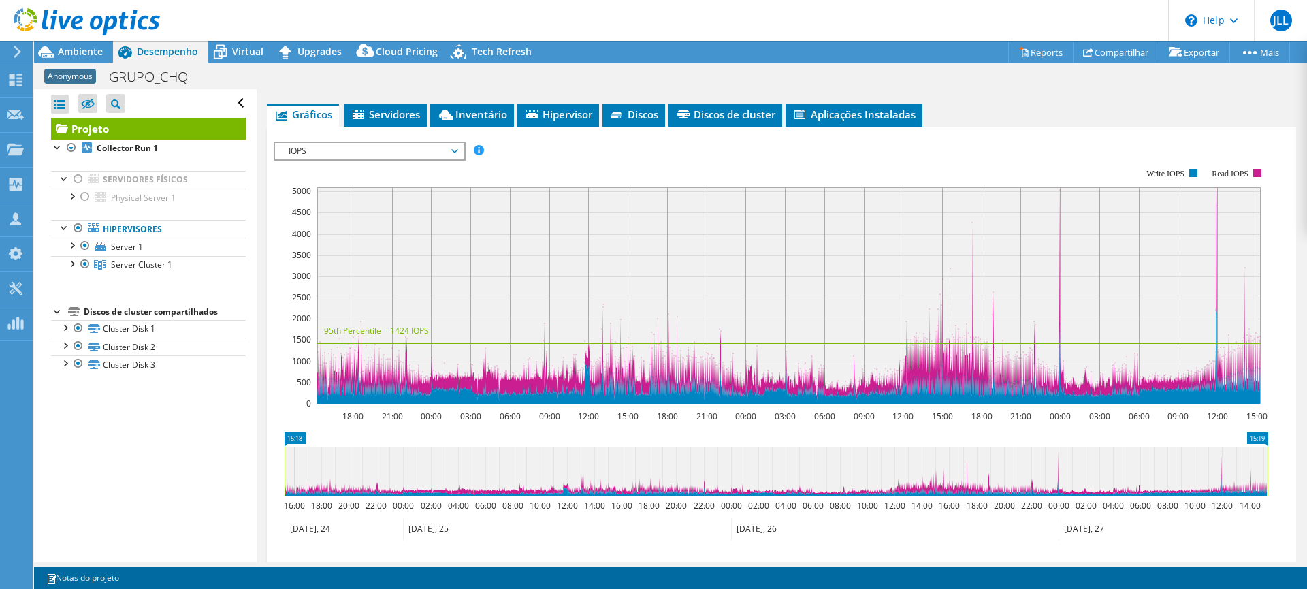
click at [211, 106] on div "Abrir Todos Fechar Todos Ocultar nós excluídos Filtro de árvore do projeto" at bounding box center [148, 103] width 195 height 29
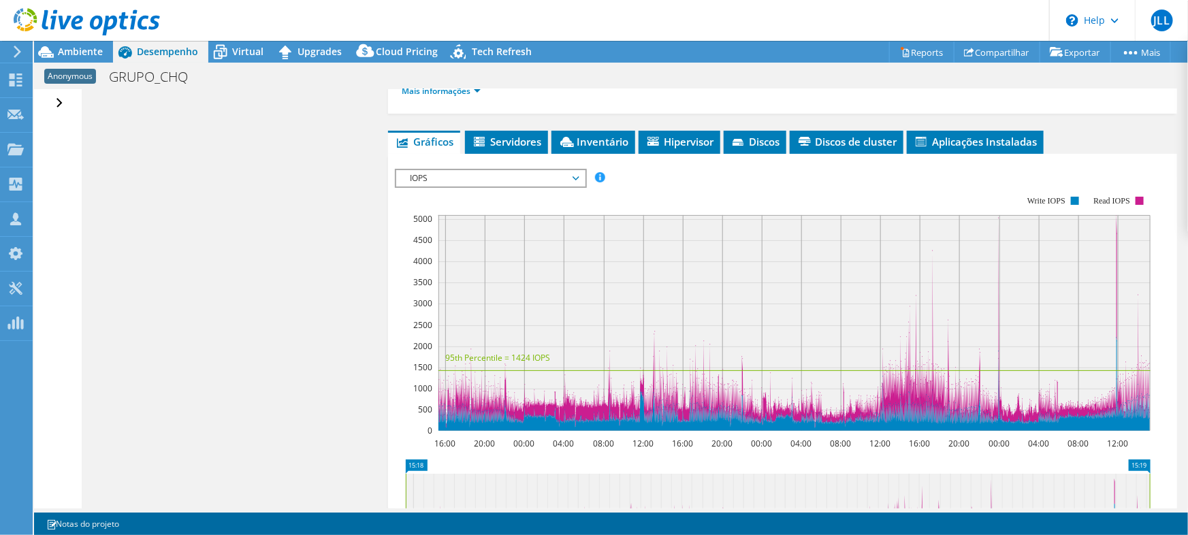
click at [464, 173] on span "IOPS" at bounding box center [490, 178] width 175 height 16
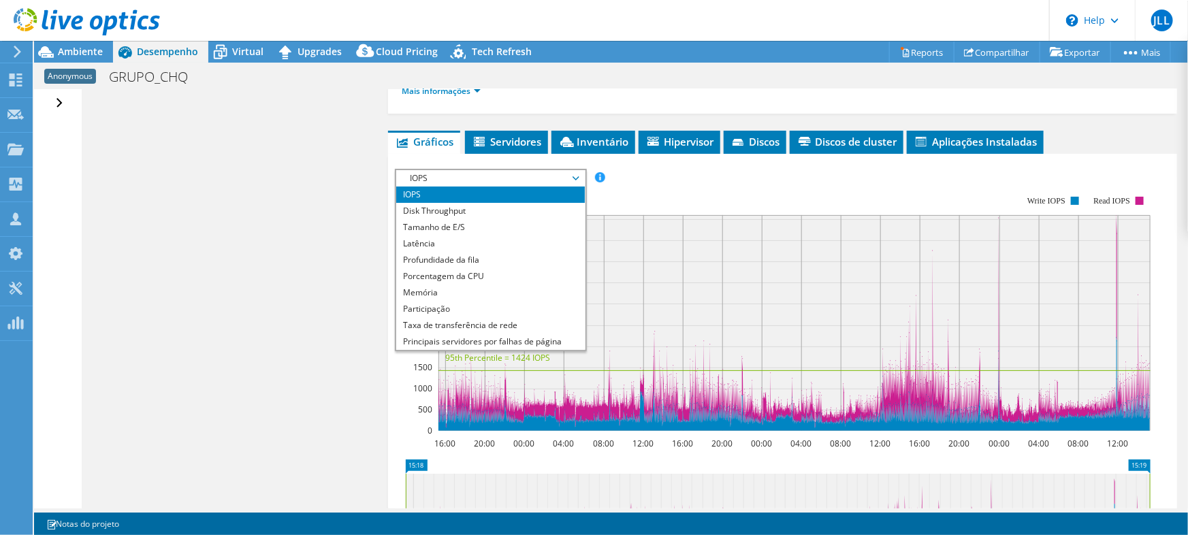
click at [464, 173] on span "IOPS" at bounding box center [490, 178] width 175 height 16
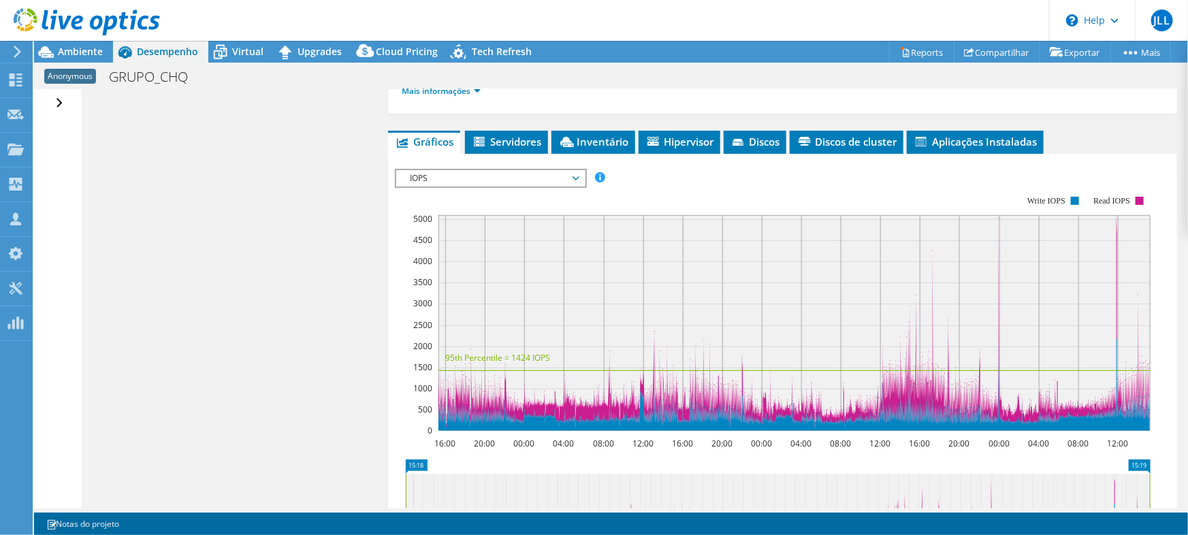
scroll to position [265, 0]
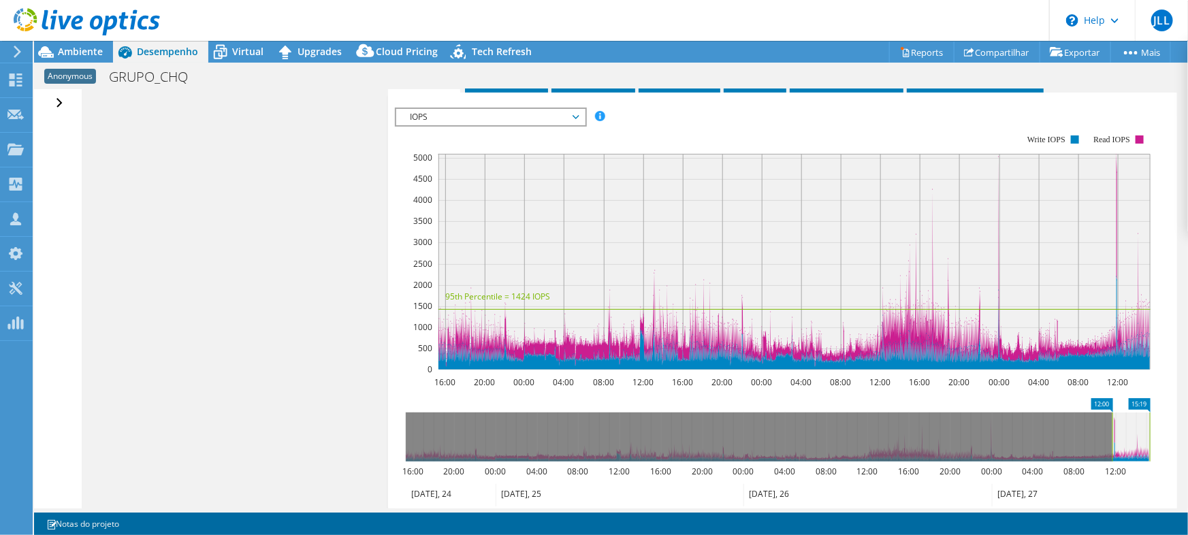
drag, startPoint x: 408, startPoint y: 421, endPoint x: 1114, endPoint y: 487, distance: 709.6
click at [1114, 487] on icon "15:19 12:00 16:00 20:00 00:00 04:00 08:00 12:00 16:00 20:00 00:00 04:00 08:00 1…" at bounding box center [778, 452] width 766 height 109
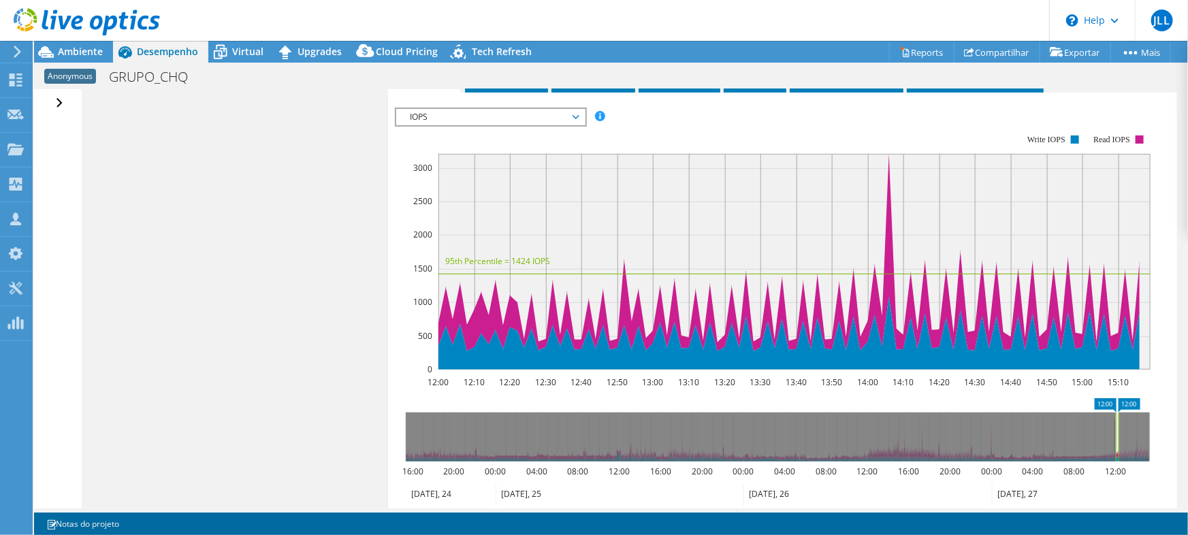
drag, startPoint x: 1152, startPoint y: 430, endPoint x: 1115, endPoint y: 436, distance: 37.3
click at [1118, 435] on rect at bounding box center [1118, 437] width 5 height 49
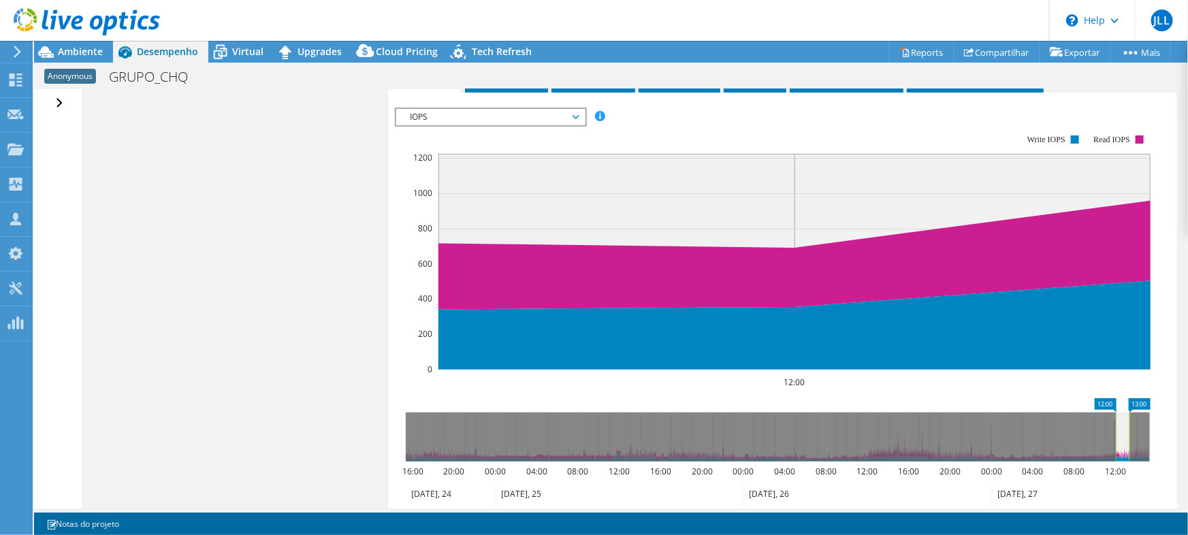
drag, startPoint x: 1118, startPoint y: 430, endPoint x: 1110, endPoint y: 434, distance: 8.9
click at [1132, 430] on rect at bounding box center [1129, 437] width 5 height 49
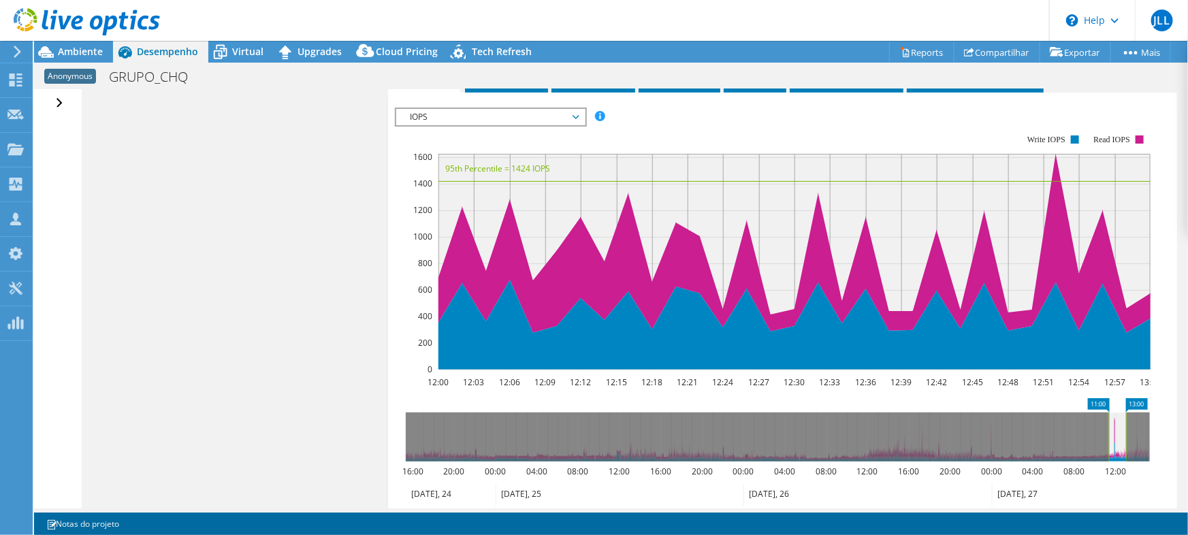
drag, startPoint x: 1116, startPoint y: 432, endPoint x: 1110, endPoint y: 431, distance: 6.8
click at [1110, 431] on rect at bounding box center [1108, 437] width 5 height 49
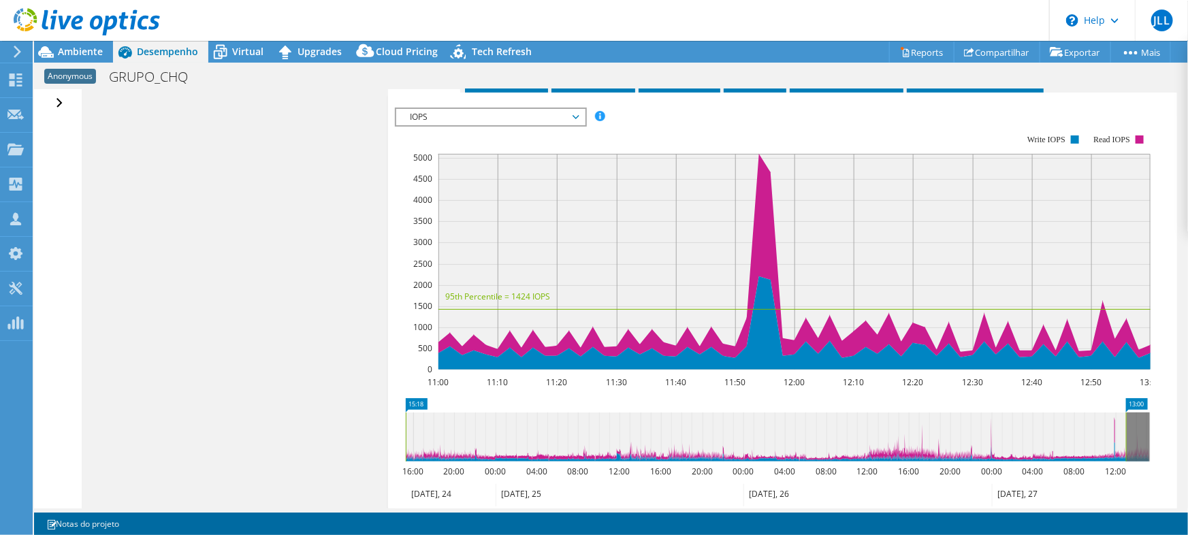
drag, startPoint x: 1107, startPoint y: 437, endPoint x: 387, endPoint y: 436, distance: 720.2
click at [387, 436] on div "Projeto Detalhes Duração 3 dias, 0 h, 1 min, Horário de início 09/24/2025, 15:1…" at bounding box center [782, 245] width 809 height 843
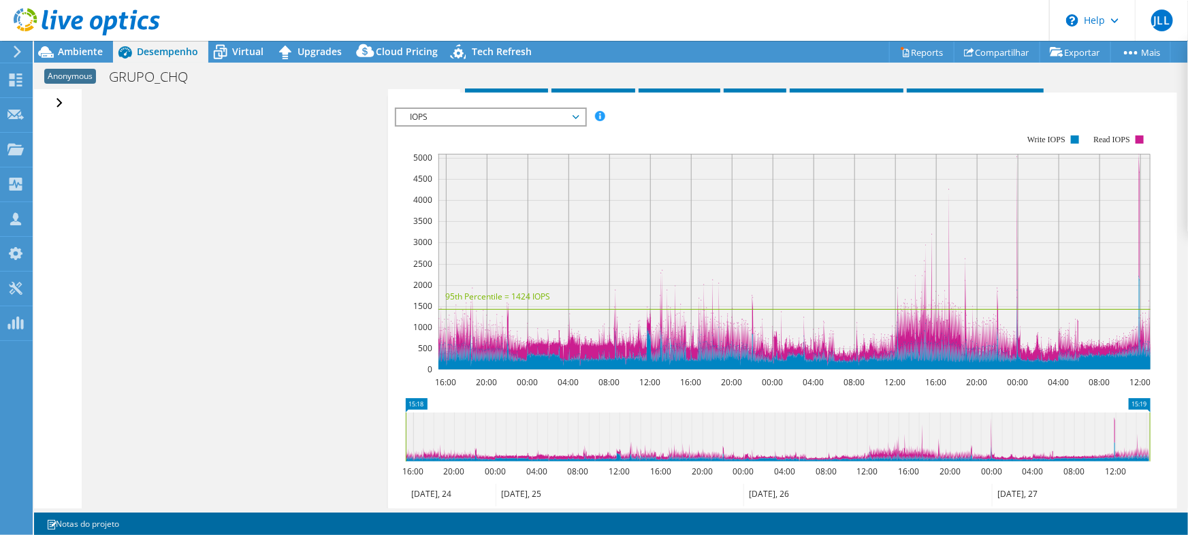
drag, startPoint x: 1127, startPoint y: 434, endPoint x: 1175, endPoint y: 433, distance: 48.4
click at [1175, 433] on div "Projeto Detalhes Duração 3 dias, 0 h, 1 min, Horário de início 09/24/2025, 15:1…" at bounding box center [782, 245] width 809 height 843
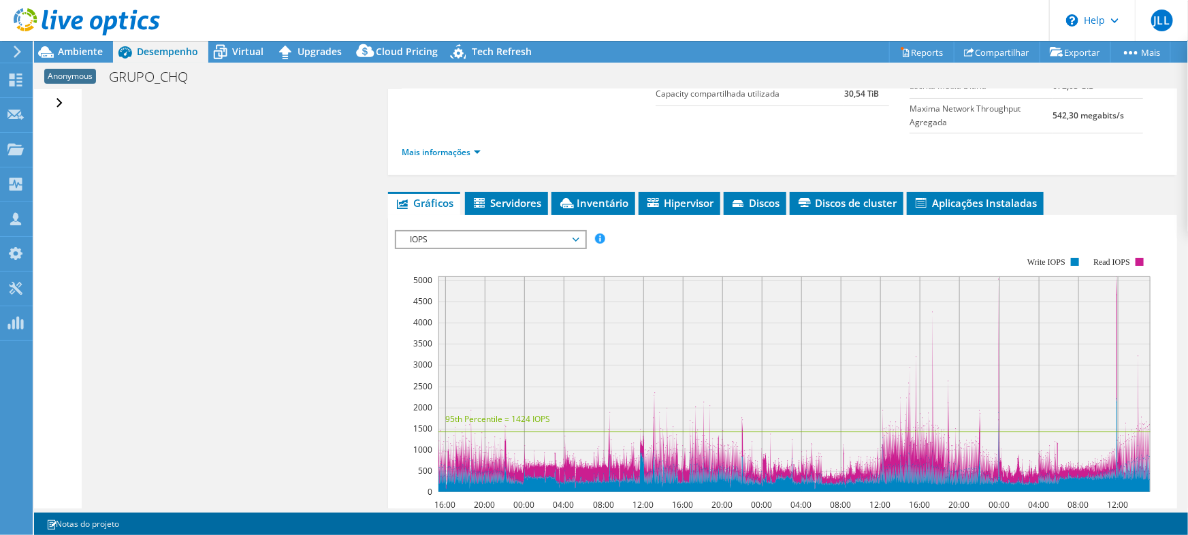
scroll to position [142, 0]
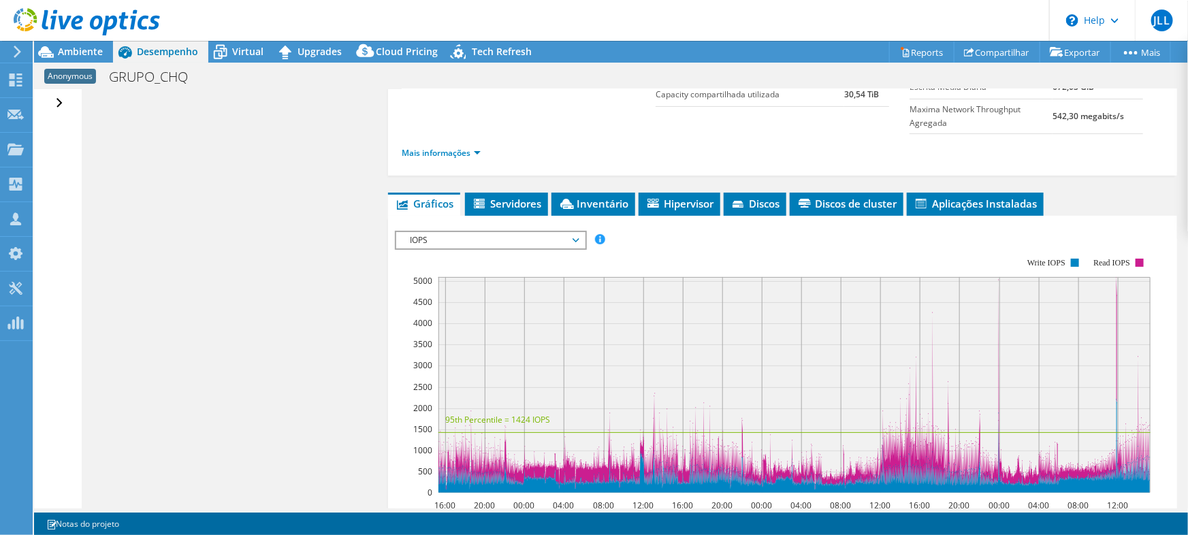
click at [477, 233] on span "IOPS" at bounding box center [490, 240] width 175 height 16
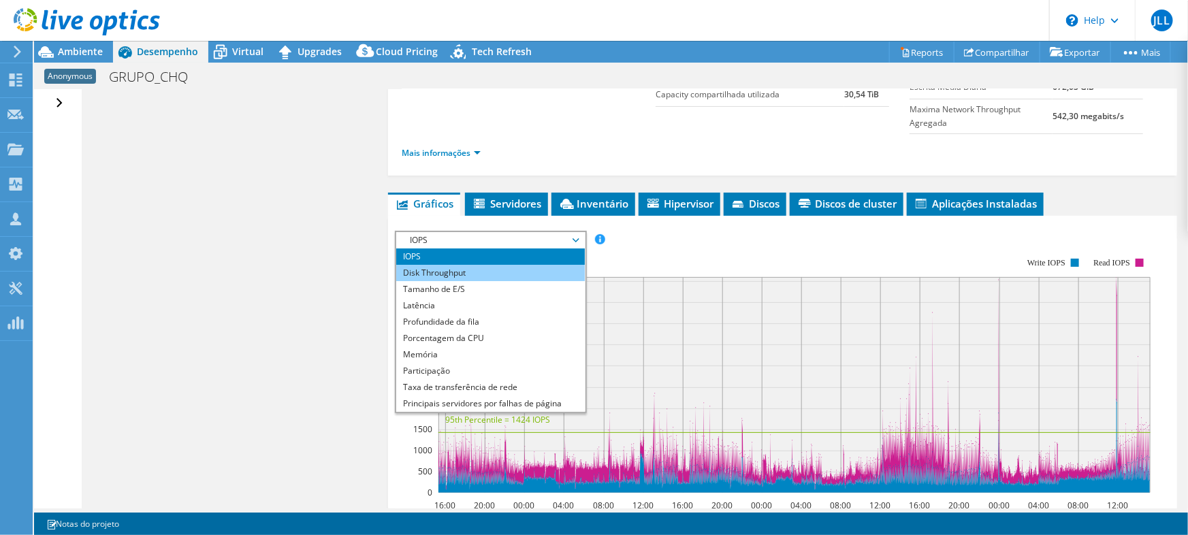
click at [477, 272] on li "Disk Throughput" at bounding box center [490, 273] width 189 height 16
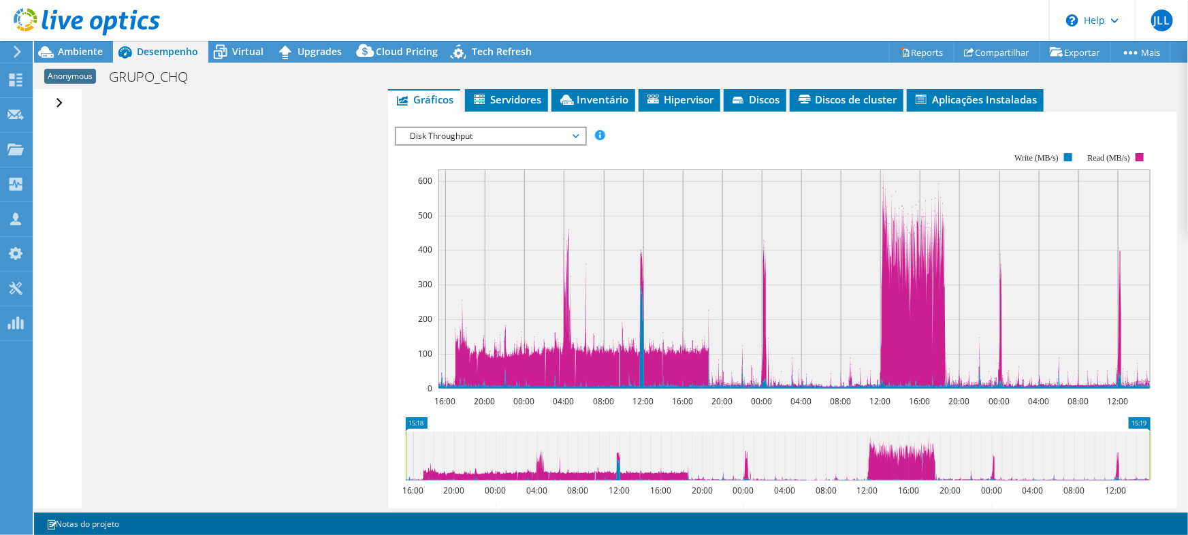
scroll to position [204, 0]
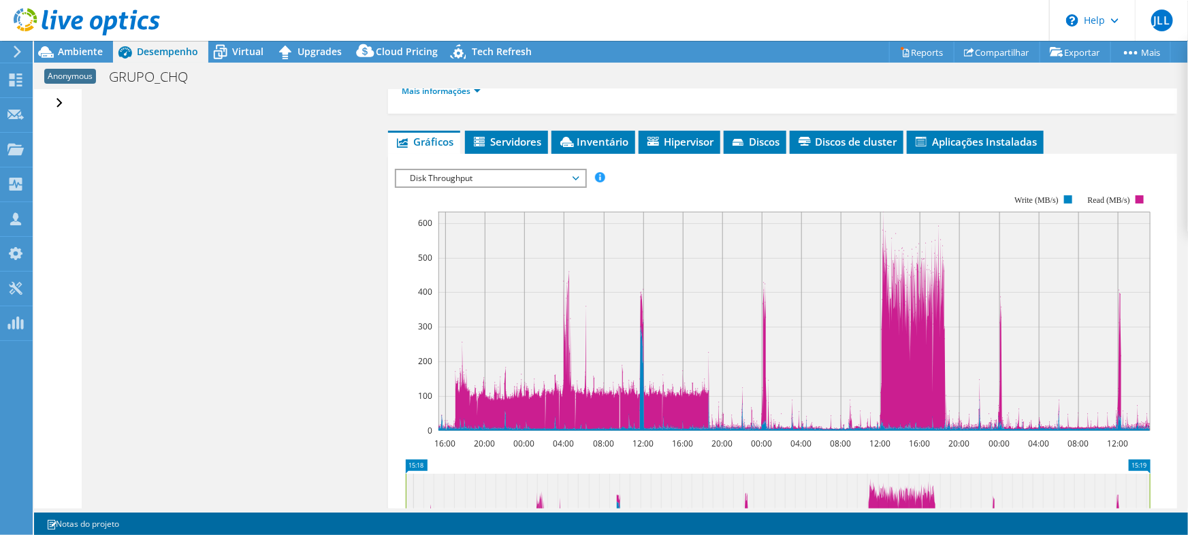
click at [578, 178] on span "Disk Throughput" at bounding box center [490, 178] width 175 height 16
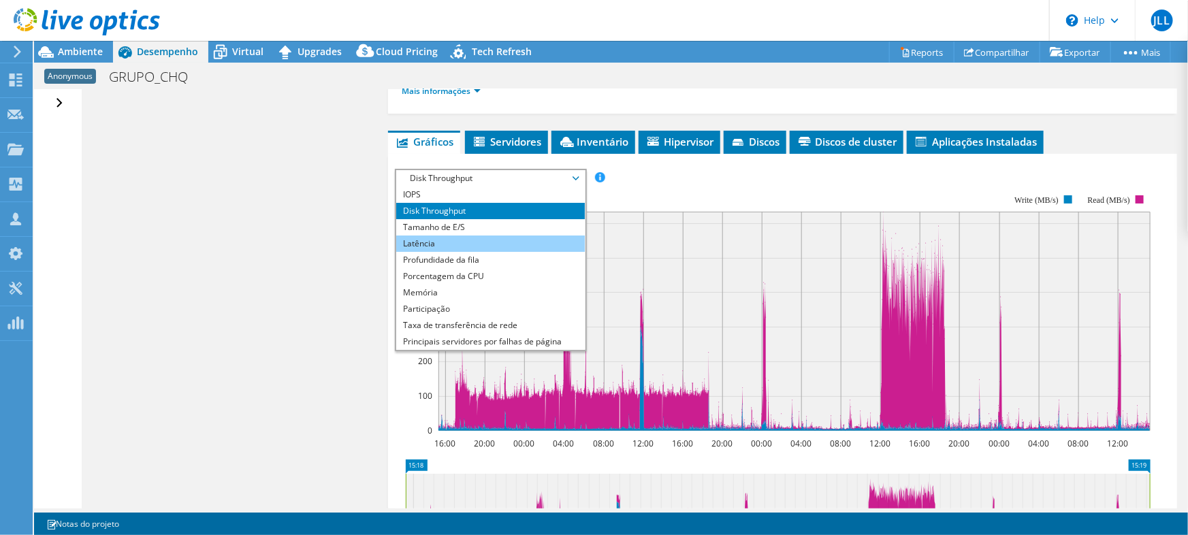
click at [473, 237] on li "Latência" at bounding box center [490, 244] width 189 height 16
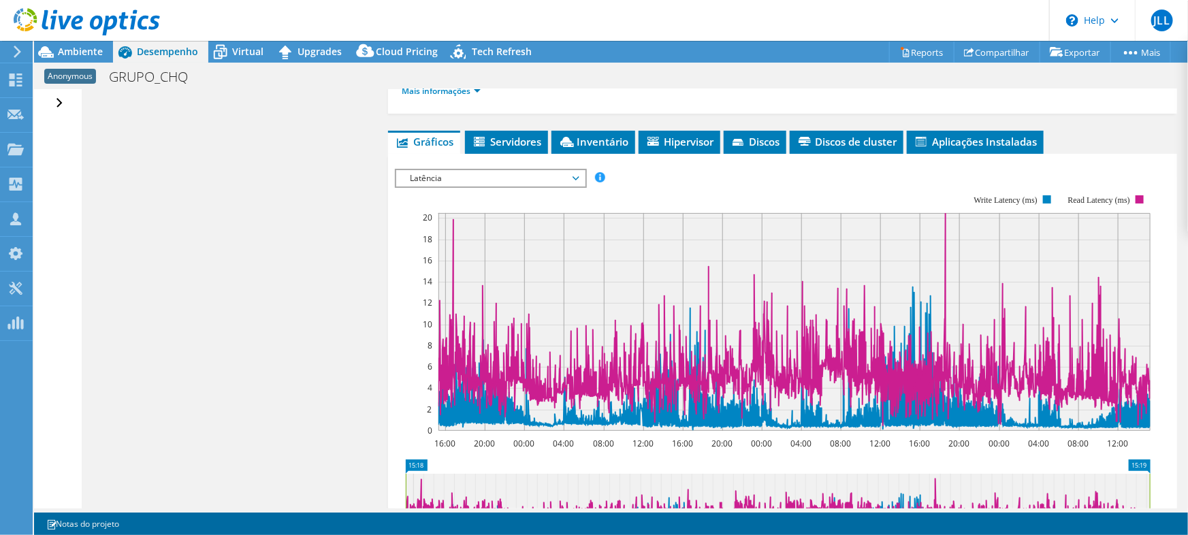
click at [498, 177] on span "Latência" at bounding box center [490, 178] width 175 height 16
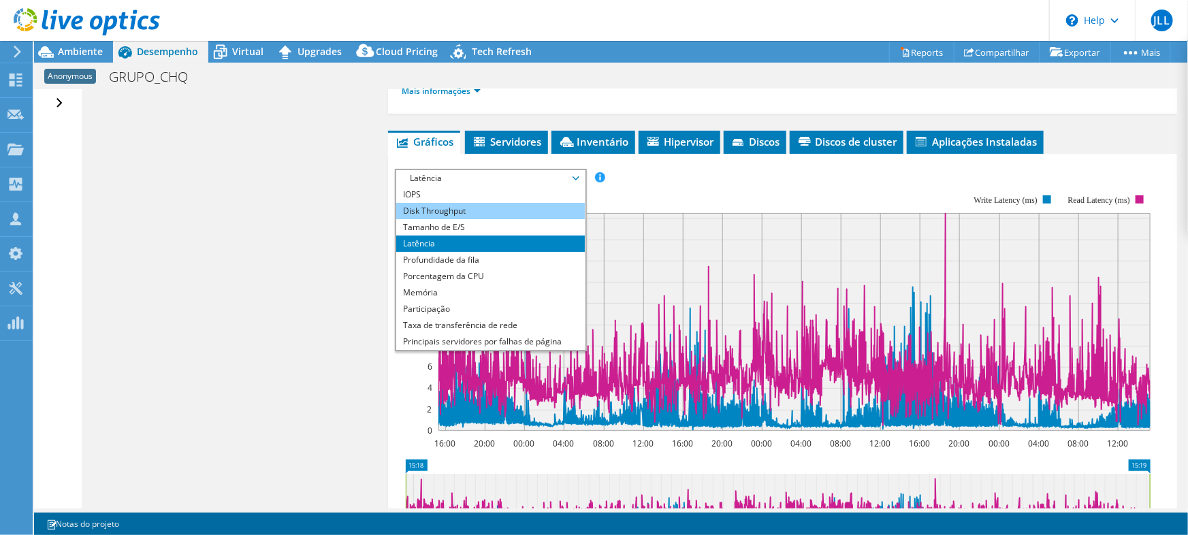
click at [470, 211] on li "Disk Throughput" at bounding box center [490, 211] width 189 height 16
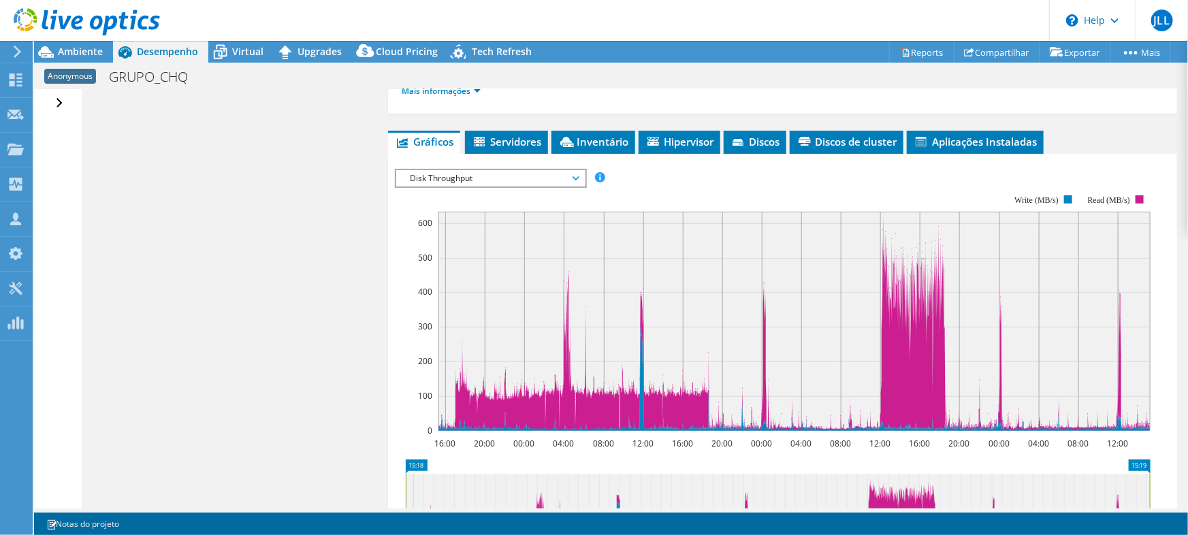
click at [474, 180] on span "Disk Throughput" at bounding box center [490, 178] width 175 height 16
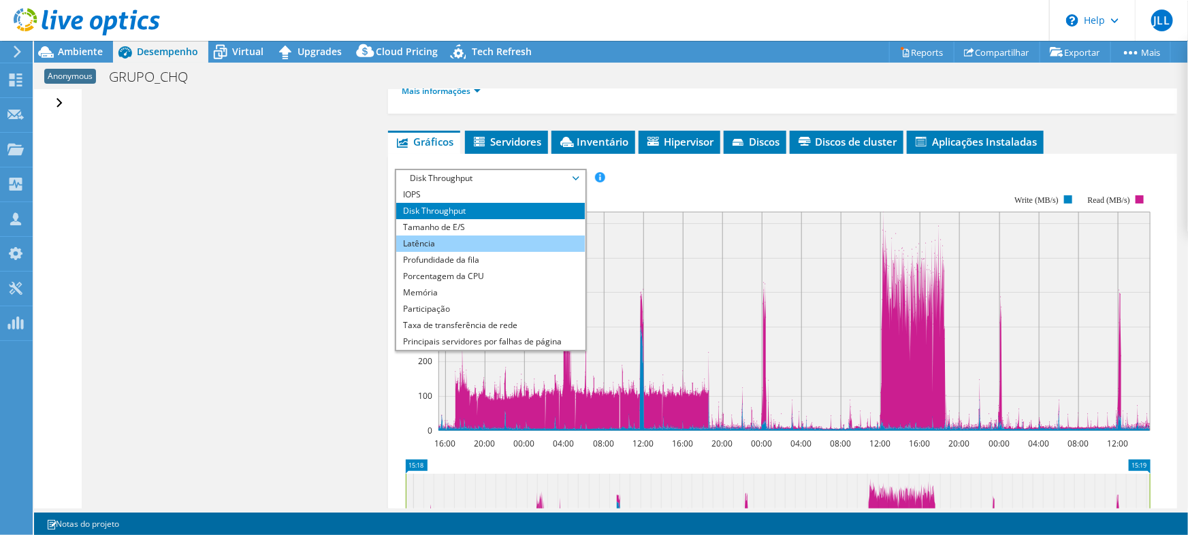
click at [440, 238] on li "Latência" at bounding box center [490, 244] width 189 height 16
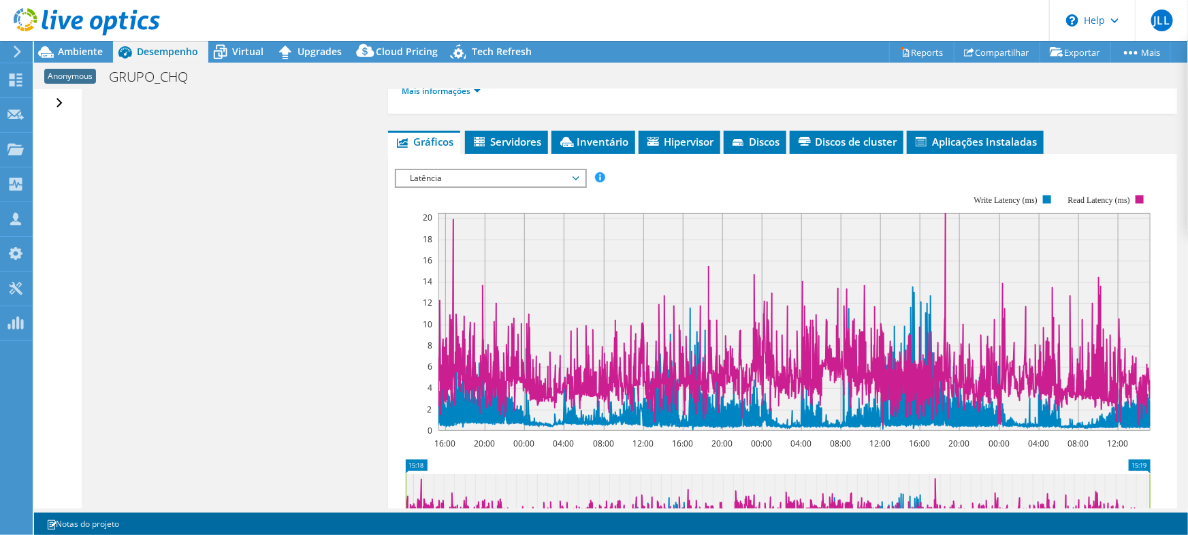
click at [577, 177] on span "Latência" at bounding box center [490, 178] width 175 height 16
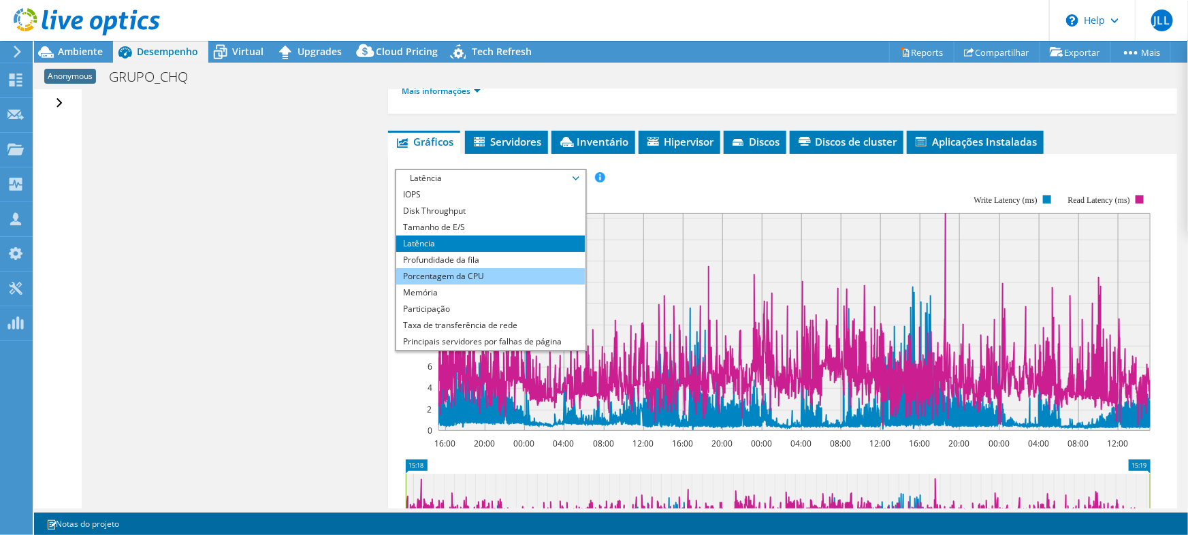
click at [490, 272] on li "Porcentagem da CPU" at bounding box center [490, 276] width 189 height 16
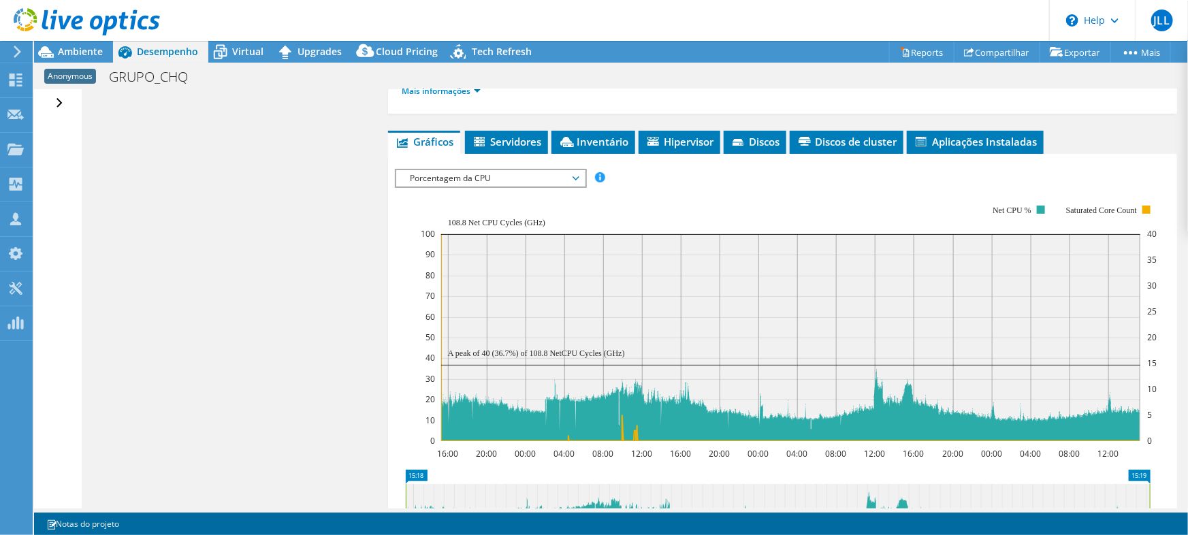
click at [482, 163] on div "IOPS Disk Throughput Tamanho de E/S Latência Profundidade da fila Porcentagem d…" at bounding box center [782, 403] width 775 height 482
click at [485, 176] on span "Porcentagem da CPU" at bounding box center [490, 178] width 175 height 16
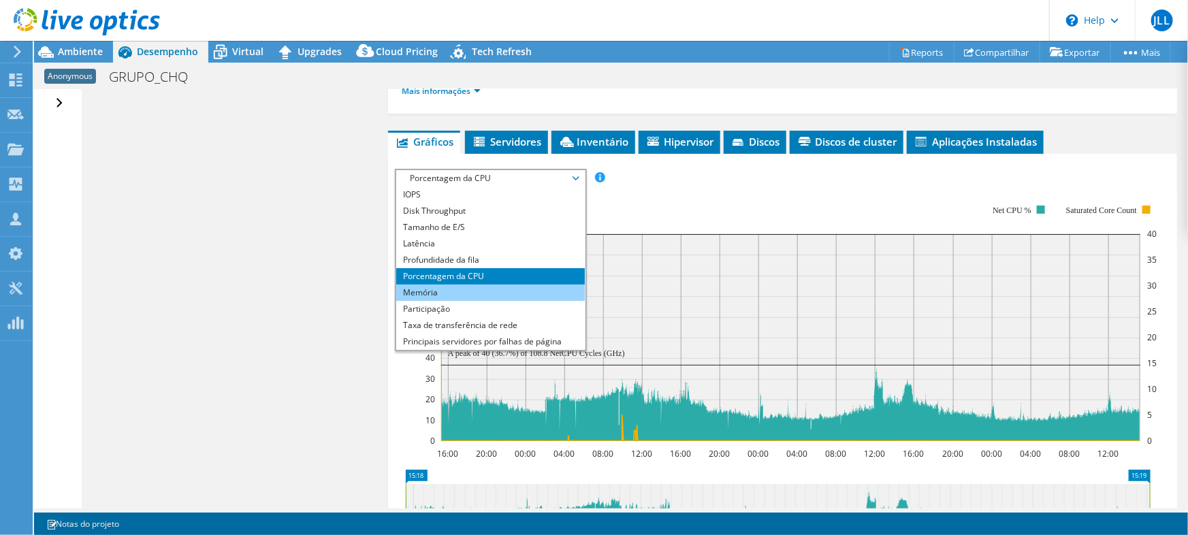
click at [436, 289] on li "Memória" at bounding box center [490, 293] width 189 height 16
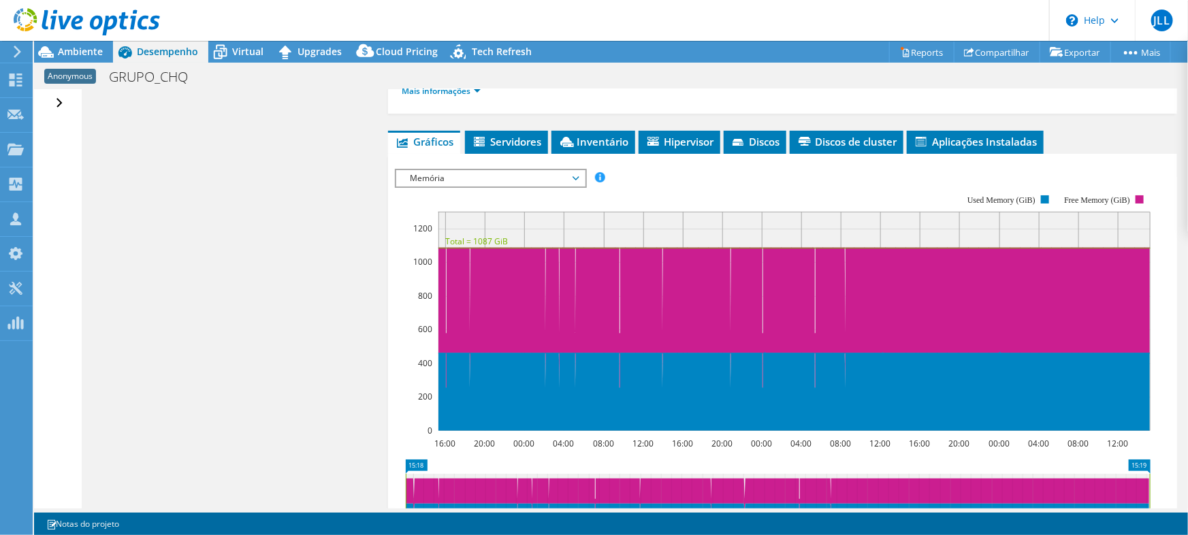
scroll to position [265, 0]
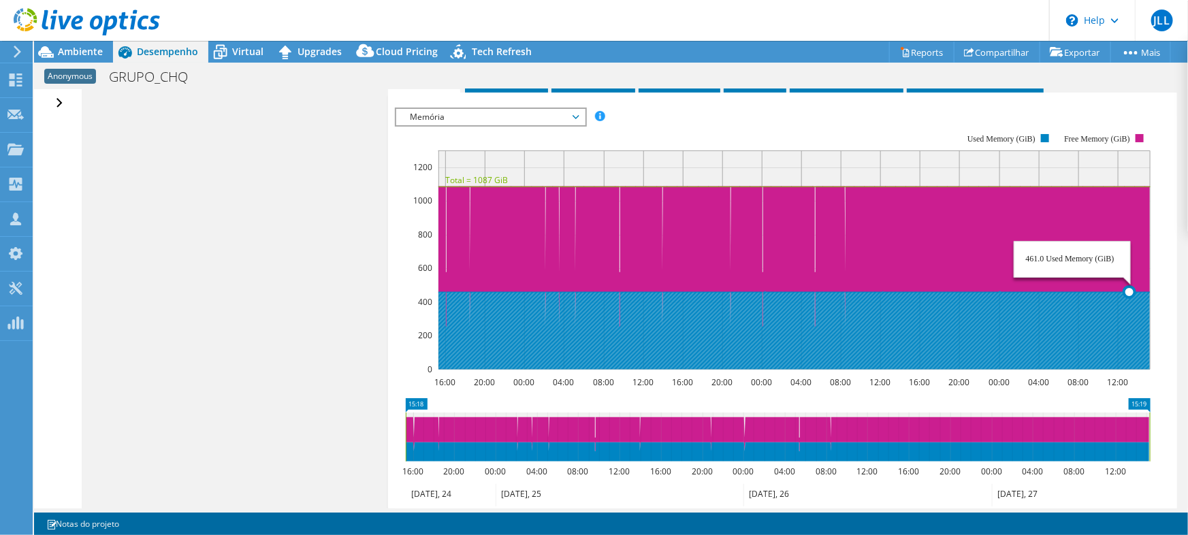
drag, startPoint x: 1130, startPoint y: 290, endPoint x: 1138, endPoint y: 290, distance: 8.2
click at [1138, 291] on icon at bounding box center [793, 330] width 711 height 78
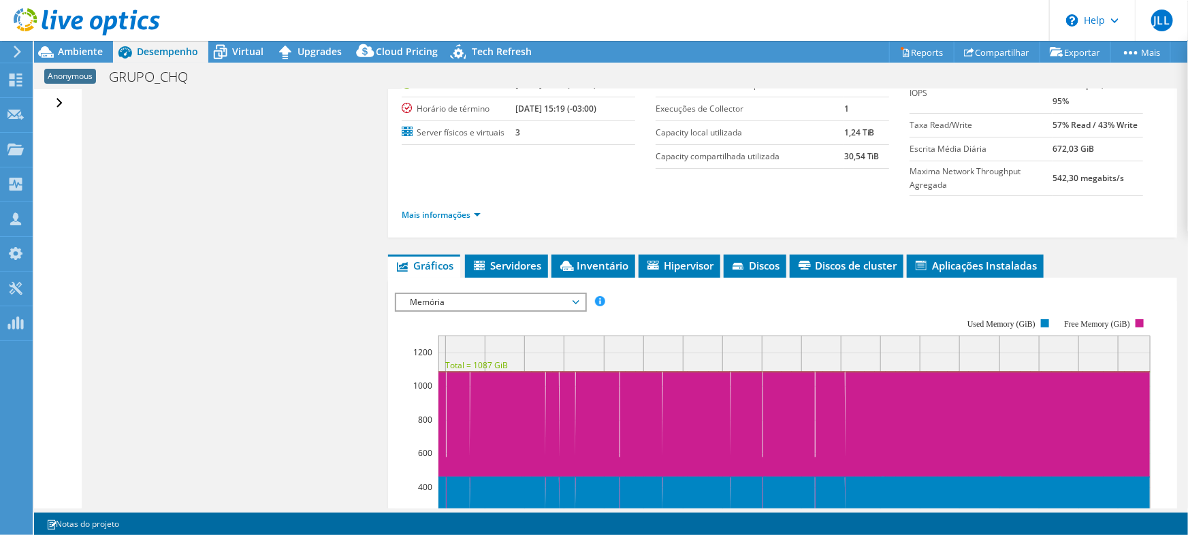
scroll to position [204, 0]
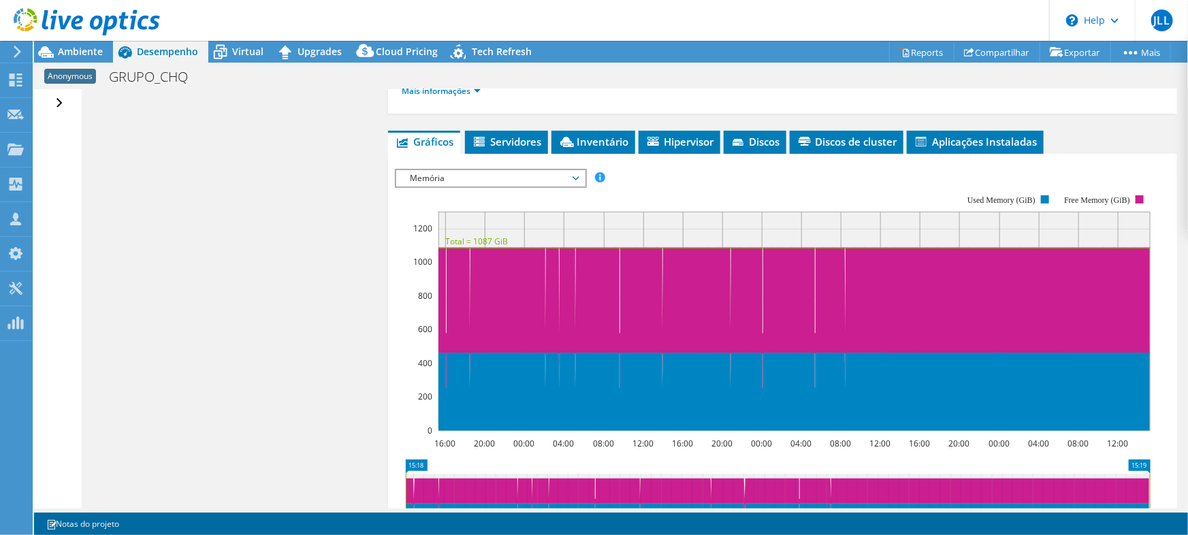
click at [523, 176] on span "Memória" at bounding box center [490, 178] width 175 height 16
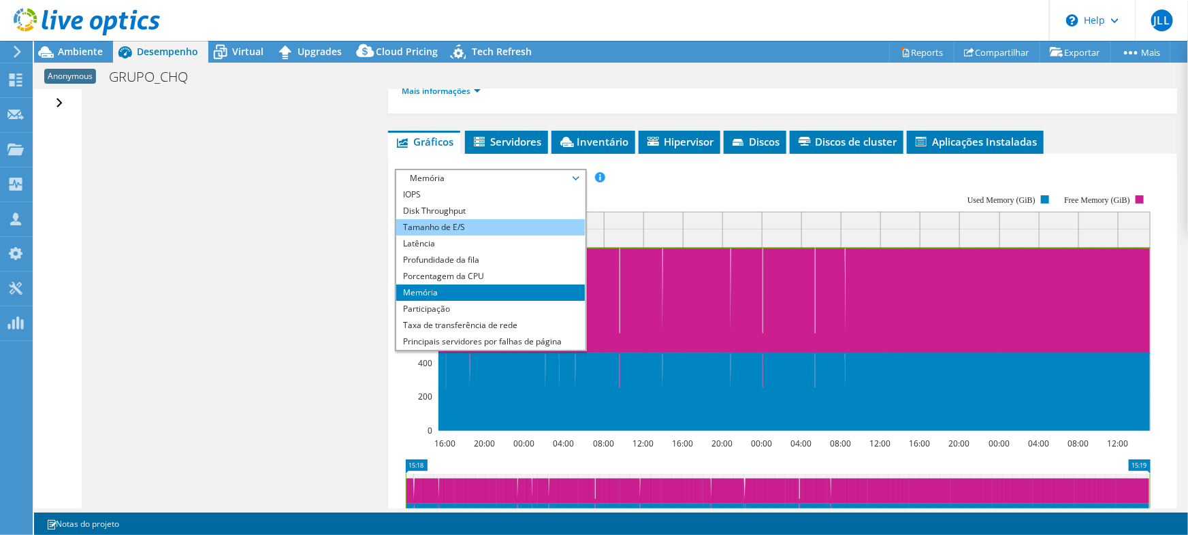
scroll to position [48, 0]
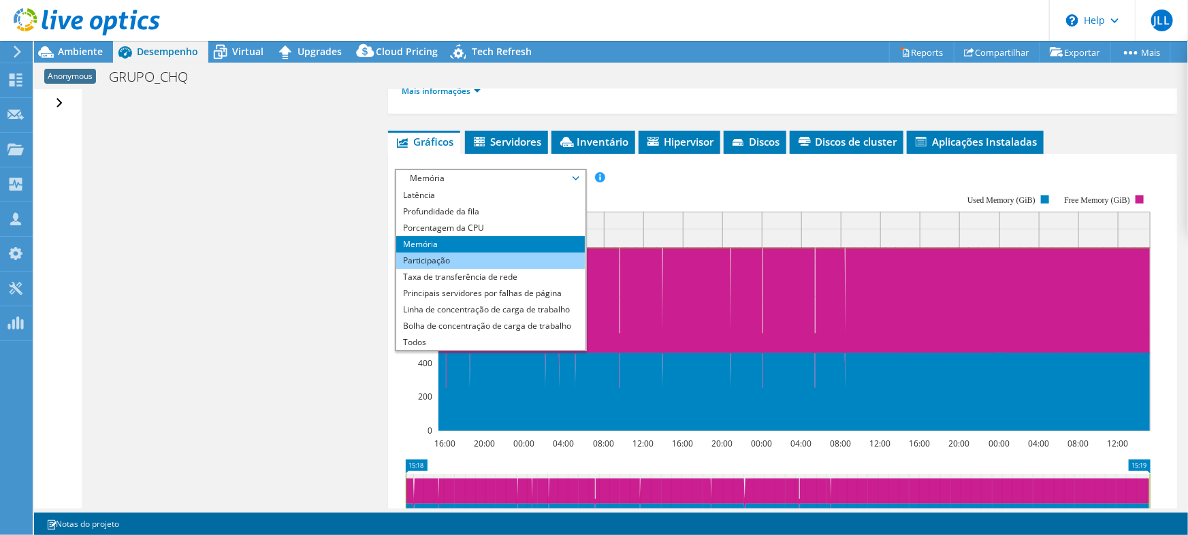
click at [486, 259] on li "Participação" at bounding box center [490, 261] width 189 height 16
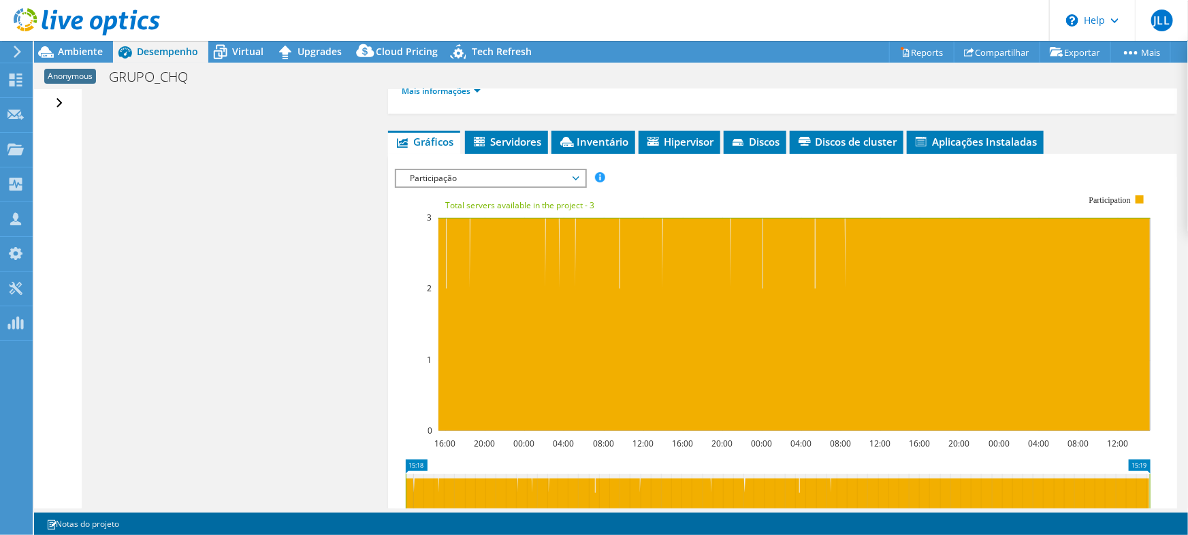
click at [543, 180] on span "Participação" at bounding box center [490, 178] width 175 height 16
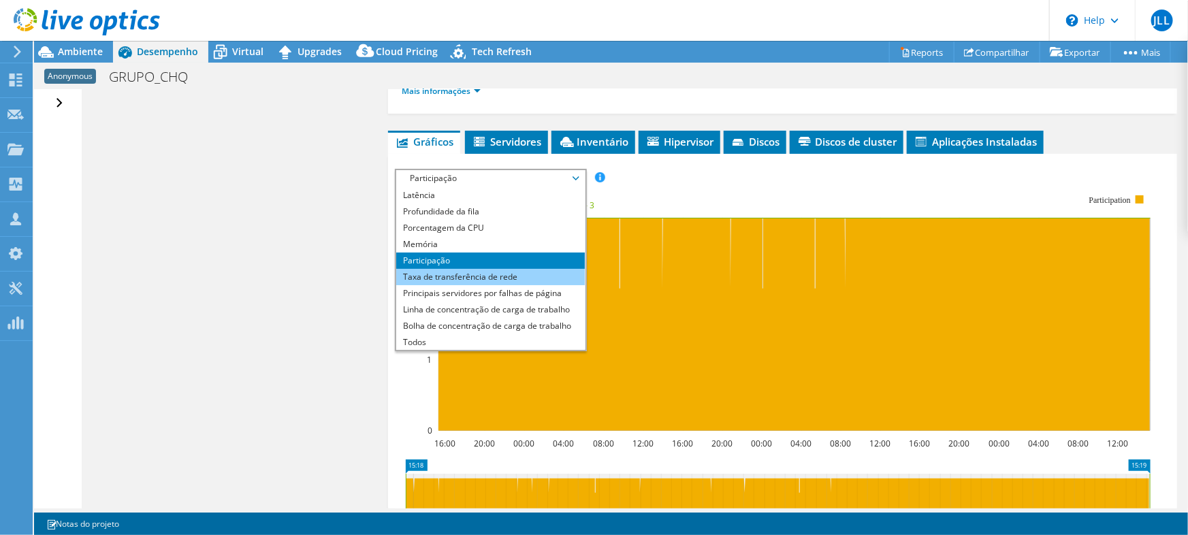
click at [515, 269] on li "Taxa de transferência de rede" at bounding box center [490, 277] width 189 height 16
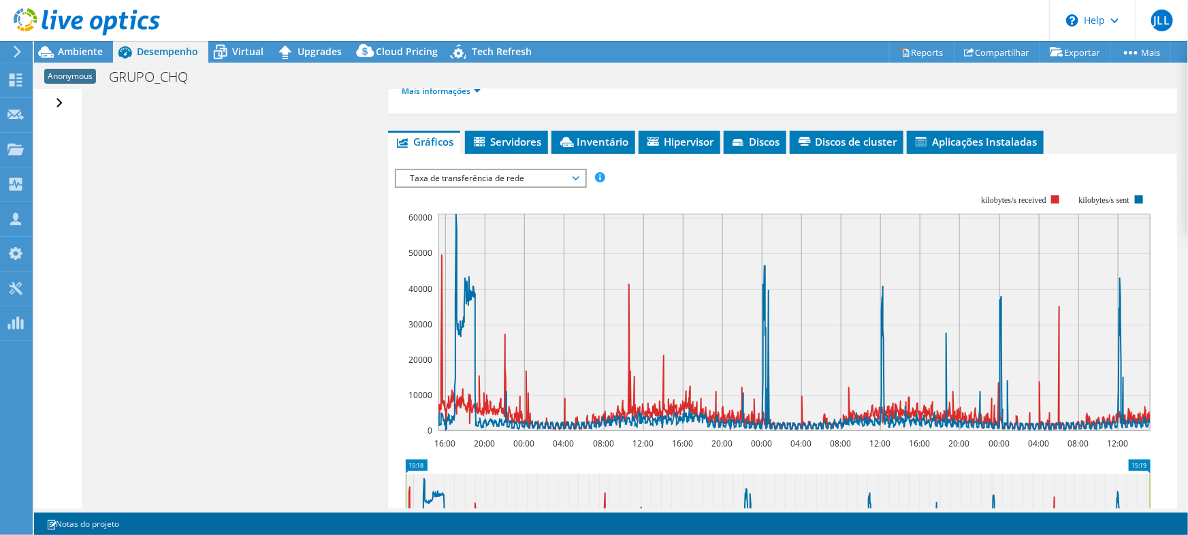
scroll to position [80, 0]
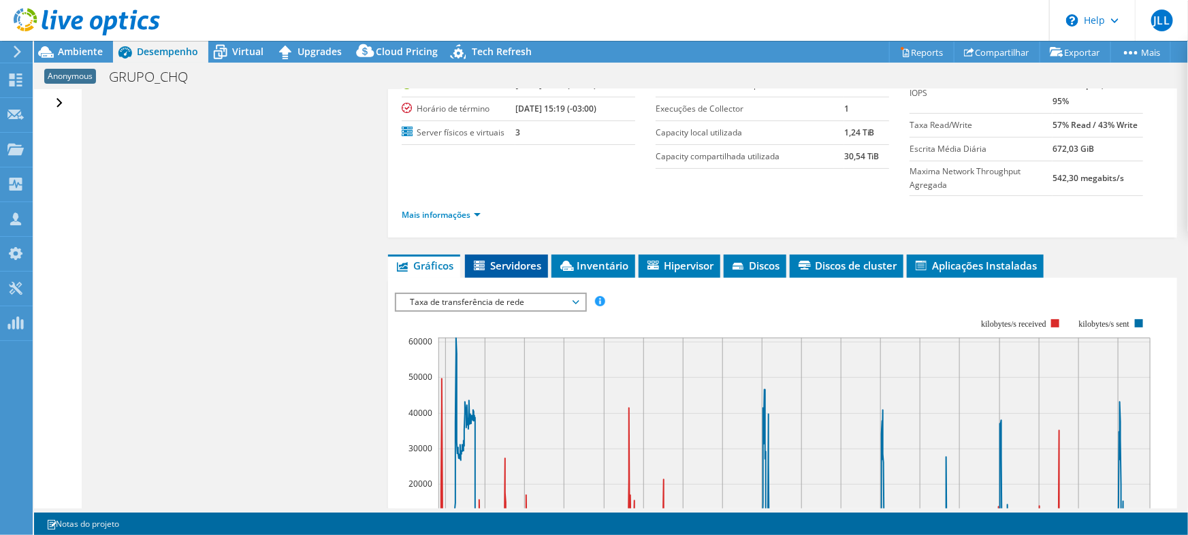
click at [513, 260] on span "Servidores" at bounding box center [506, 266] width 69 height 14
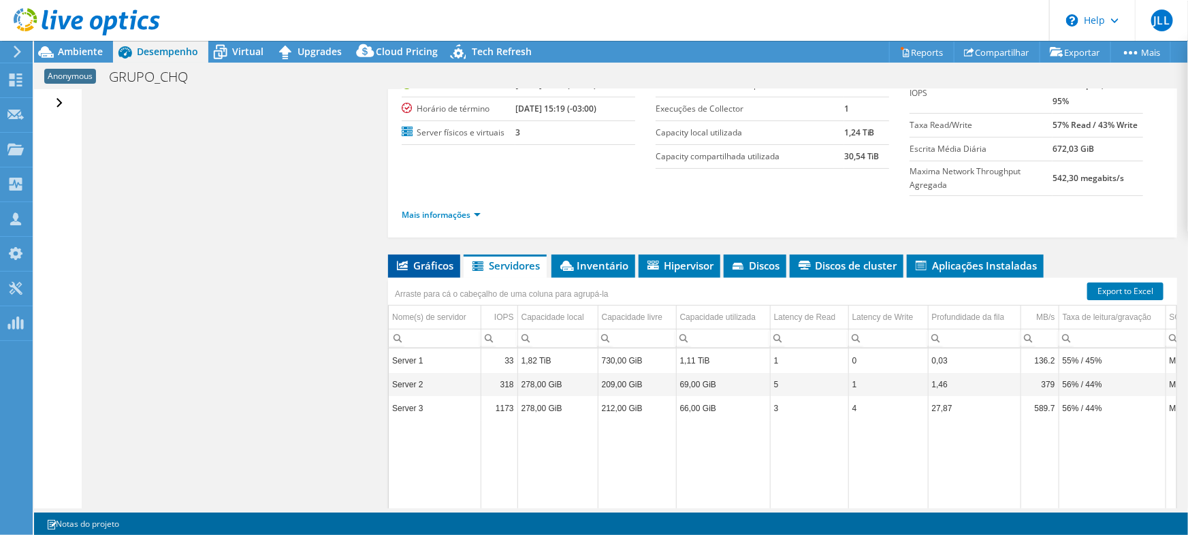
click at [427, 265] on span "Gráficos" at bounding box center [424, 266] width 59 height 14
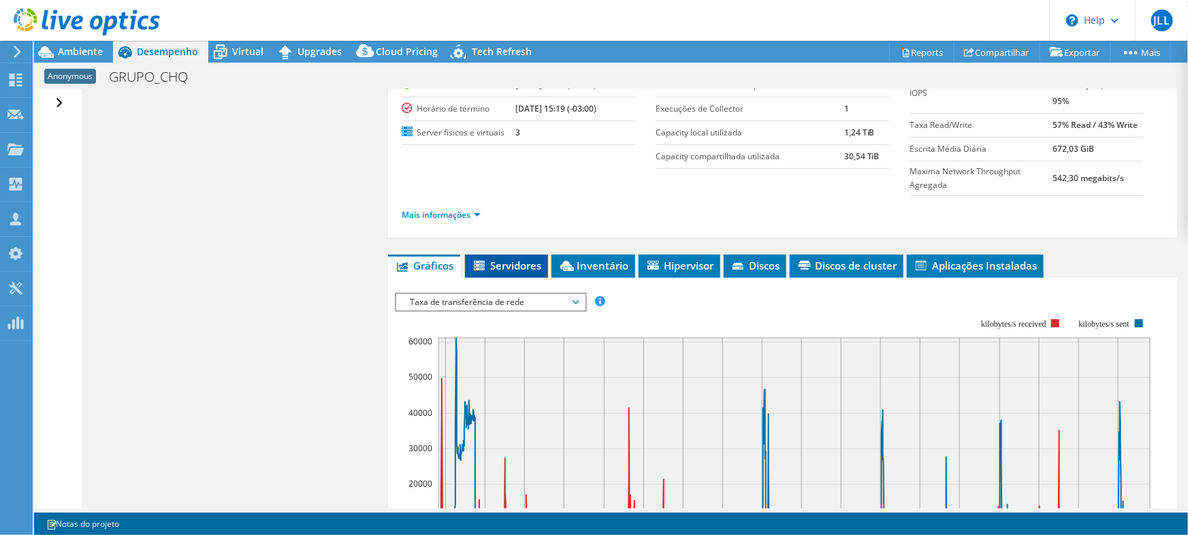
click at [497, 261] on span "Servidores" at bounding box center [506, 266] width 69 height 14
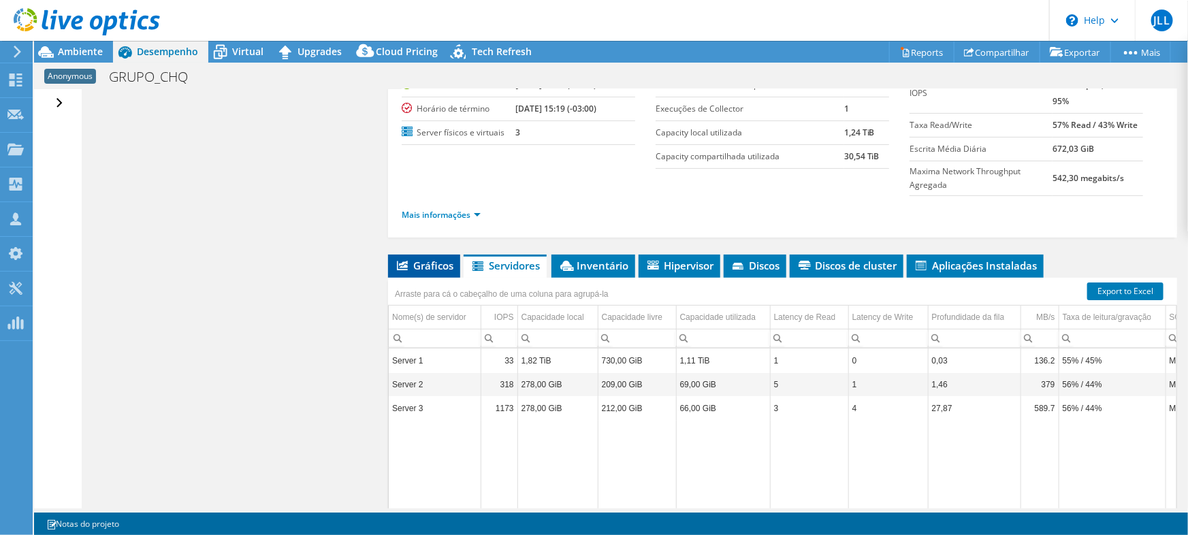
click at [439, 259] on span "Gráficos" at bounding box center [424, 266] width 59 height 14
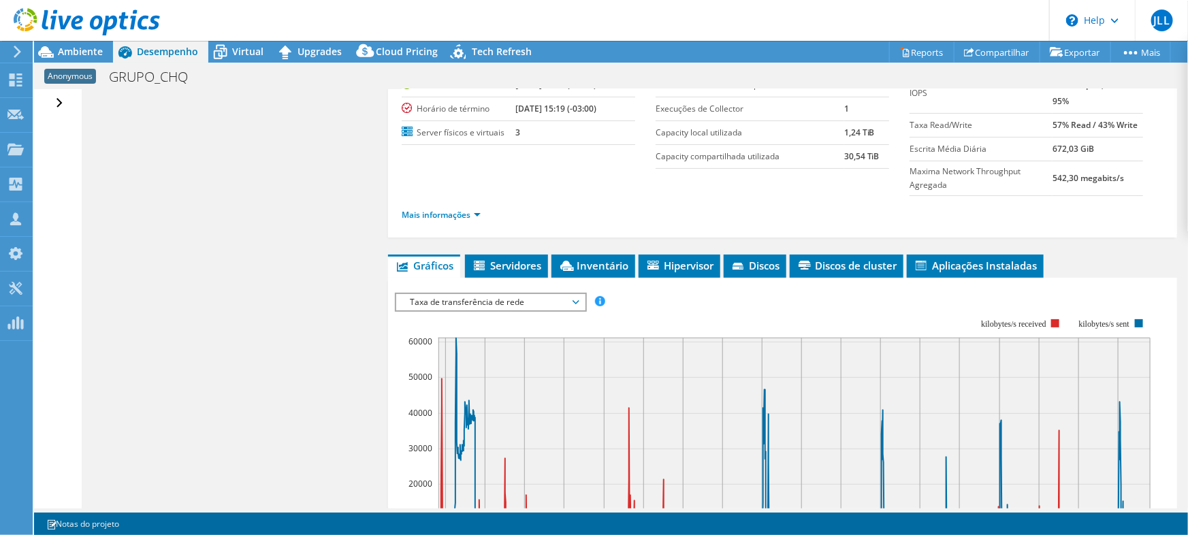
scroll to position [204, 0]
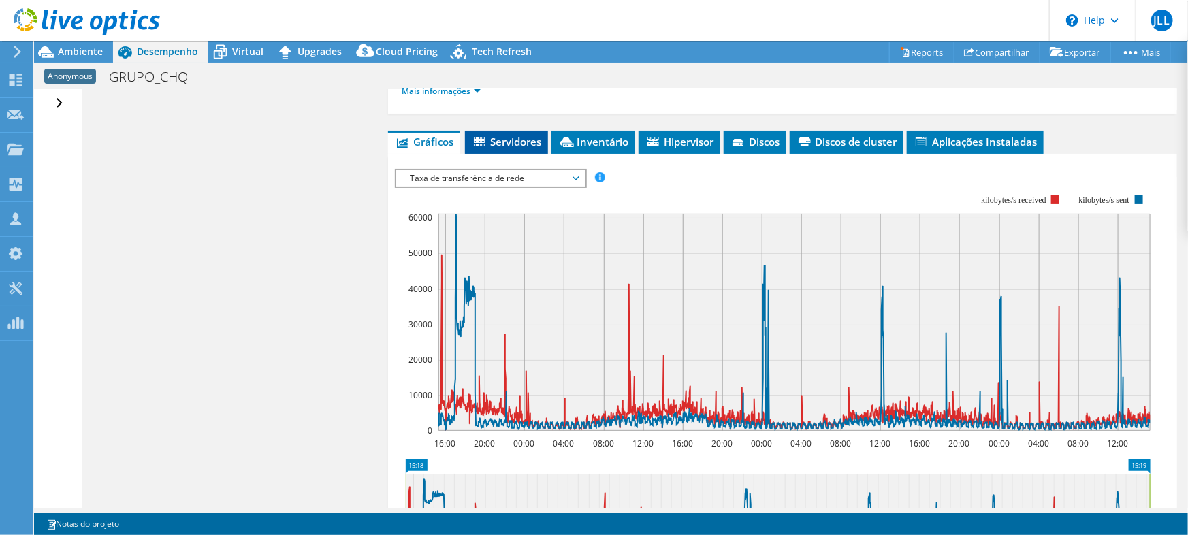
click at [502, 135] on span "Servidores" at bounding box center [506, 142] width 69 height 14
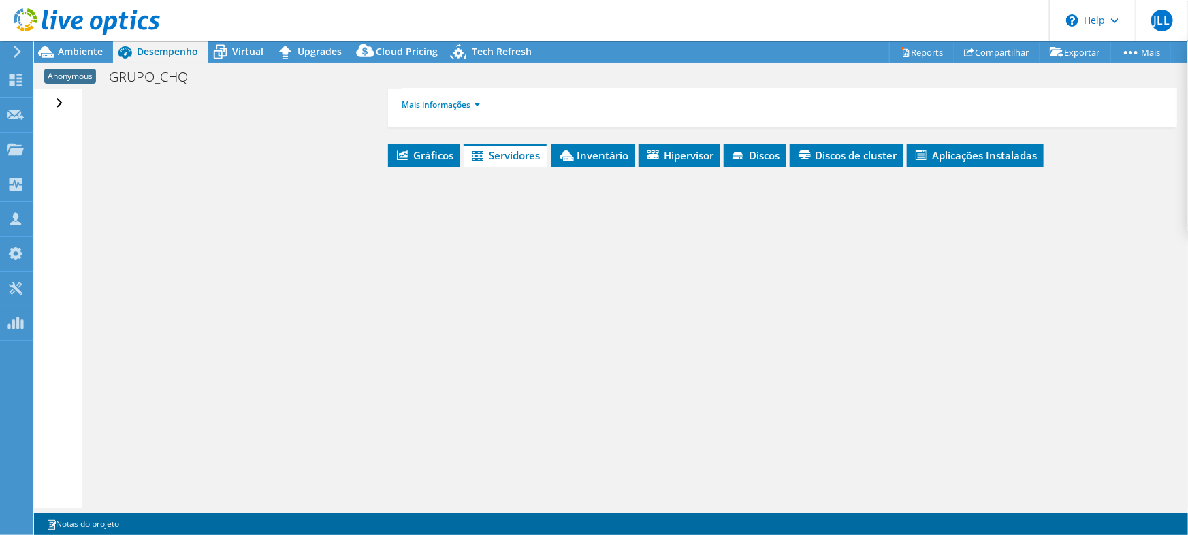
scroll to position [189, 0]
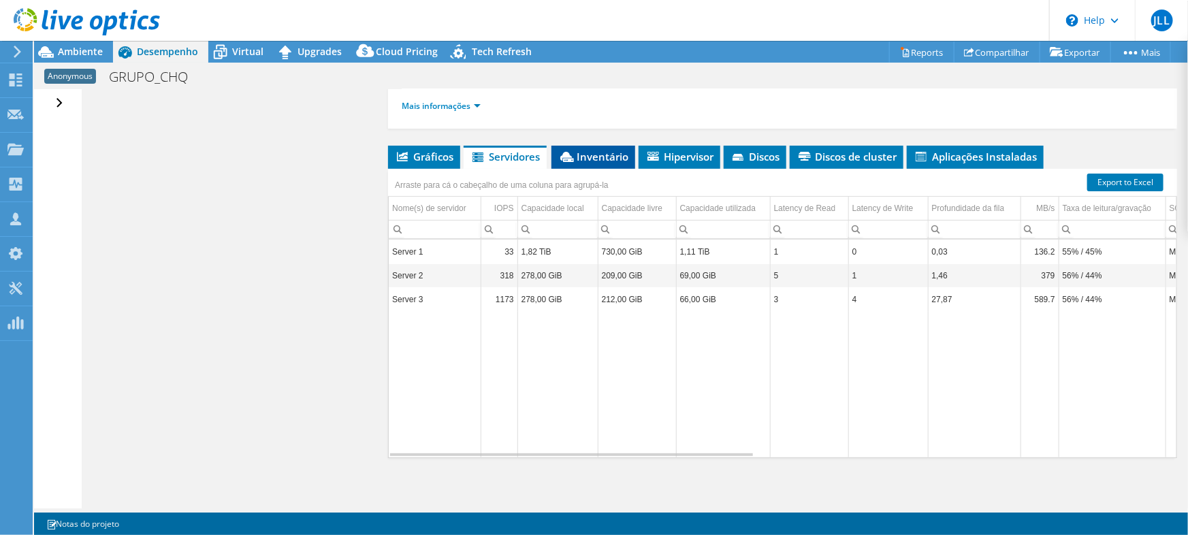
click at [608, 150] on span "Inventário" at bounding box center [593, 157] width 70 height 14
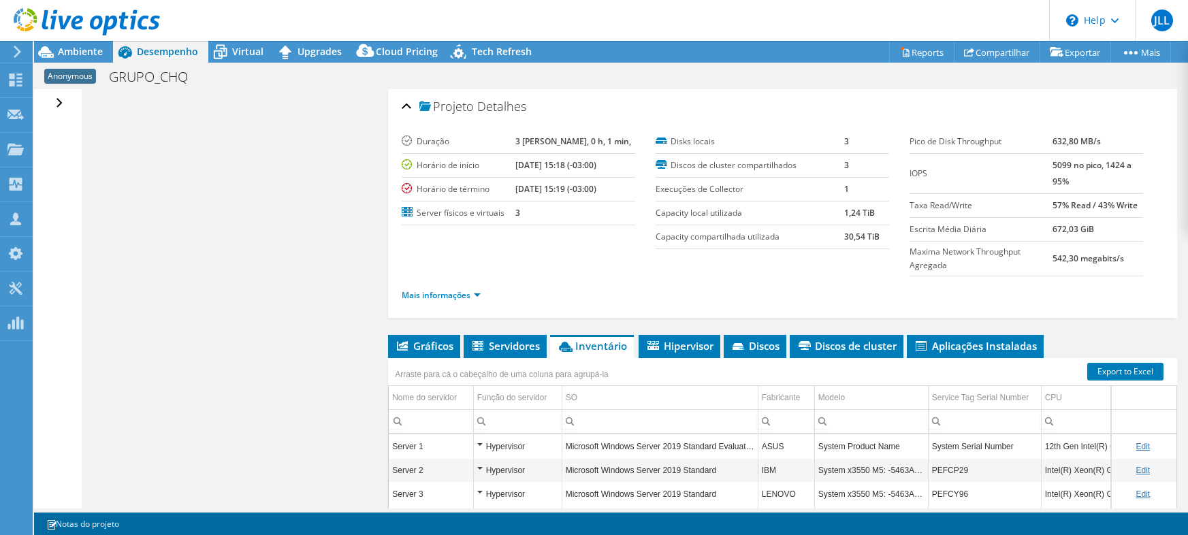
select select "SouthAmerica"
select select "BRL"
click at [54, 102] on div "Abrir Todos Fechar Todos Ocultar nós excluídos Filtro de árvore do projeto" at bounding box center [61, 103] width 20 height 29
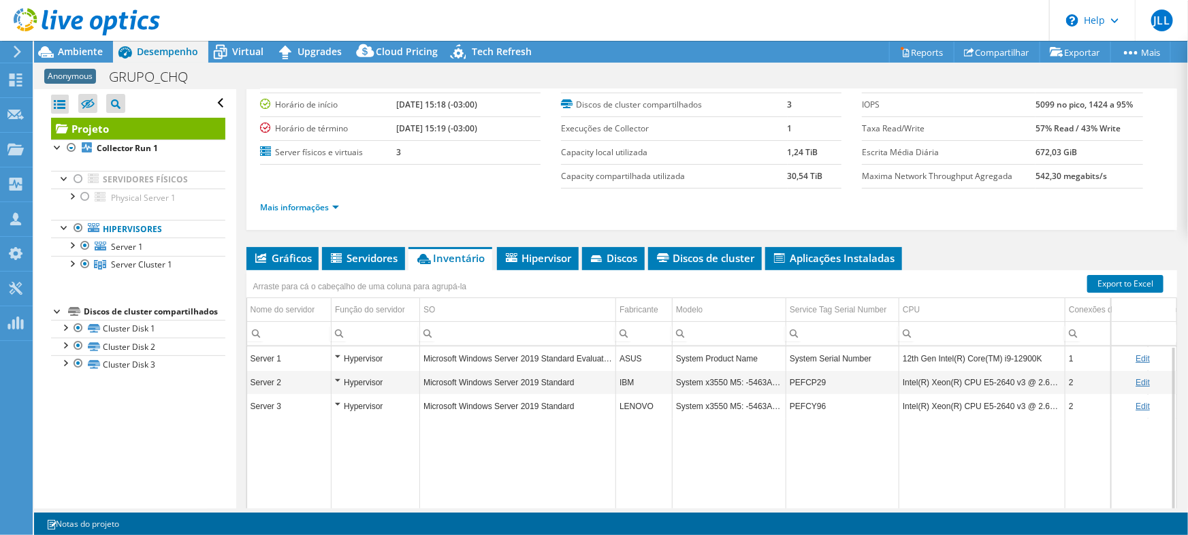
scroll to position [123, 0]
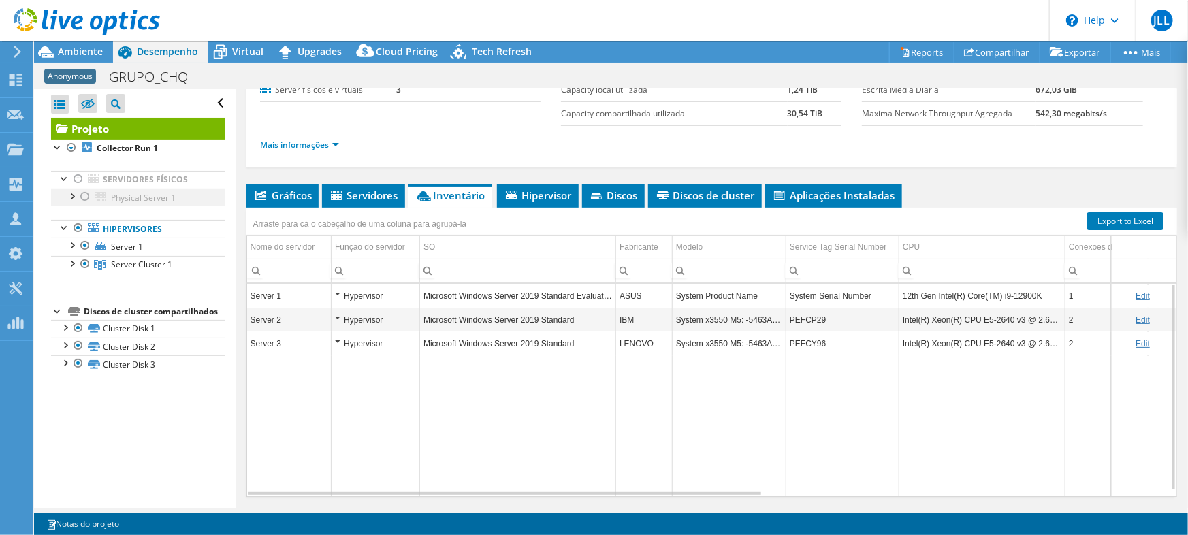
click at [84, 191] on div at bounding box center [85, 197] width 14 height 16
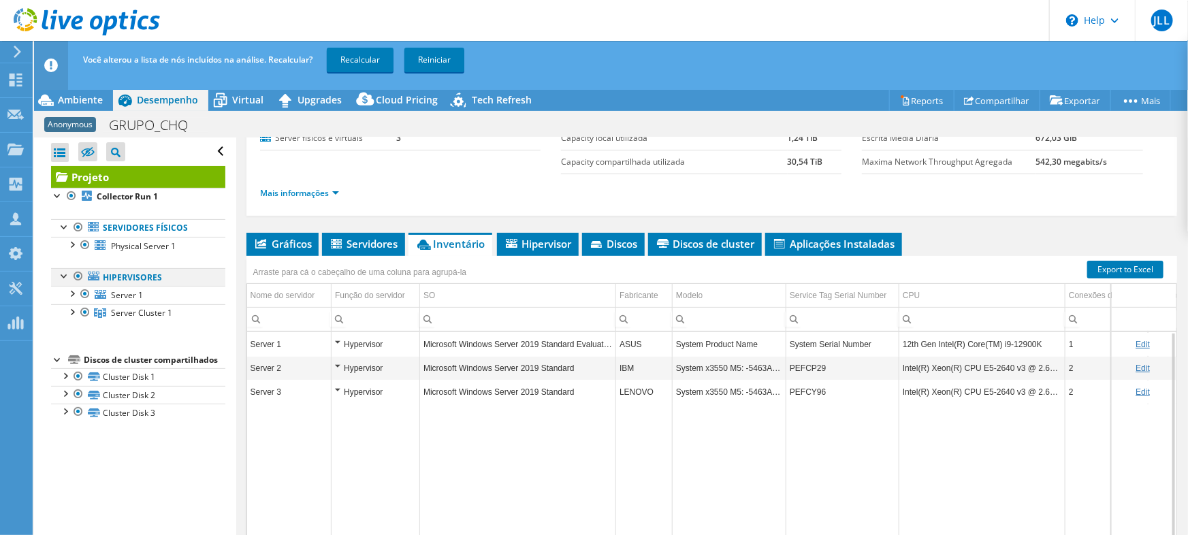
click at [74, 270] on div at bounding box center [78, 276] width 14 height 16
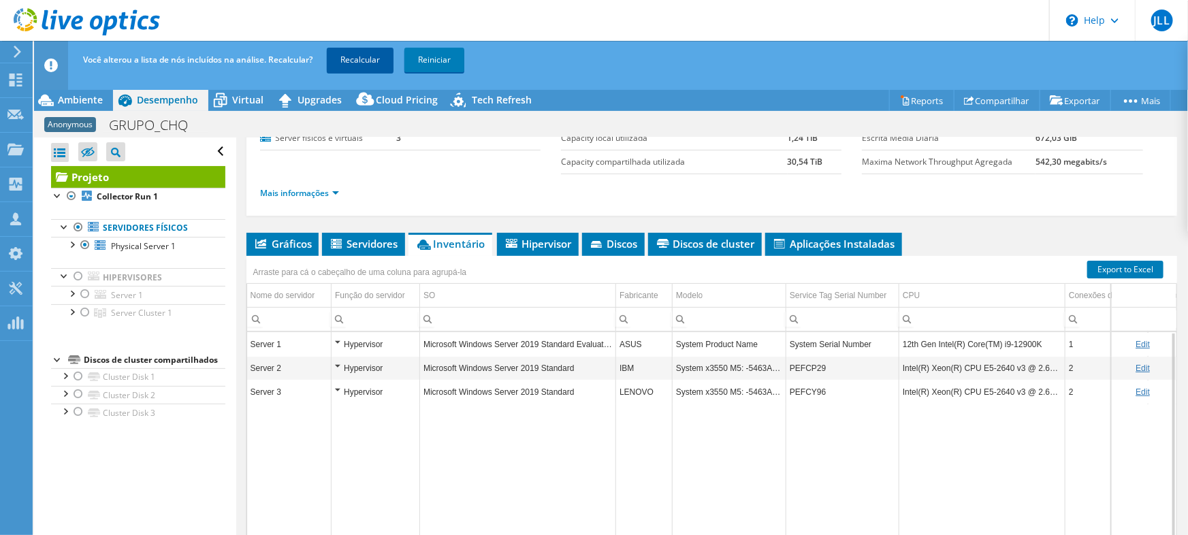
click at [361, 62] on link "Recalcular" at bounding box center [360, 60] width 67 height 25
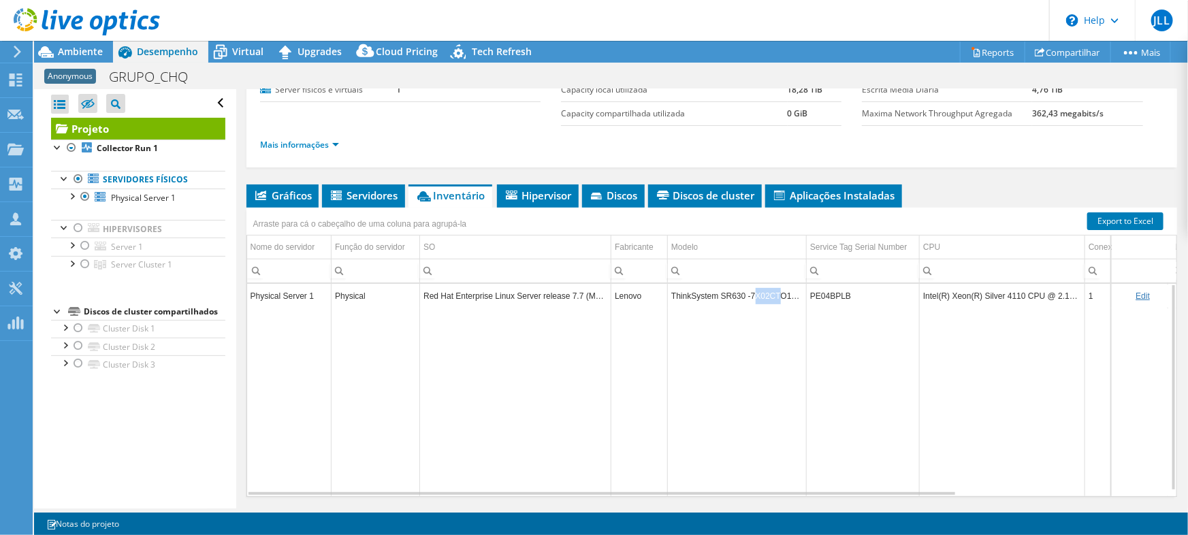
drag, startPoint x: 750, startPoint y: 292, endPoint x: 773, endPoint y: 291, distance: 23.2
click at [773, 291] on td "ThinkSystem SR630 -7X02CTO1WW-" at bounding box center [737, 296] width 139 height 24
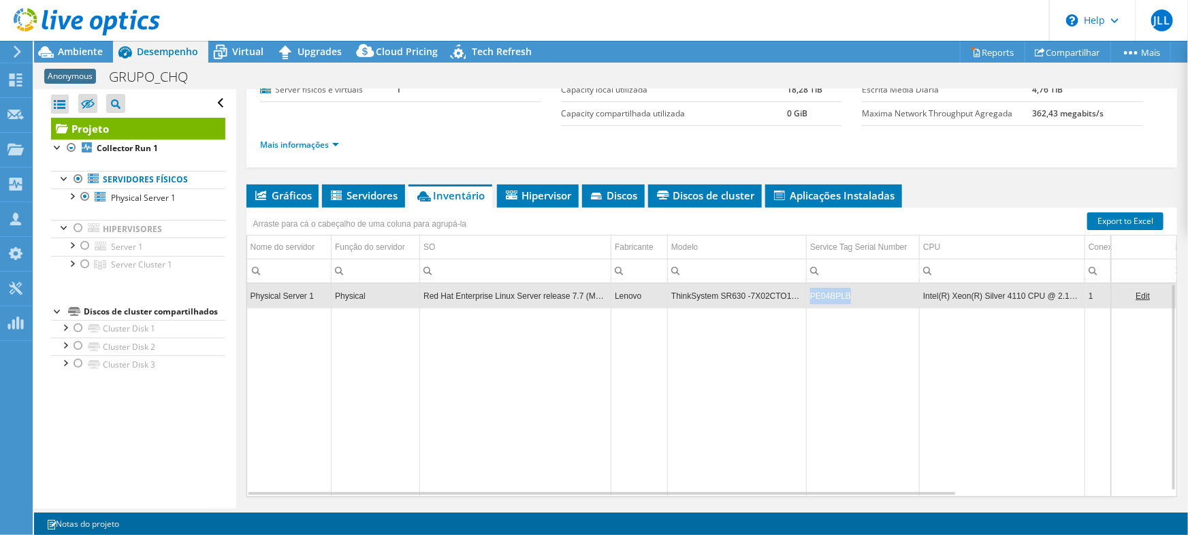
drag, startPoint x: 857, startPoint y: 295, endPoint x: 811, endPoint y: 298, distance: 45.7
click at [811, 298] on td "PE04BPLB" at bounding box center [863, 296] width 113 height 24
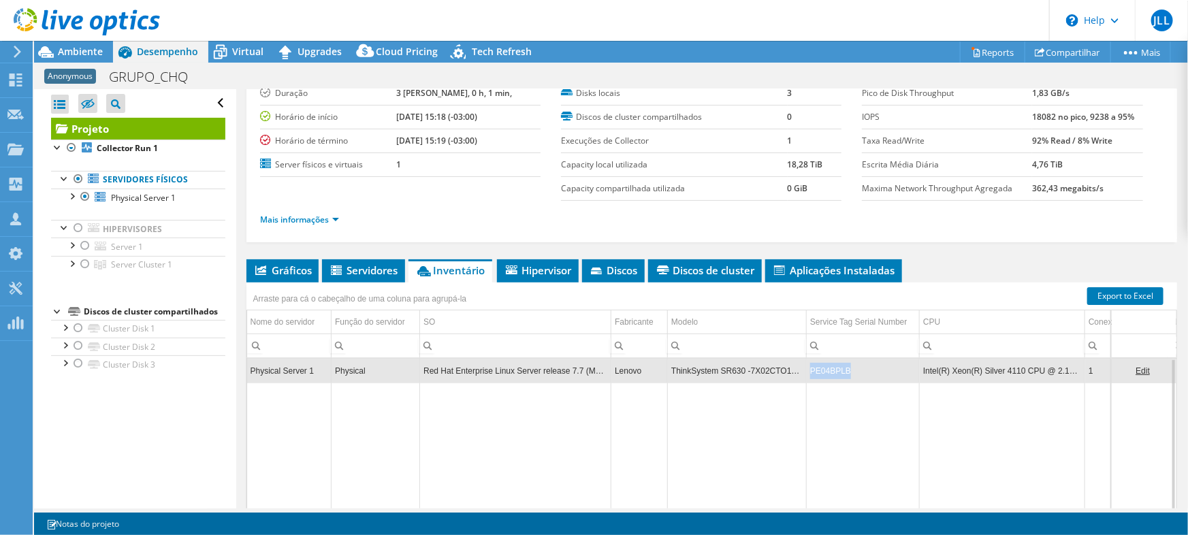
scroll to position [0, 0]
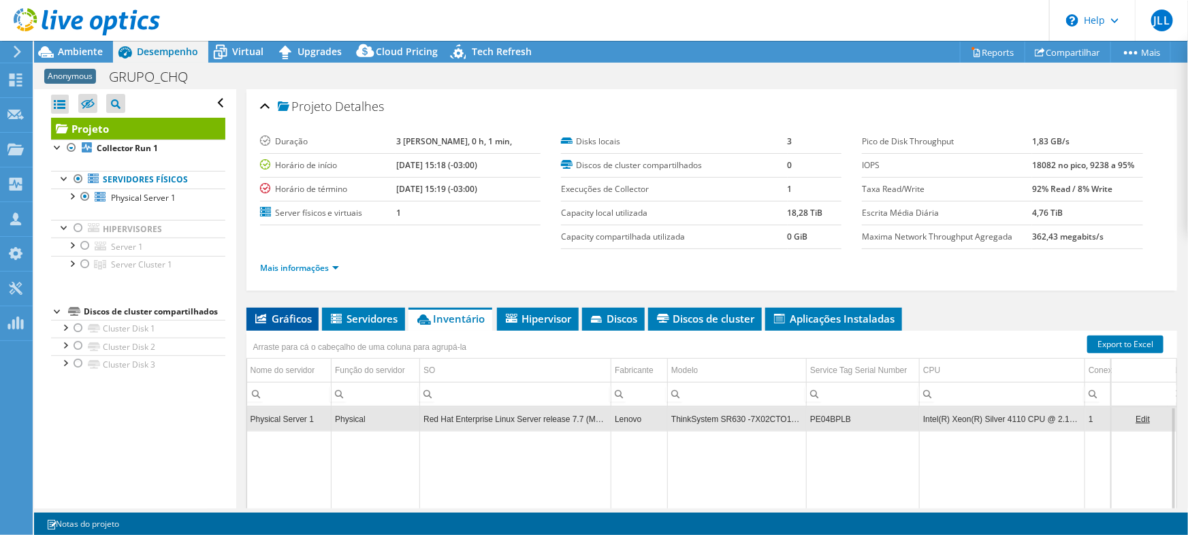
click at [272, 319] on span "Gráficos" at bounding box center [282, 319] width 59 height 14
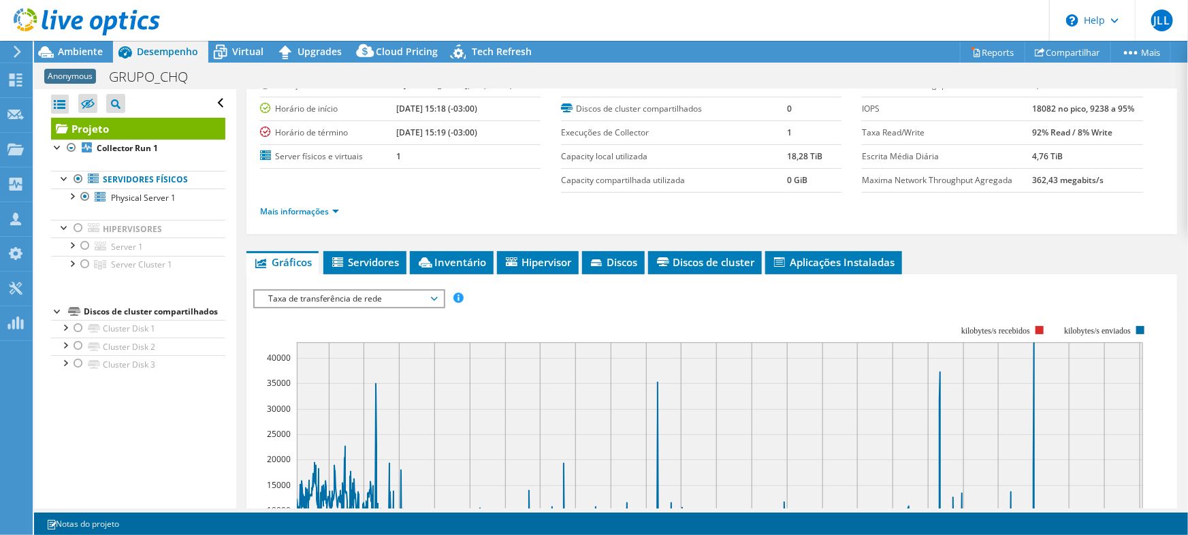
scroll to position [123, 0]
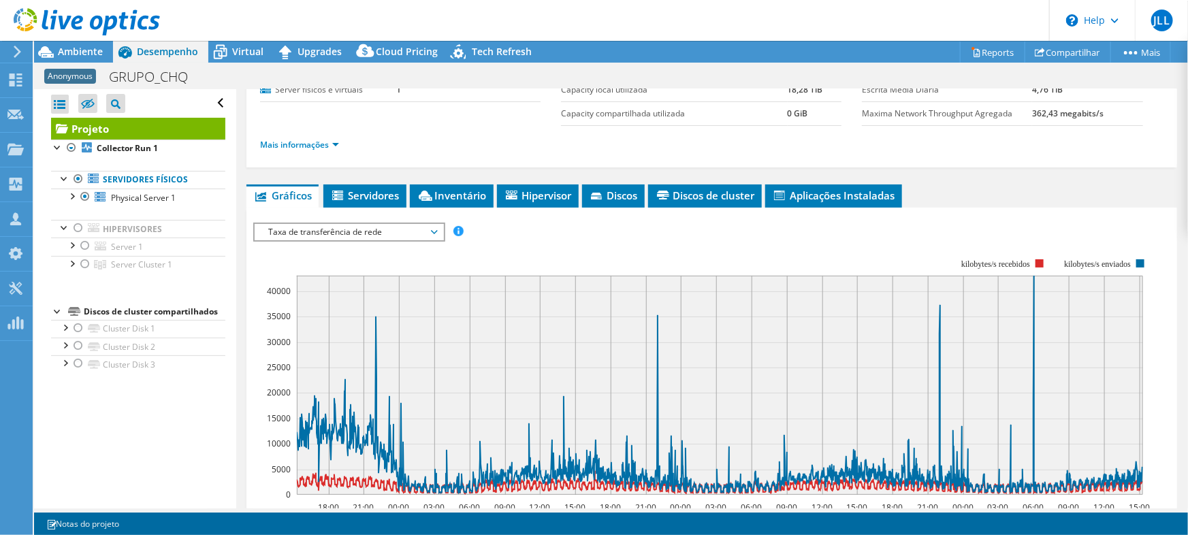
click at [391, 238] on div "Taxa de transferência de rede IOPS Disk Throughput Tamanho de E/S Latência Prof…" at bounding box center [349, 232] width 192 height 19
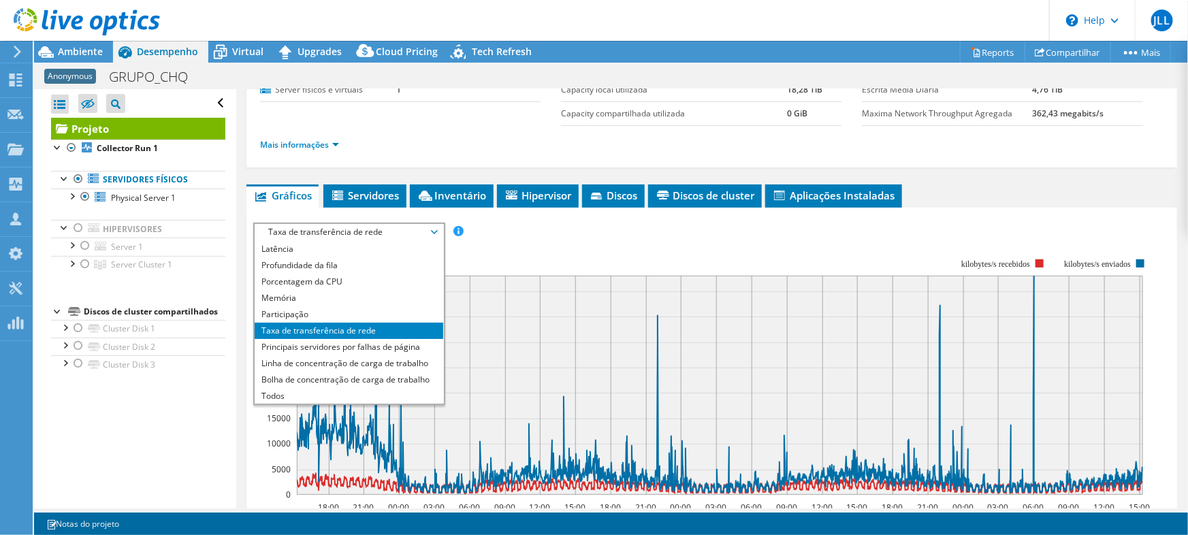
click at [381, 226] on span "Taxa de transferência de rede" at bounding box center [348, 232] width 175 height 16
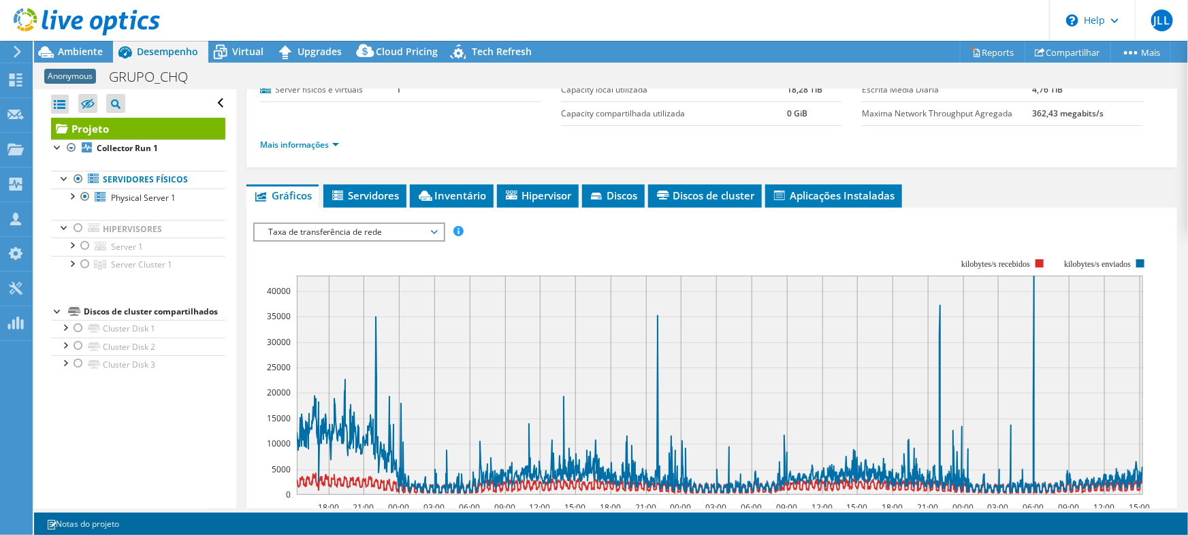
click at [382, 226] on span "Taxa de transferência de rede" at bounding box center [348, 232] width 175 height 16
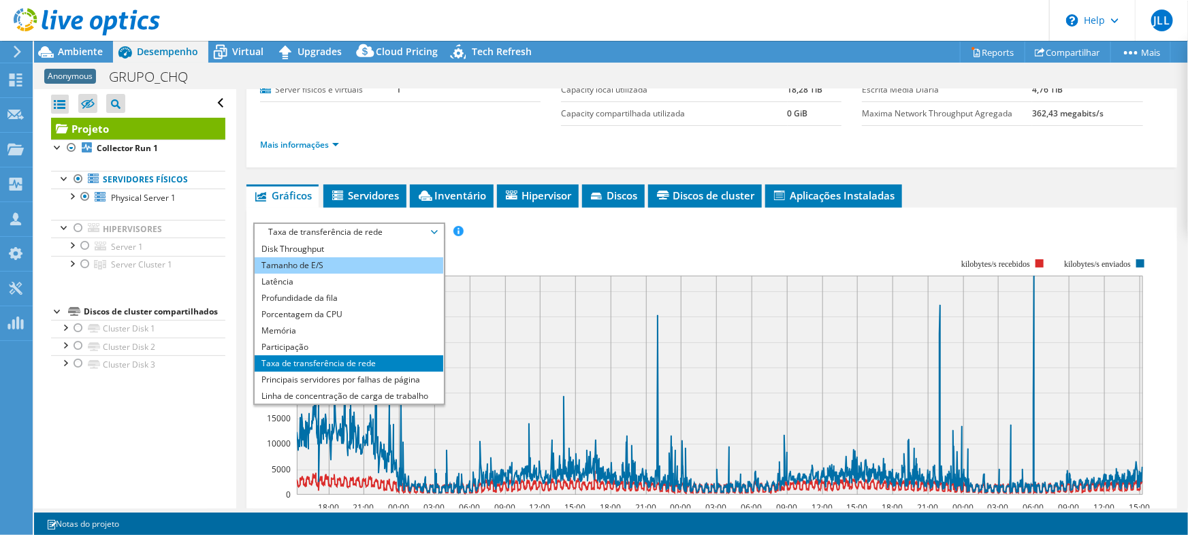
scroll to position [0, 0]
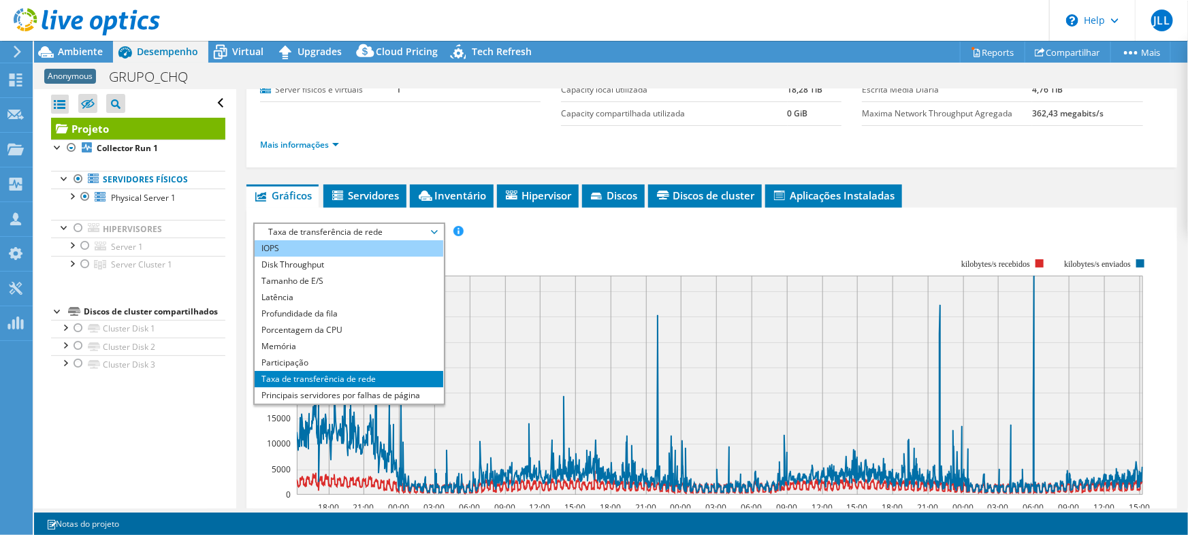
click at [300, 245] on li "IOPS" at bounding box center [349, 248] width 189 height 16
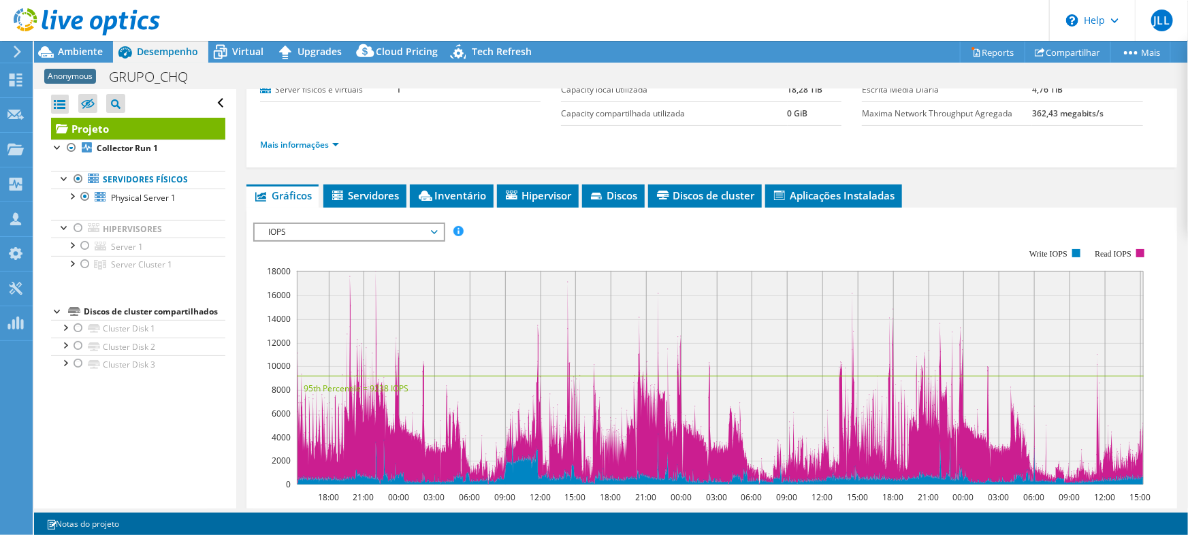
scroll to position [185, 0]
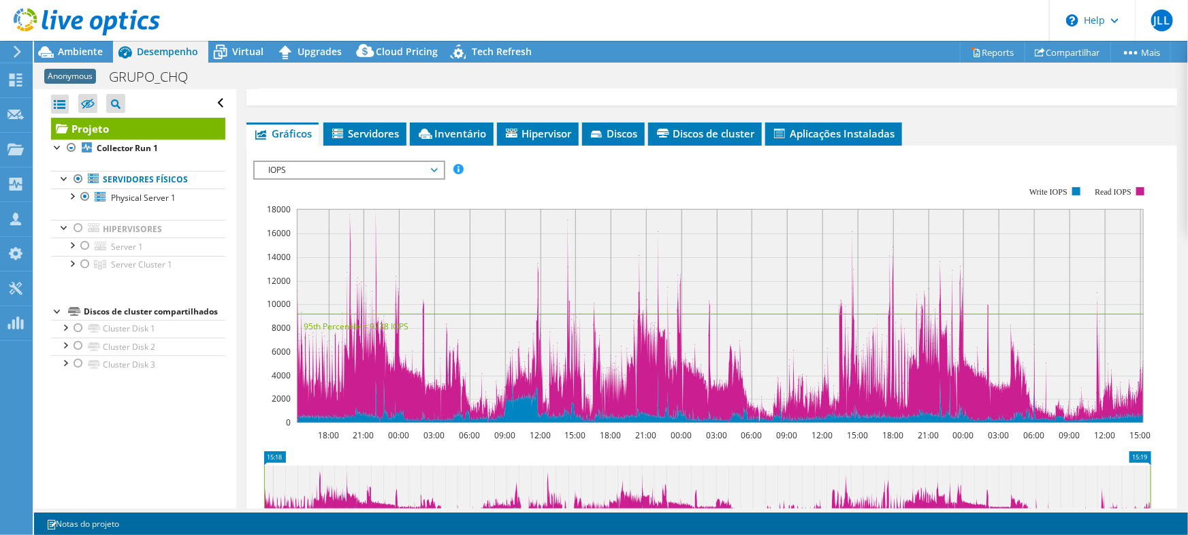
click at [342, 165] on span "IOPS" at bounding box center [348, 170] width 175 height 16
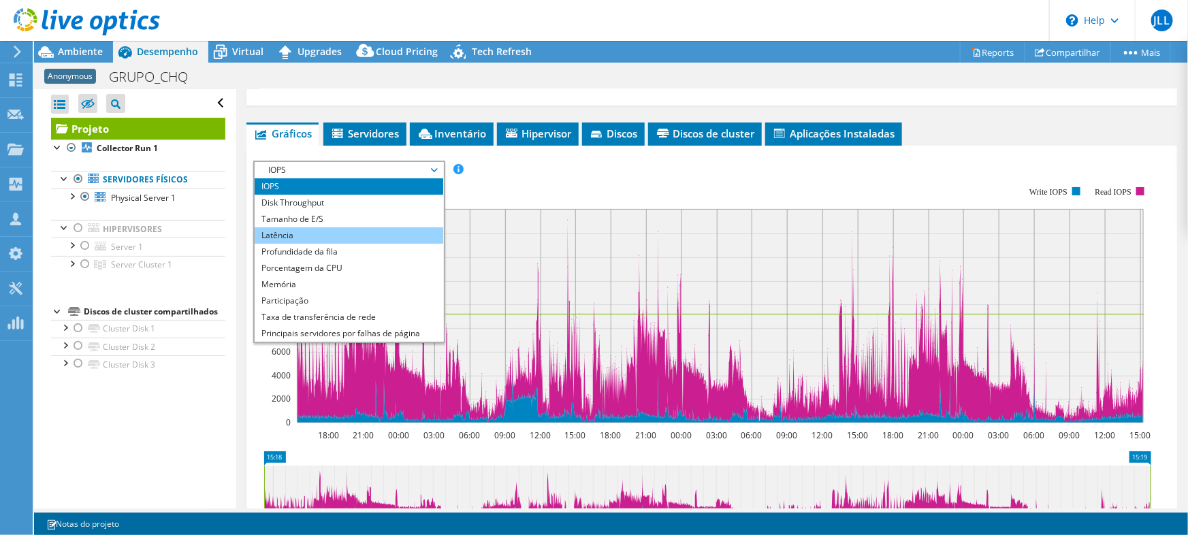
click at [328, 227] on li "Latência" at bounding box center [349, 235] width 189 height 16
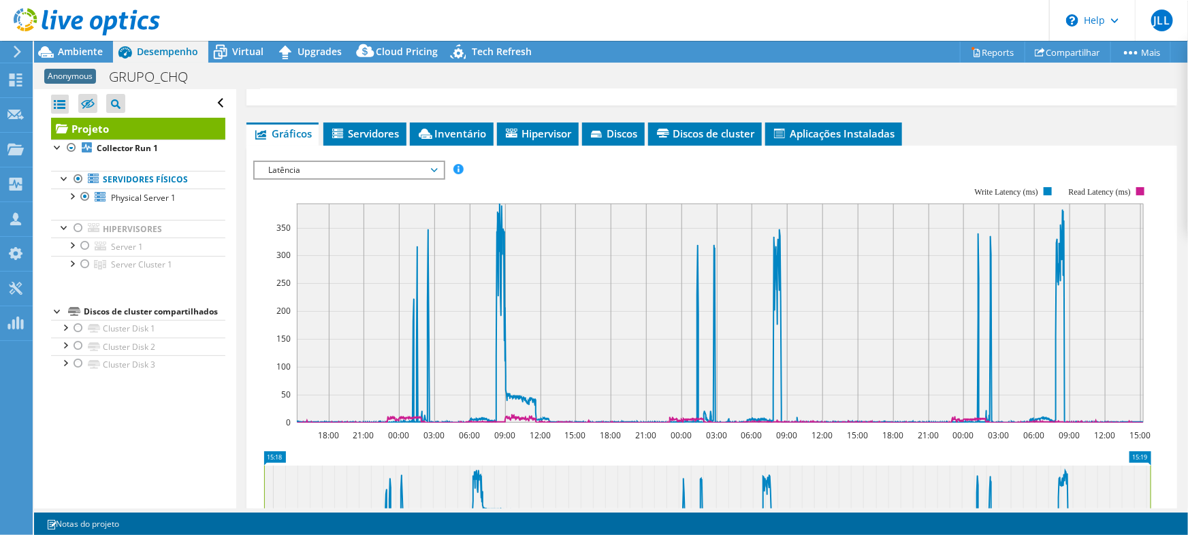
scroll to position [247, 0]
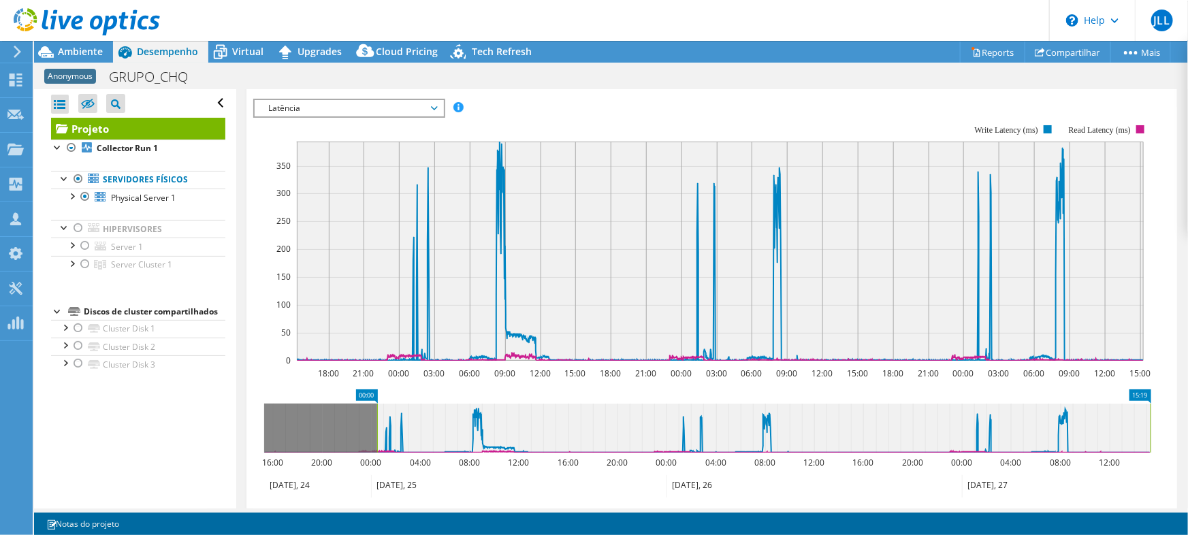
drag, startPoint x: 263, startPoint y: 419, endPoint x: 376, endPoint y: 421, distance: 113.0
click at [376, 421] on rect at bounding box center [376, 428] width 5 height 49
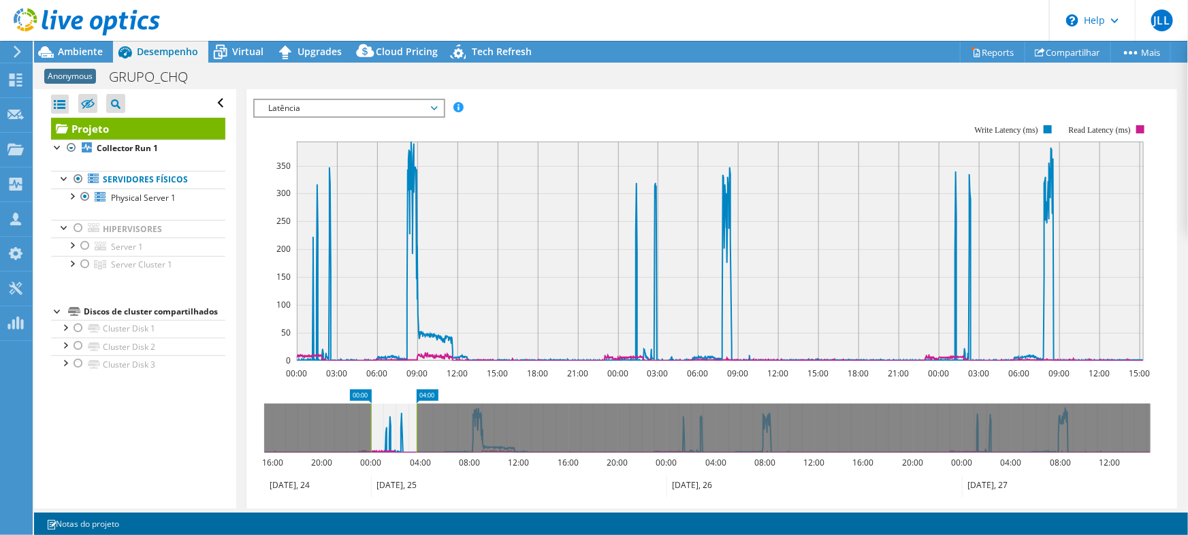
drag, startPoint x: 1149, startPoint y: 424, endPoint x: 415, endPoint y: 417, distance: 733.9
click at [415, 417] on rect at bounding box center [416, 428] width 5 height 49
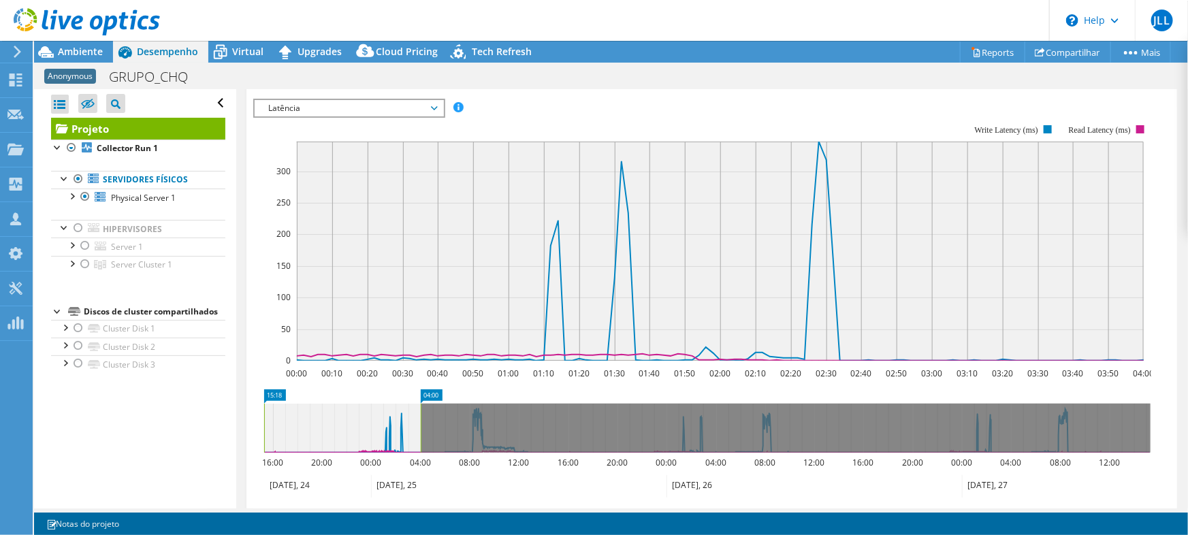
drag, startPoint x: 369, startPoint y: 424, endPoint x: 138, endPoint y: 405, distance: 232.2
click at [138, 405] on div "Abrir Todos Fechar Todos Ocultar nós excluídos Filtro de árvore do projeto" at bounding box center [611, 298] width 1154 height 419
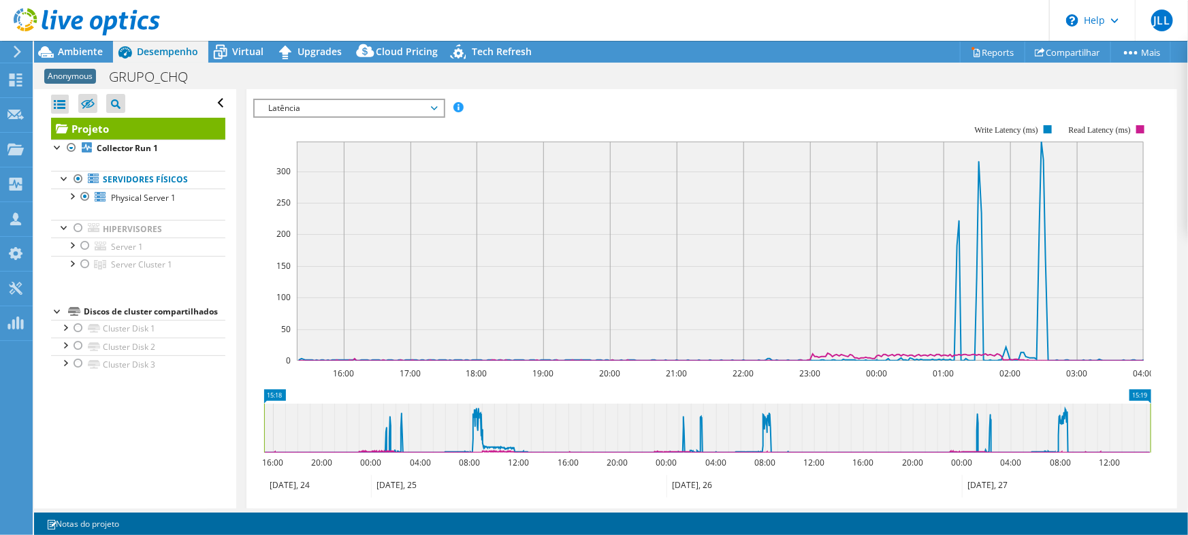
drag, startPoint x: 421, startPoint y: 429, endPoint x: 1163, endPoint y: 417, distance: 742.1
click at [1163, 417] on section "IOPS Disk Throughput Tamanho de E/S Latência Profundidade da fila Porcentagem d…" at bounding box center [711, 359] width 931 height 550
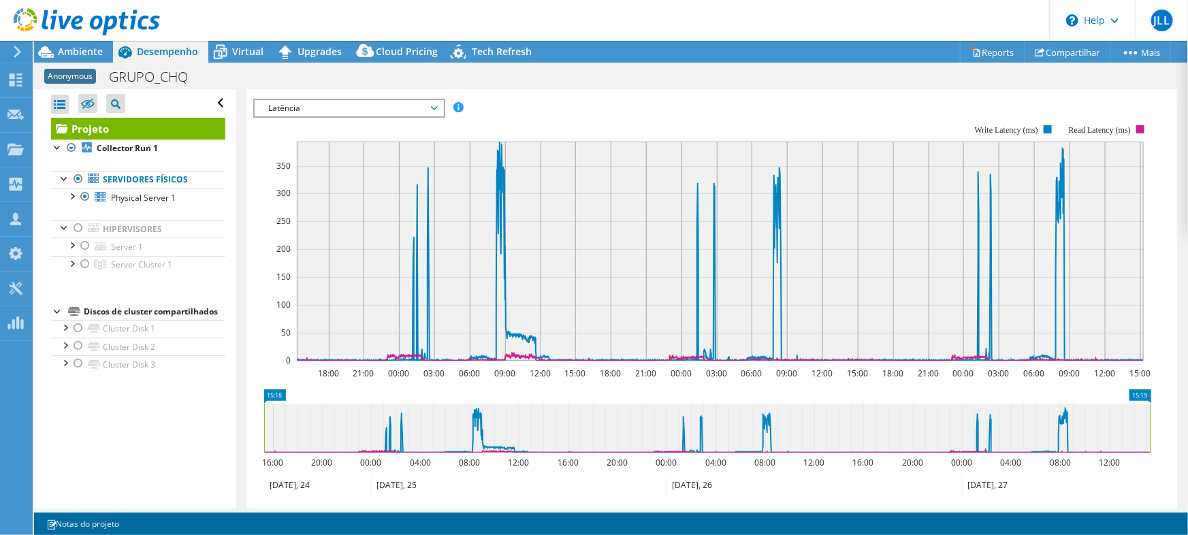
click at [391, 107] on span "Latência" at bounding box center [348, 108] width 175 height 16
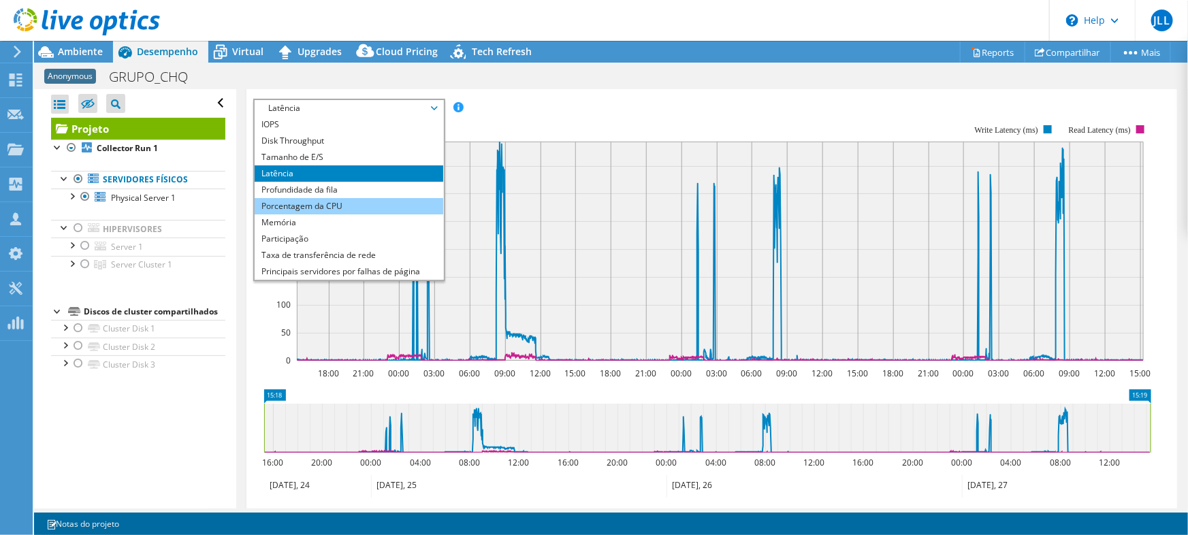
click at [337, 198] on li "Porcentagem da CPU" at bounding box center [349, 206] width 189 height 16
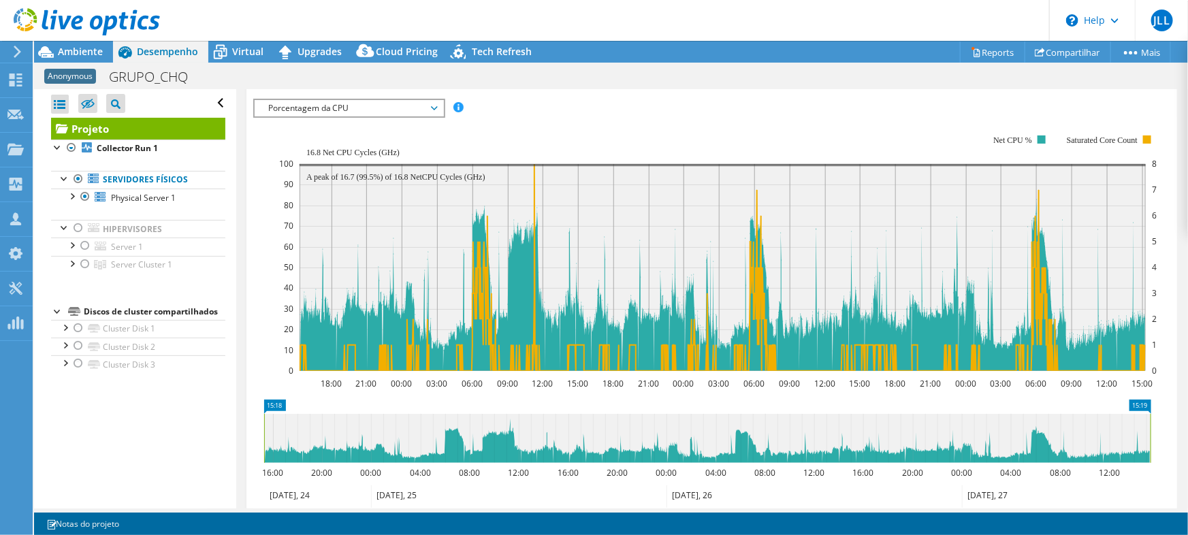
click at [324, 113] on span "Porcentagem da CPU" at bounding box center [348, 108] width 175 height 16
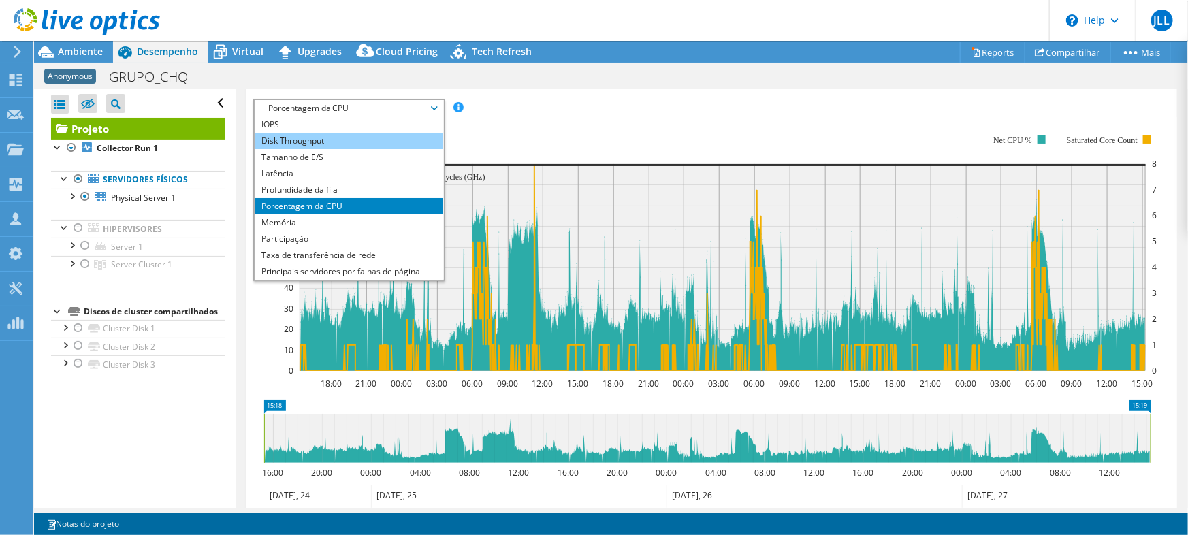
click at [322, 138] on li "Disk Throughput" at bounding box center [349, 141] width 189 height 16
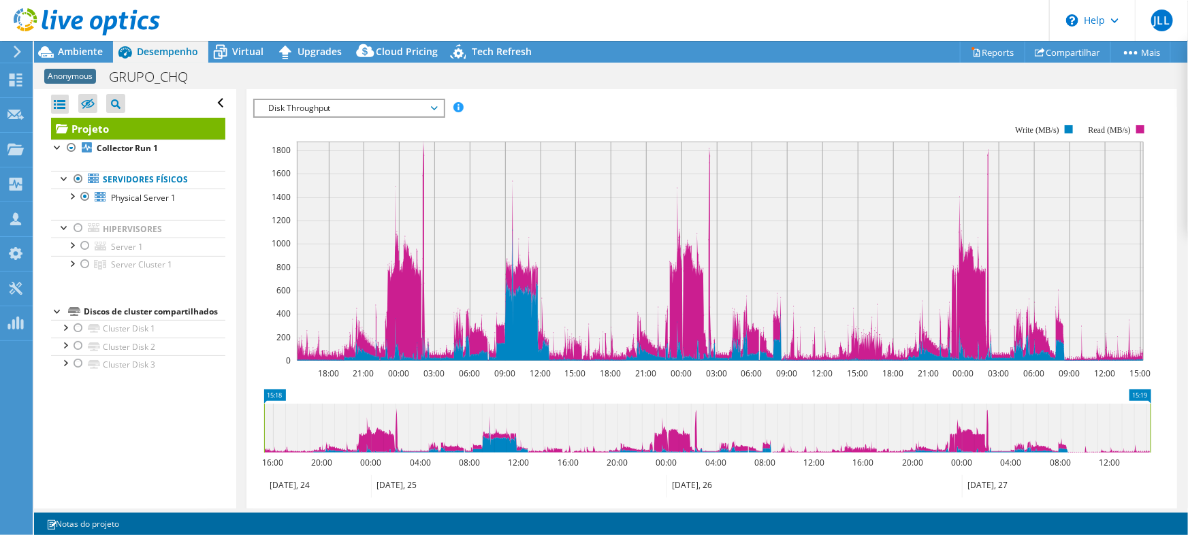
click at [359, 109] on span "Disk Throughput" at bounding box center [348, 108] width 175 height 16
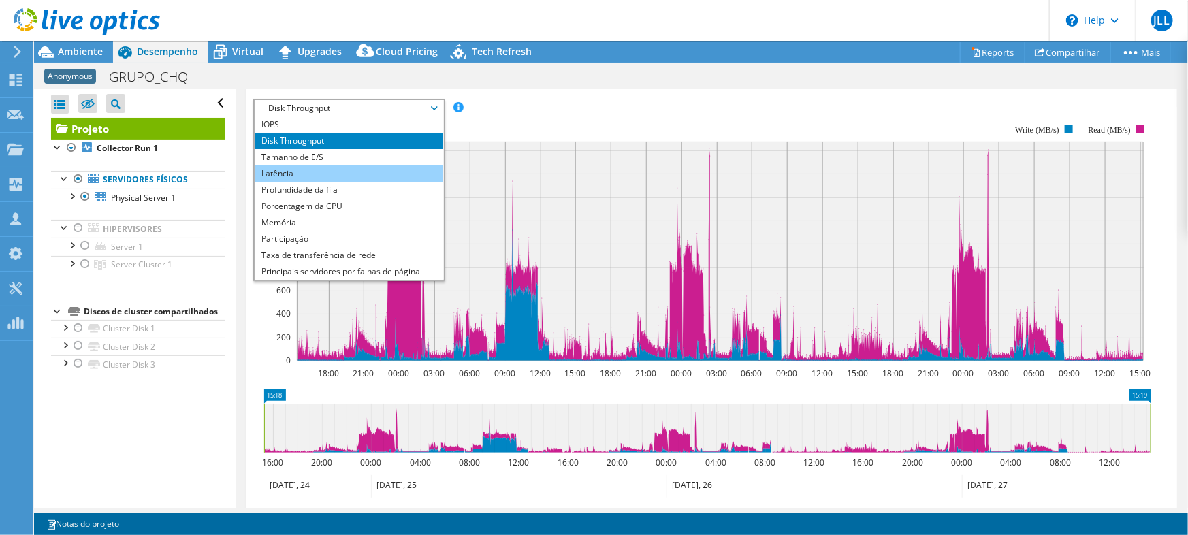
click at [325, 167] on li "Latência" at bounding box center [349, 173] width 189 height 16
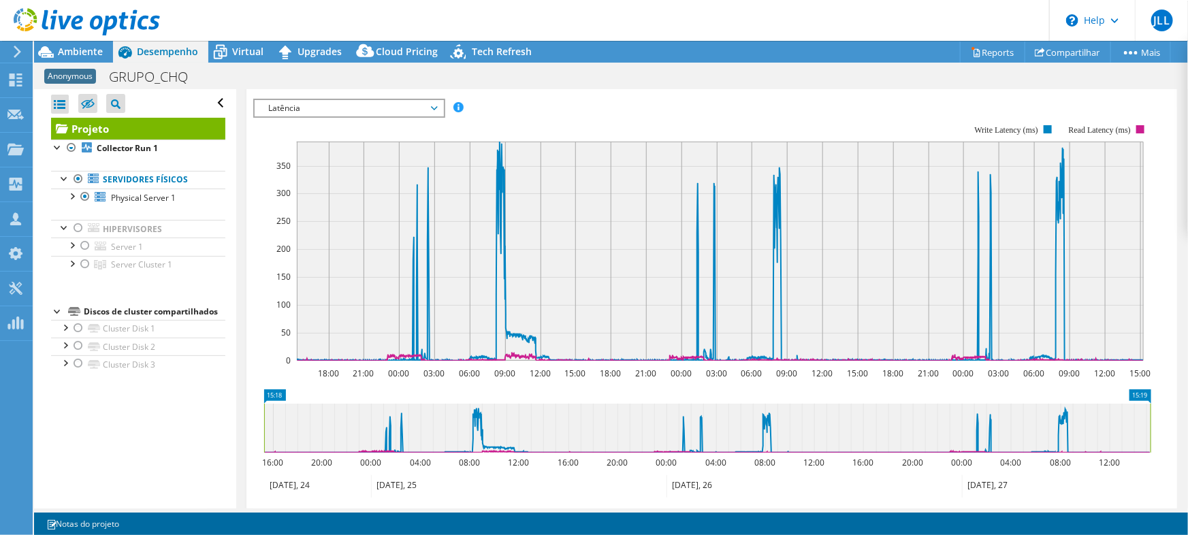
click at [346, 103] on span "Latência" at bounding box center [348, 108] width 175 height 16
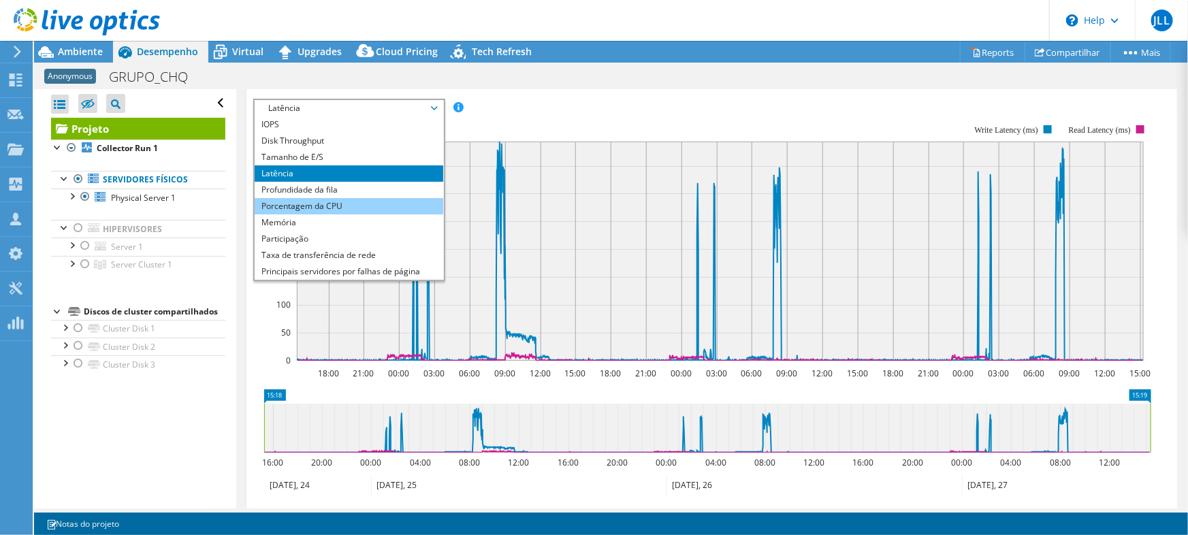
click at [326, 198] on li "Porcentagem da CPU" at bounding box center [349, 206] width 189 height 16
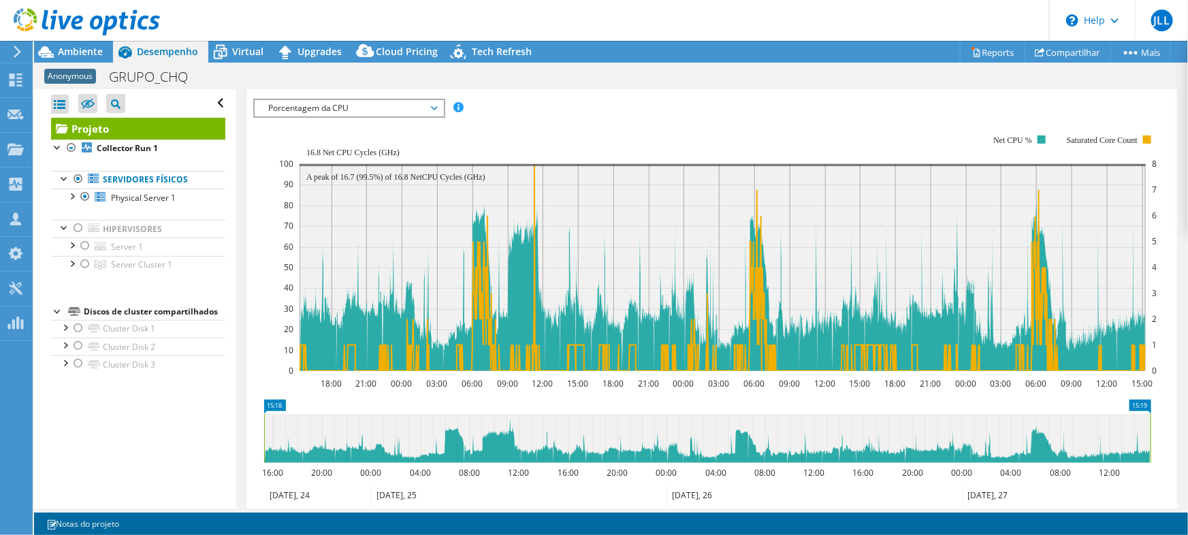
click at [442, 110] on span "Porcentagem da CPU" at bounding box center [349, 108] width 189 height 16
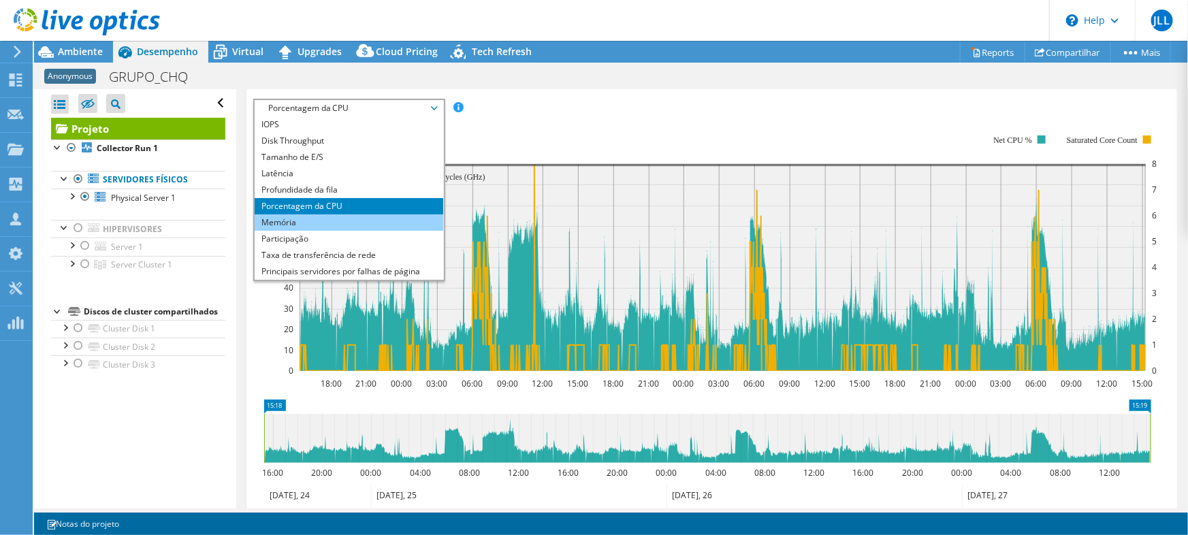
click at [295, 218] on li "Memória" at bounding box center [349, 222] width 189 height 16
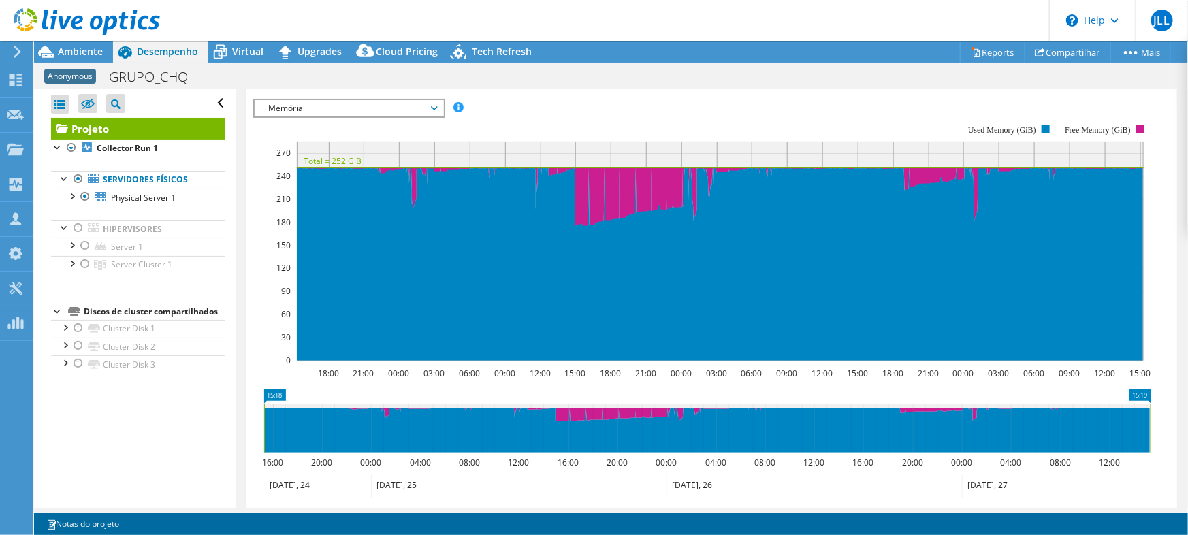
click at [351, 103] on span "Memória" at bounding box center [348, 108] width 175 height 16
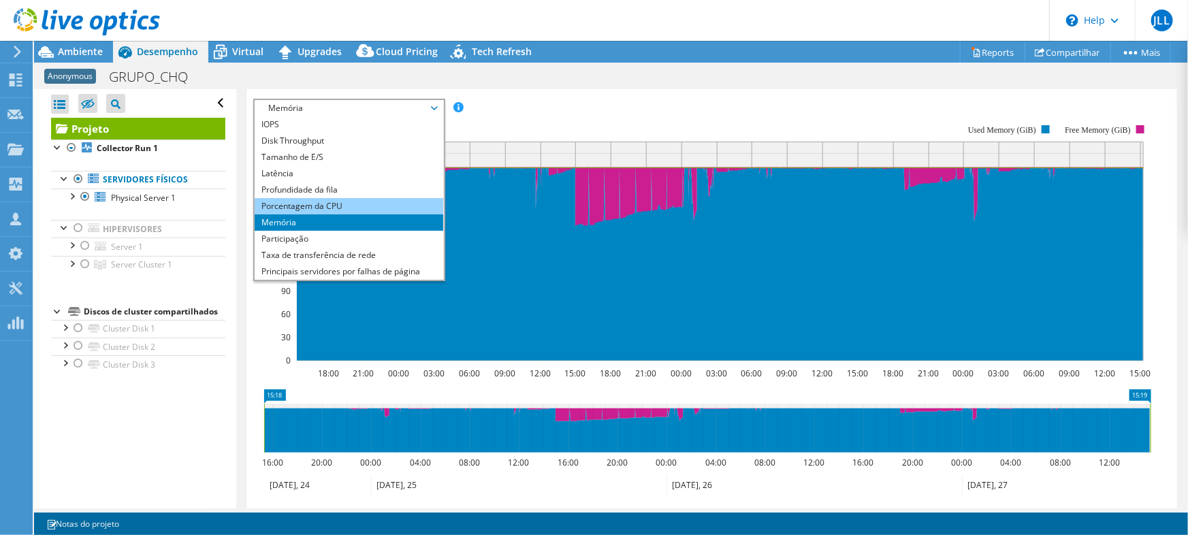
click at [334, 198] on li "Porcentagem da CPU" at bounding box center [349, 206] width 189 height 16
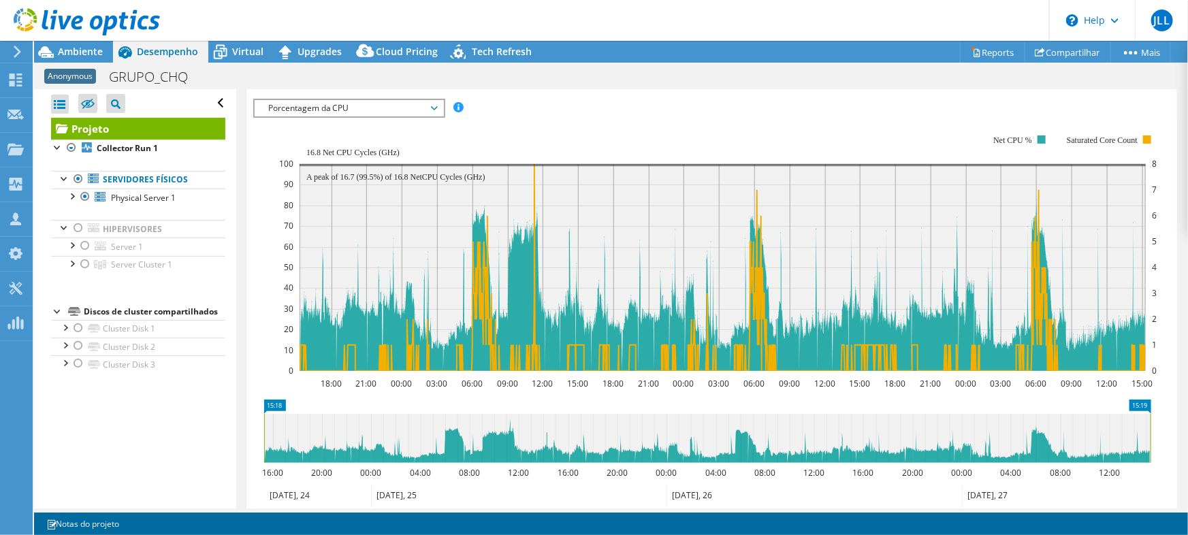
click at [387, 109] on span "Porcentagem da CPU" at bounding box center [348, 108] width 175 height 16
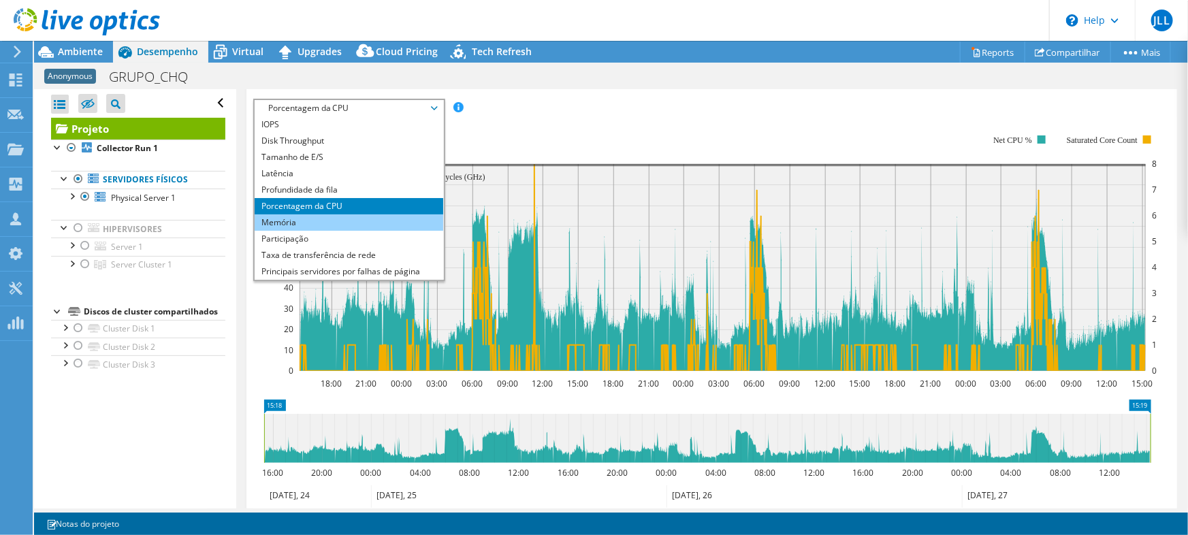
click at [388, 225] on li "Memória" at bounding box center [349, 222] width 189 height 16
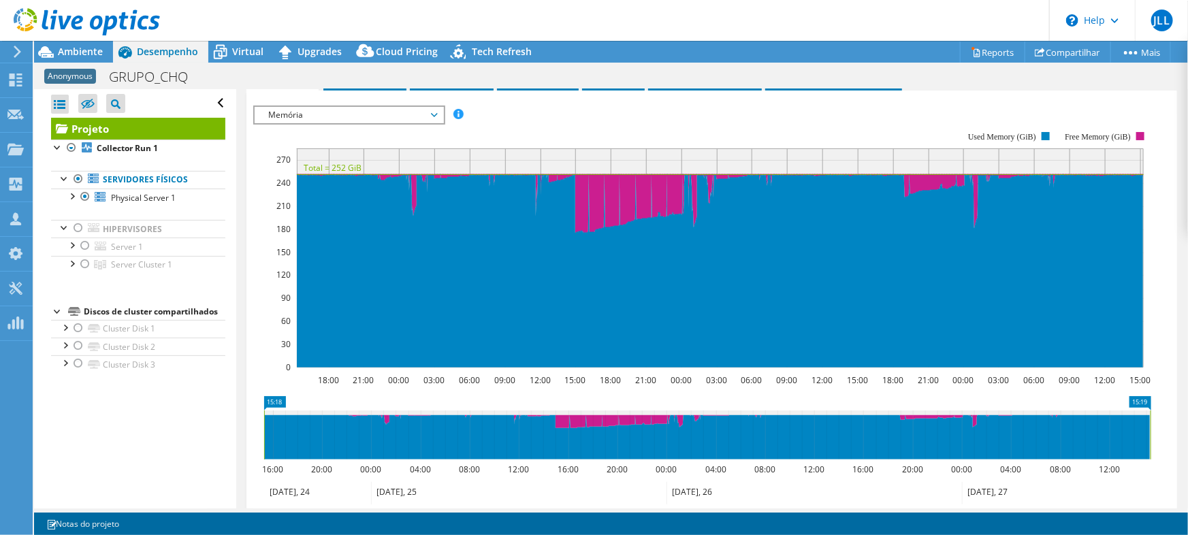
scroll to position [185, 0]
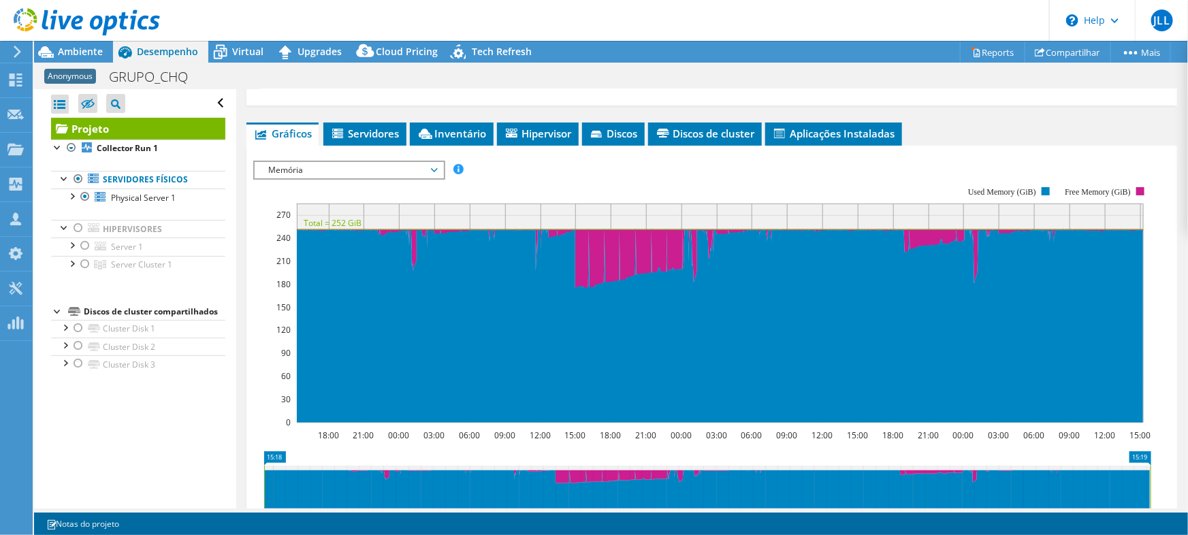
click at [346, 170] on span "Memória" at bounding box center [348, 170] width 175 height 16
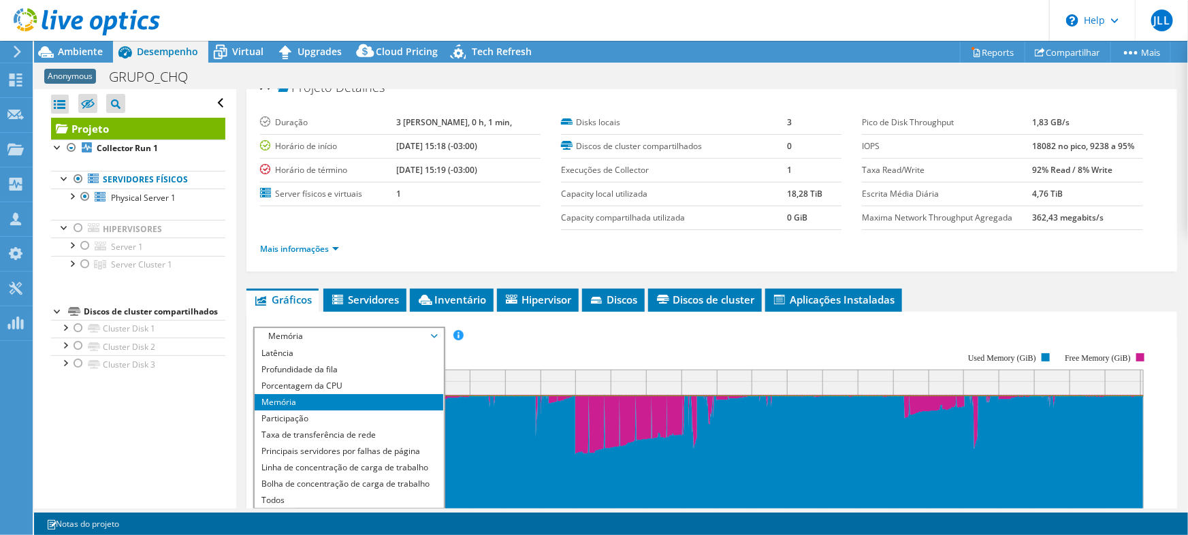
scroll to position [0, 0]
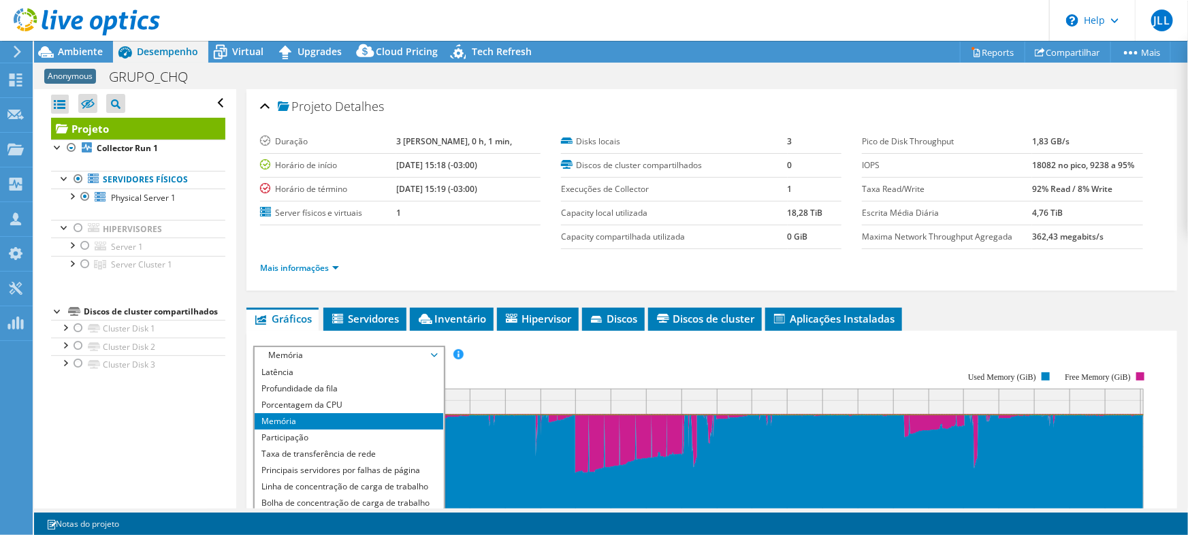
click at [575, 287] on div "Projeto Detalhes Duração 3 [PERSON_NAME], 0 h, 1 min, Horário de início [DATE] …" at bounding box center [711, 189] width 931 height 201
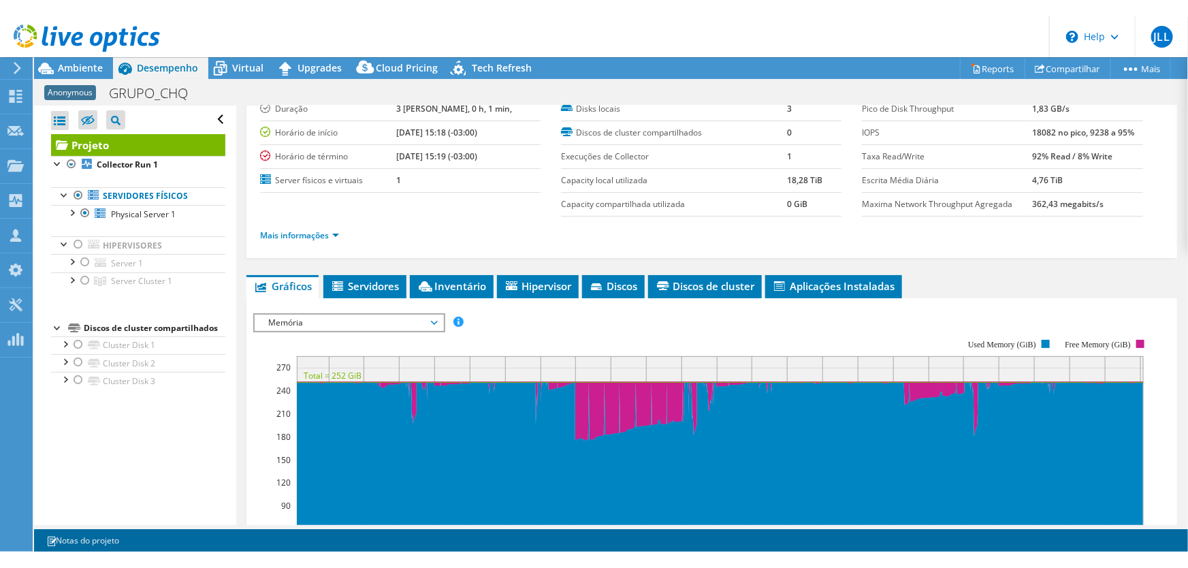
scroll to position [61, 0]
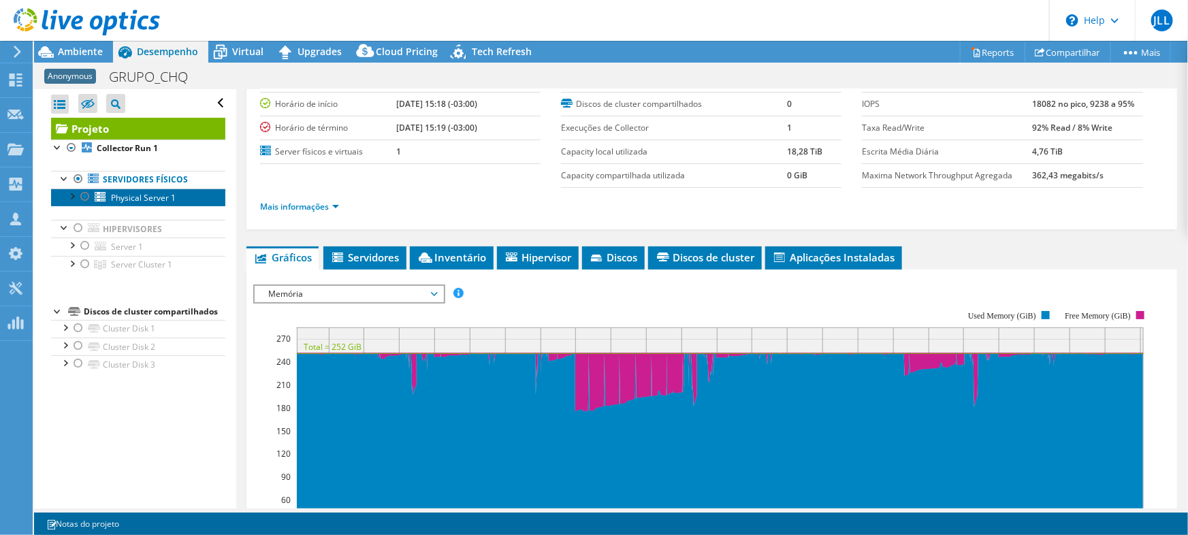
click at [159, 199] on span "Physical Server 1" at bounding box center [143, 198] width 65 height 12
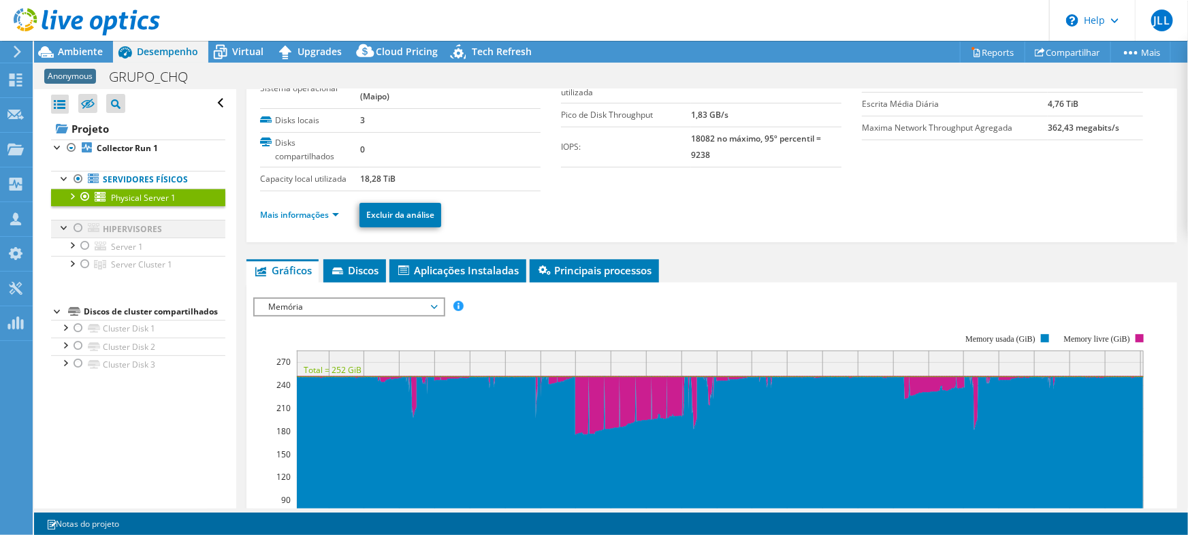
click at [74, 225] on div at bounding box center [78, 228] width 14 height 16
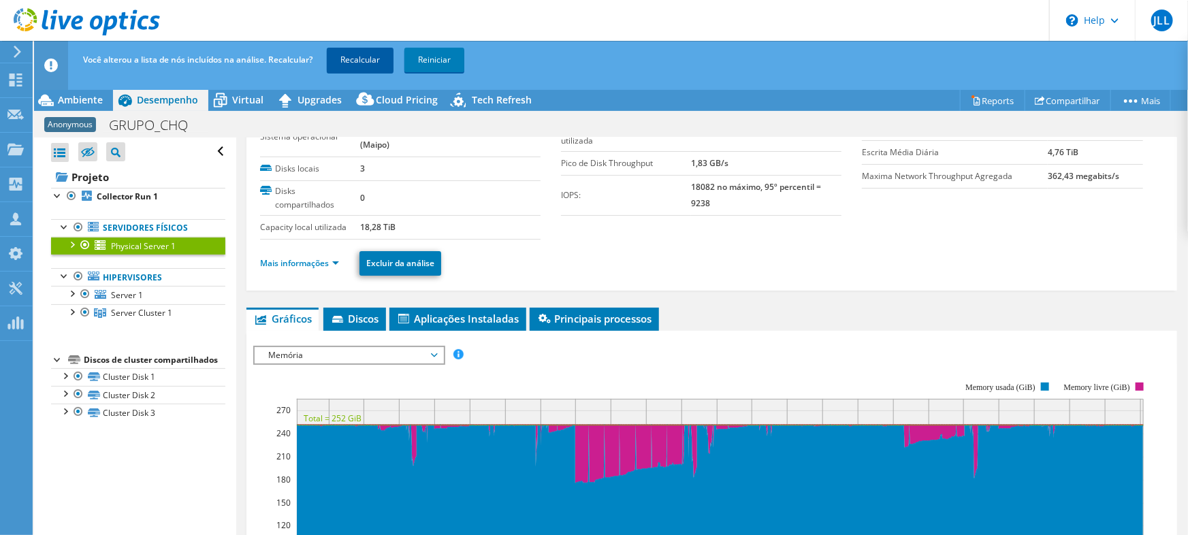
click at [364, 64] on link "Recalcular" at bounding box center [360, 60] width 67 height 25
